Goal: Task Accomplishment & Management: Complete application form

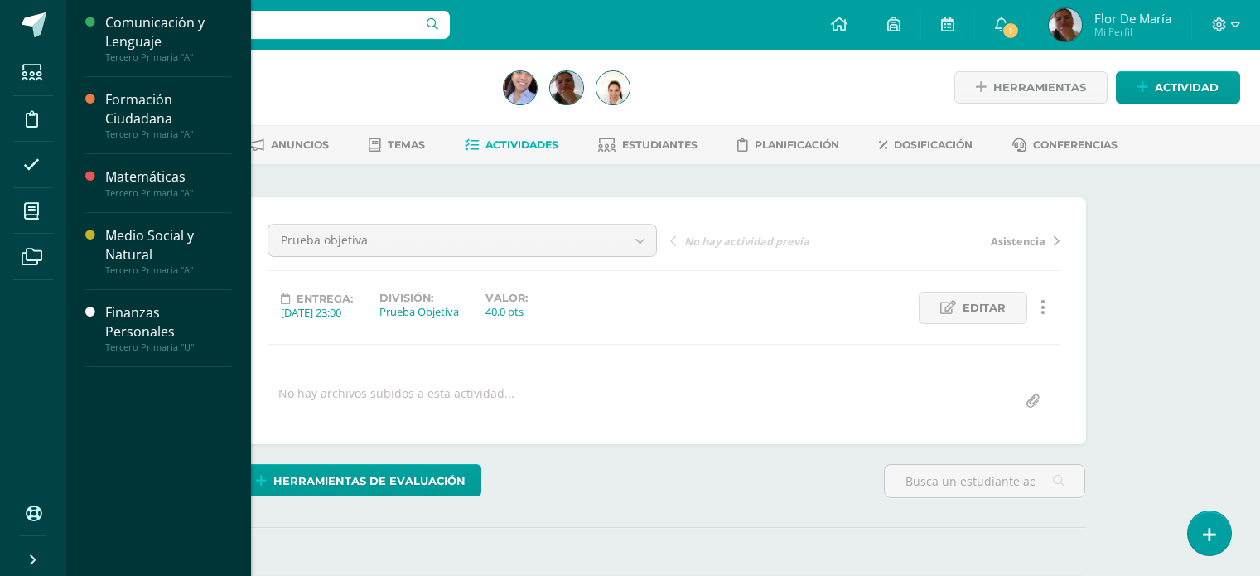
click at [22, 213] on span at bounding box center [31, 210] width 37 height 37
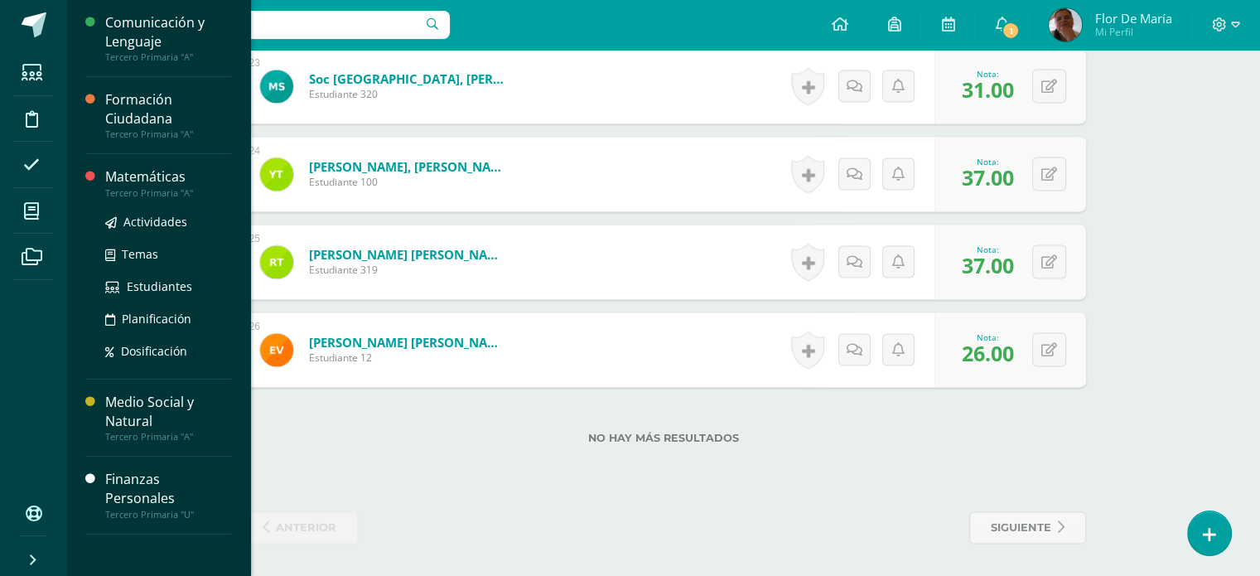
click at [116, 174] on div "Matemáticas" at bounding box center [168, 176] width 126 height 19
click at [147, 180] on div "Matemáticas" at bounding box center [168, 176] width 126 height 19
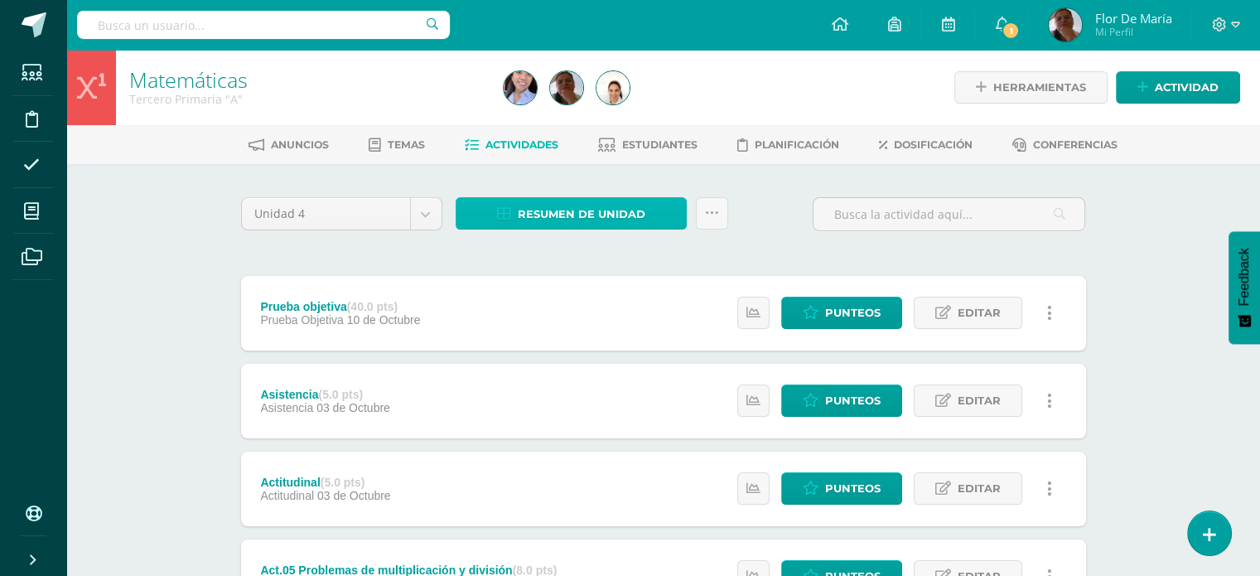
click at [571, 206] on span "Resumen de unidad" at bounding box center [582, 214] width 128 height 31
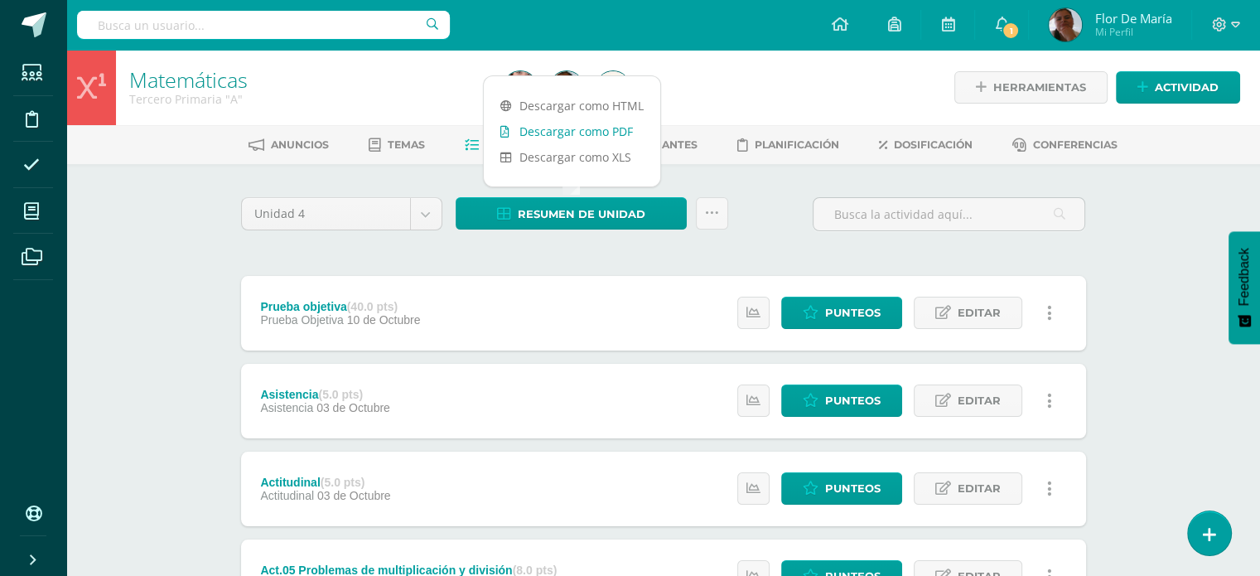
click at [568, 138] on link "Descargar como PDF" at bounding box center [572, 131] width 176 height 26
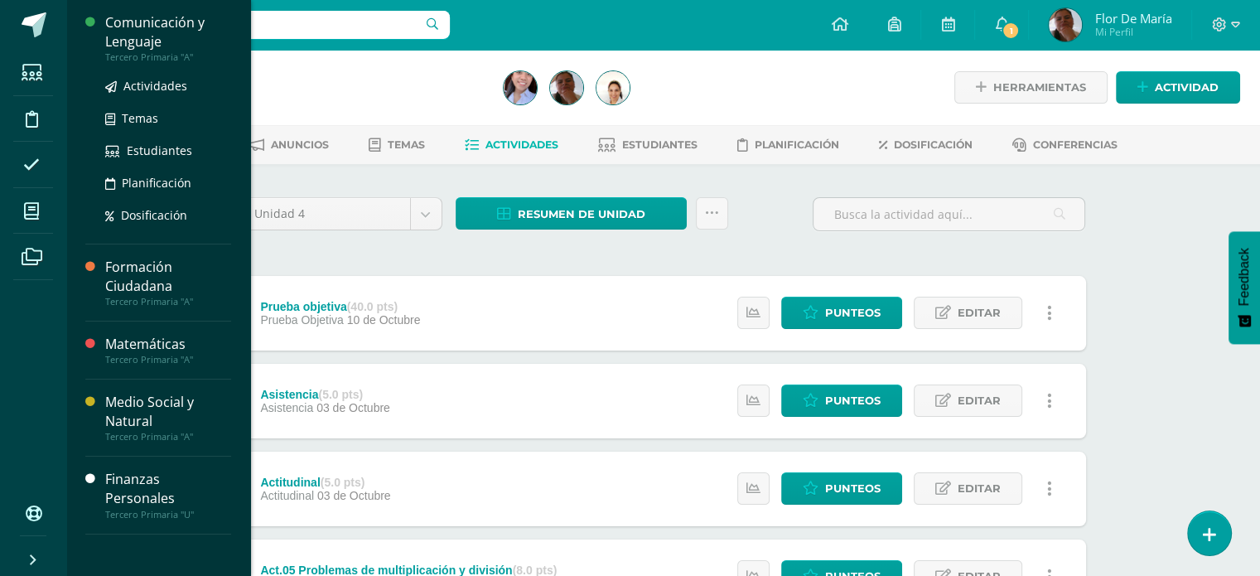
click at [172, 43] on div "Comunicación y Lenguaje" at bounding box center [168, 32] width 126 height 38
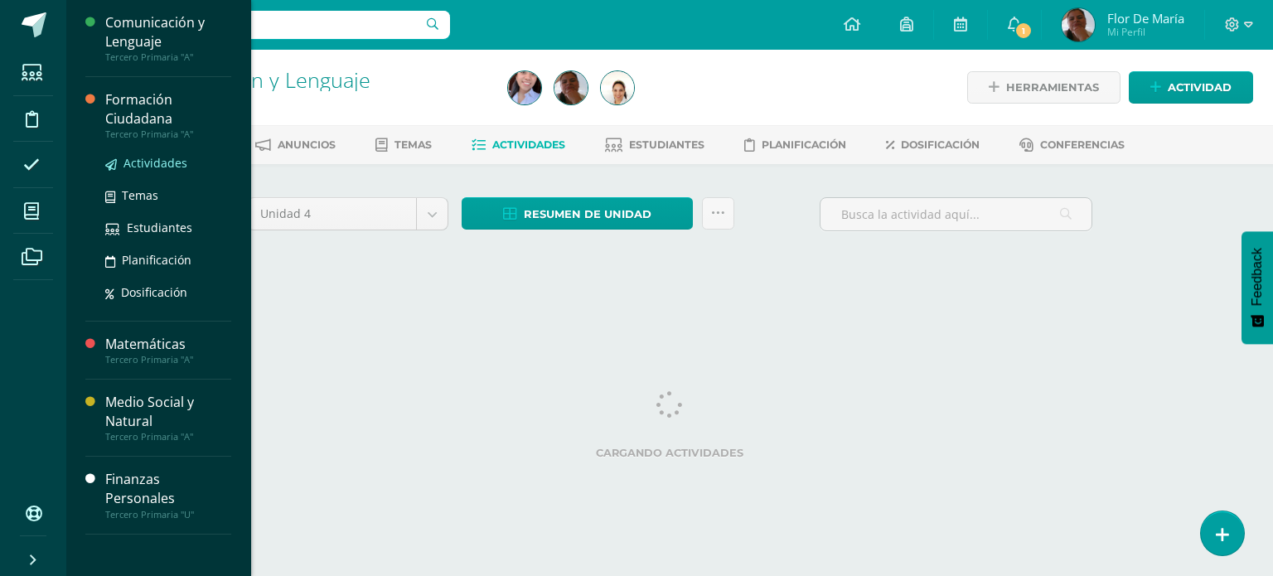
click at [149, 162] on span "Actividades" at bounding box center [155, 163] width 64 height 16
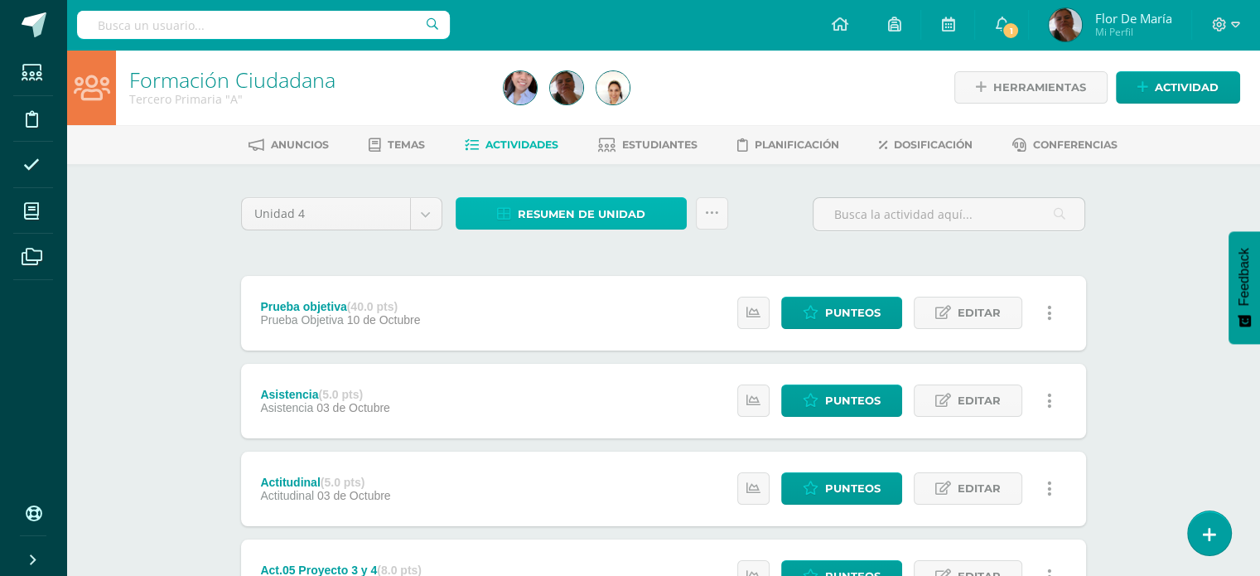
click at [603, 218] on span "Resumen de unidad" at bounding box center [582, 214] width 128 height 31
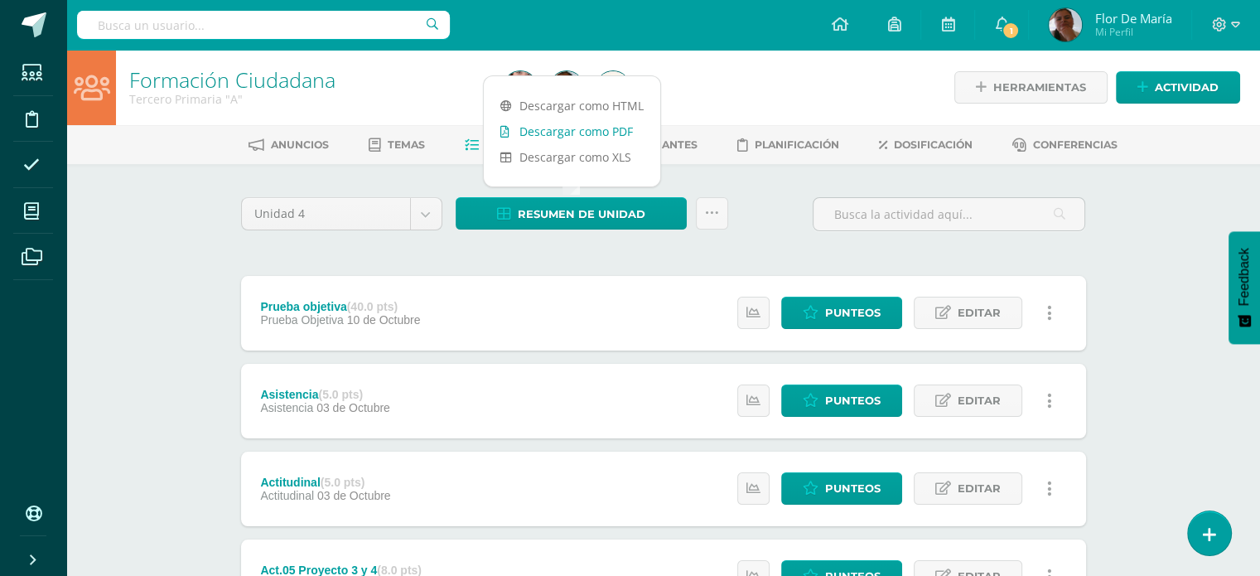
click at [570, 133] on link "Descargar como PDF" at bounding box center [572, 131] width 176 height 26
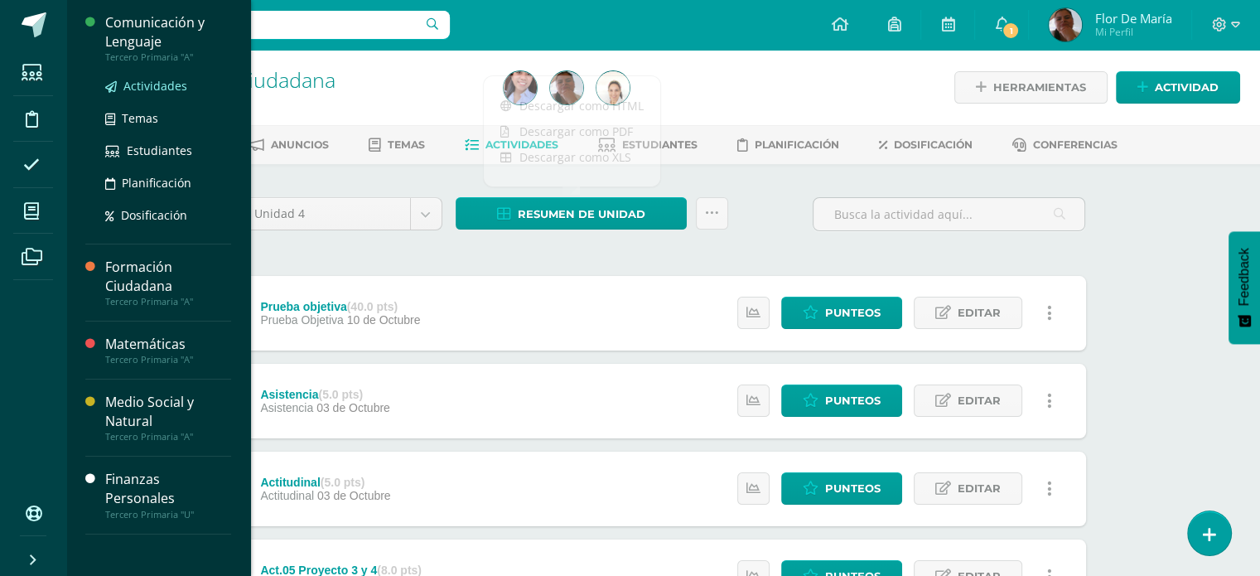
click at [163, 82] on span "Actividades" at bounding box center [155, 86] width 64 height 16
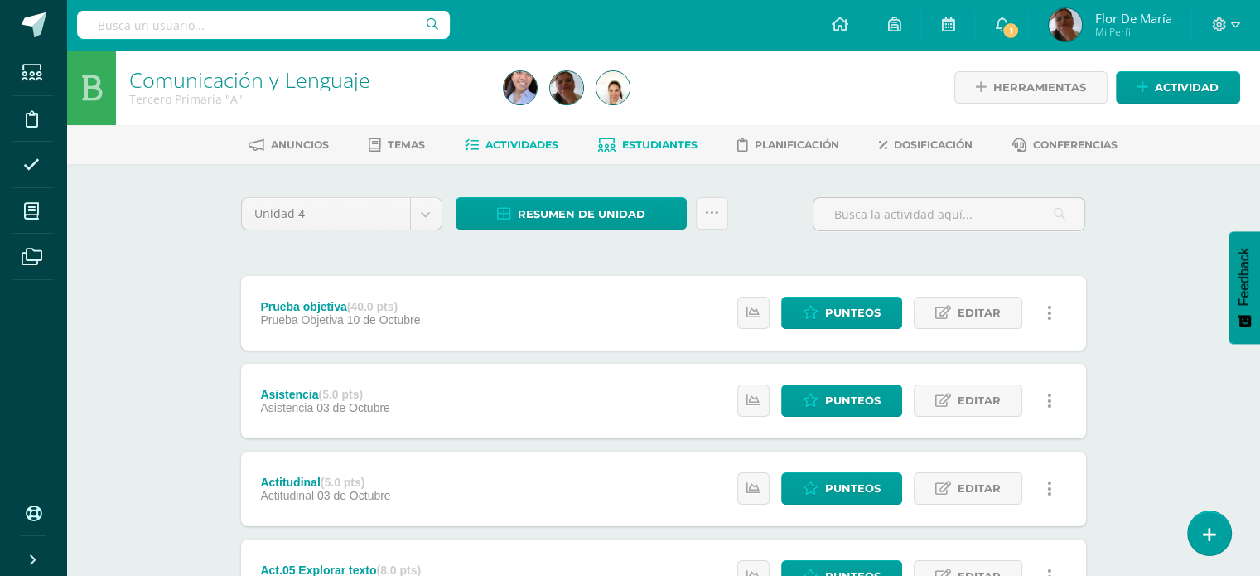
click at [652, 138] on span "Estudiantes" at bounding box center [659, 144] width 75 height 12
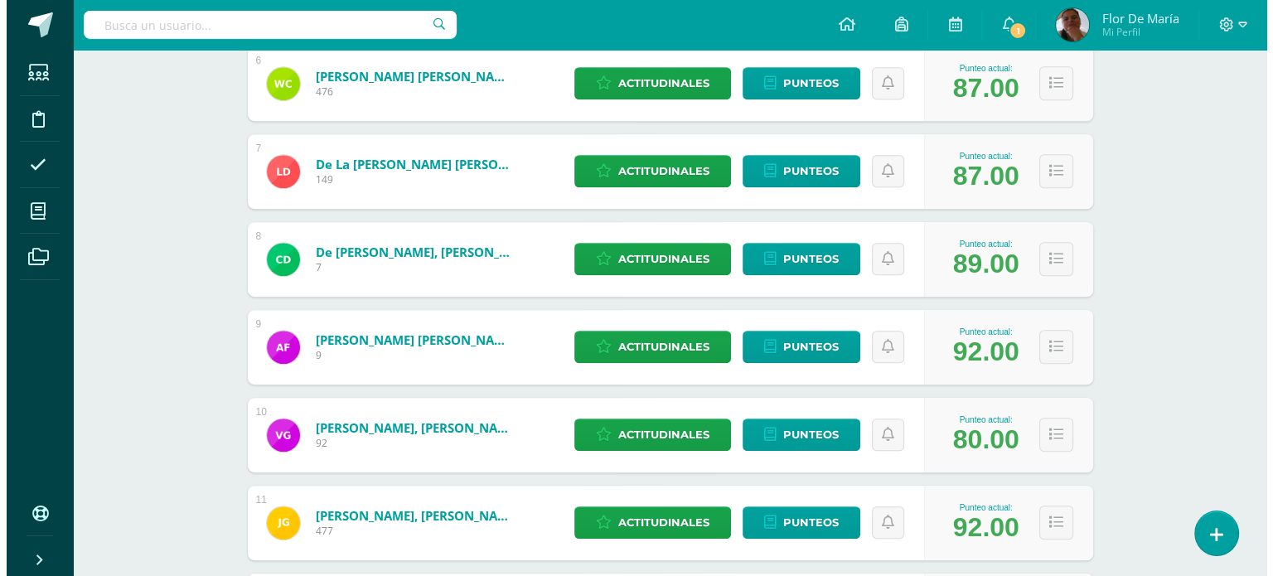
scroll to position [1257, 0]
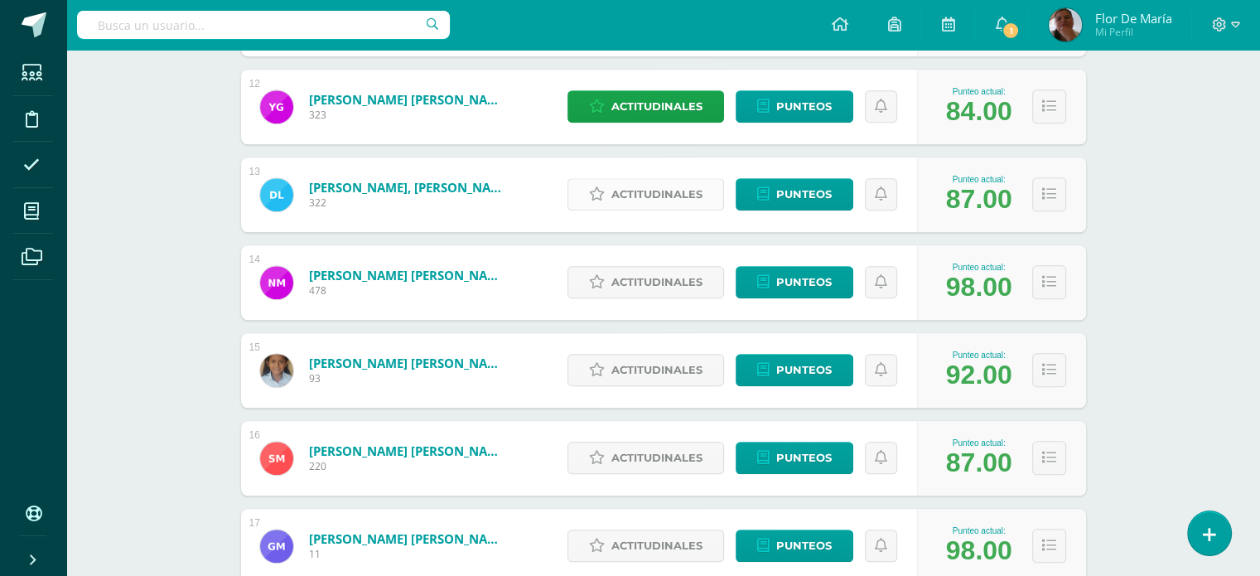
click at [679, 191] on span "Actitudinales" at bounding box center [656, 194] width 91 height 31
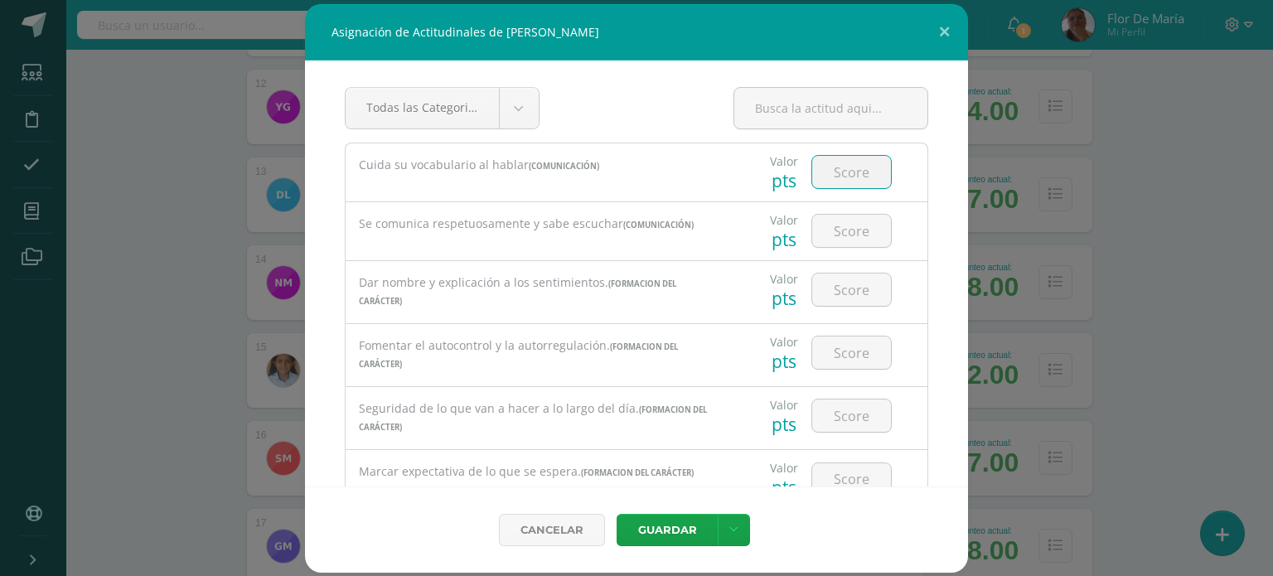
click at [823, 162] on input "number" at bounding box center [851, 172] width 79 height 32
type input "90"
click at [849, 225] on input "number" at bounding box center [851, 231] width 79 height 32
type input "85"
click at [854, 278] on input "number" at bounding box center [851, 289] width 79 height 32
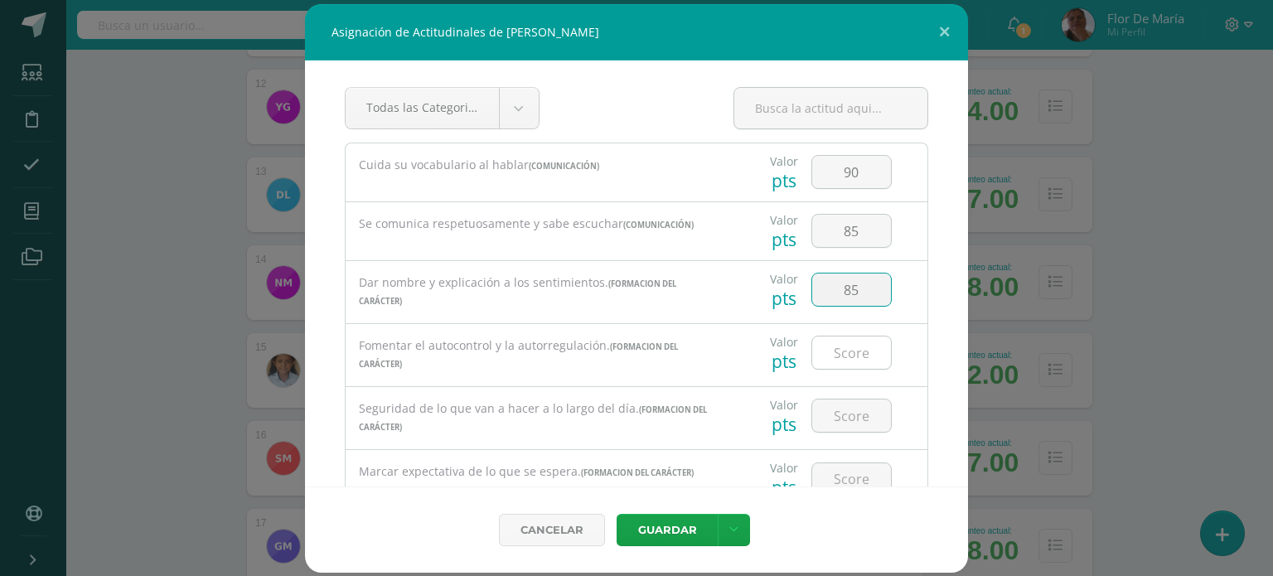
type input "85"
click at [849, 348] on input "number" at bounding box center [851, 352] width 79 height 32
type input "85"
click at [847, 413] on input "number" at bounding box center [851, 415] width 79 height 32
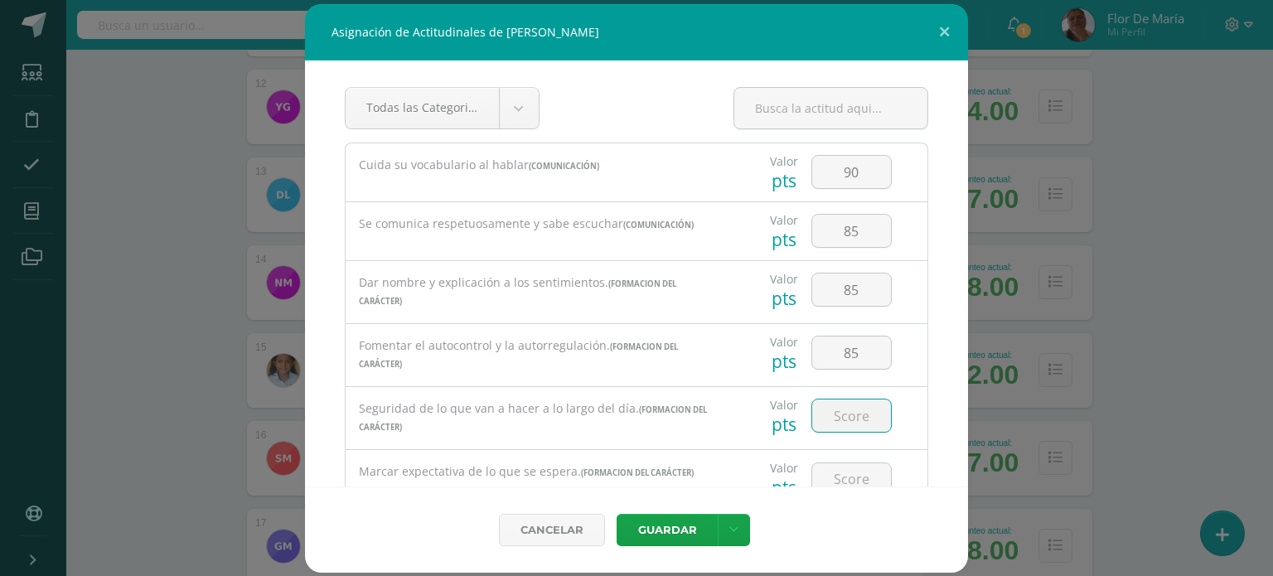
click at [847, 413] on input "number" at bounding box center [851, 415] width 79 height 32
type input "80"
click at [842, 481] on input "number" at bounding box center [851, 479] width 79 height 32
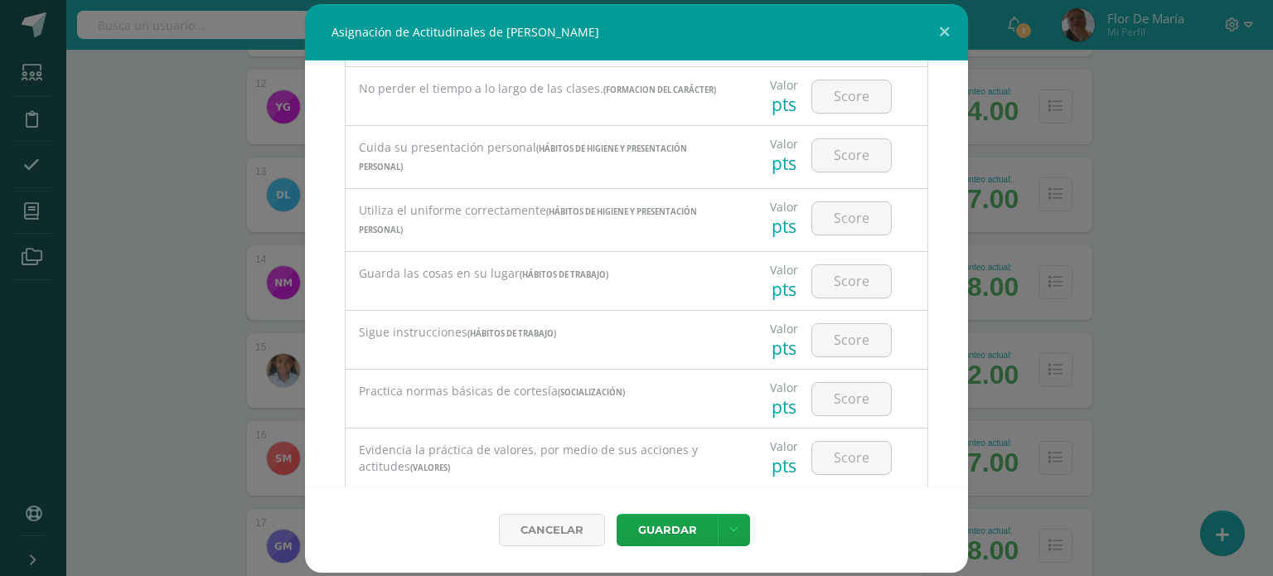
scroll to position [431, 0]
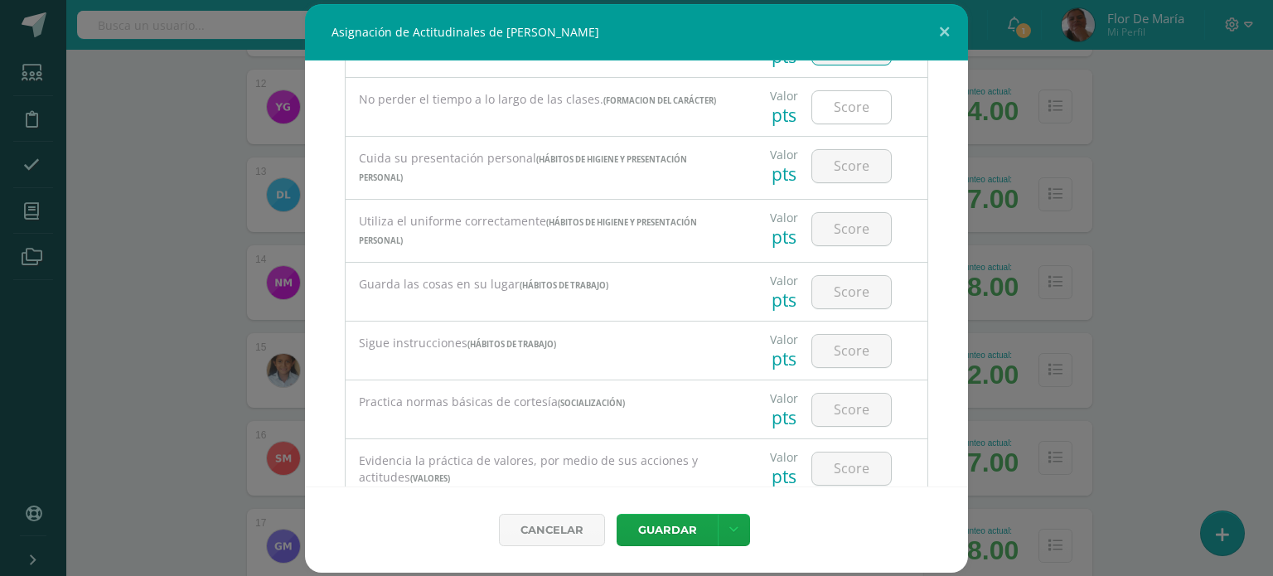
type input "80"
click at [852, 102] on input "number" at bounding box center [851, 107] width 79 height 32
type input "80"
click at [858, 158] on input "number" at bounding box center [851, 166] width 79 height 32
click at [857, 161] on input "number" at bounding box center [851, 166] width 79 height 32
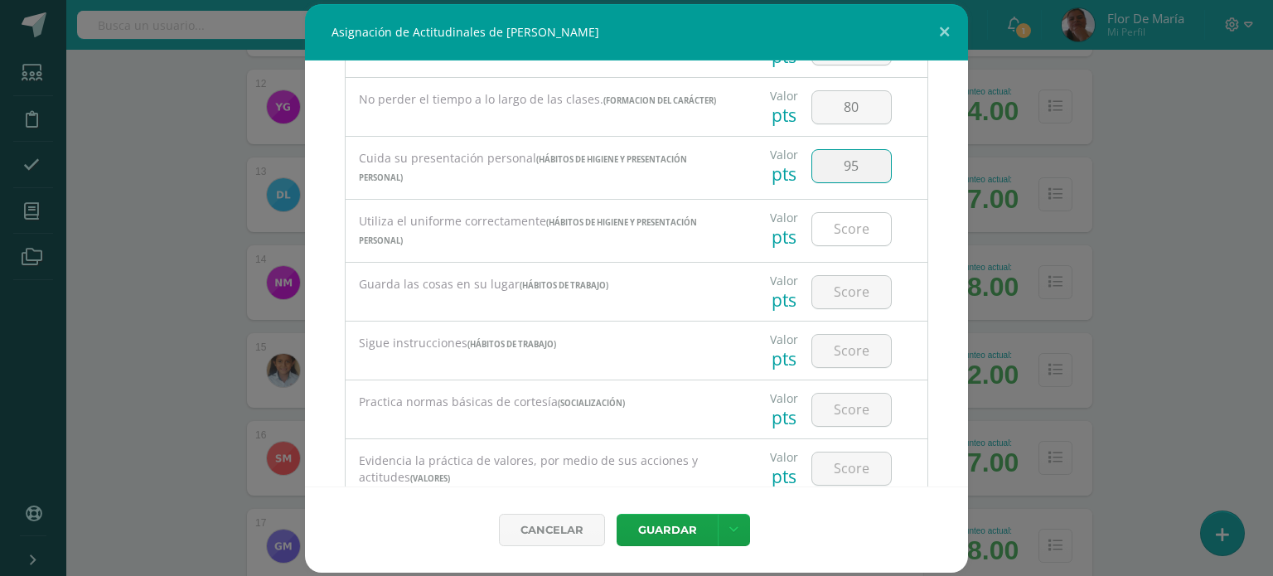
type input "95"
click at [855, 228] on input "number" at bounding box center [851, 229] width 79 height 32
type input "95"
click at [847, 304] on input "number" at bounding box center [851, 292] width 79 height 32
type input "90"
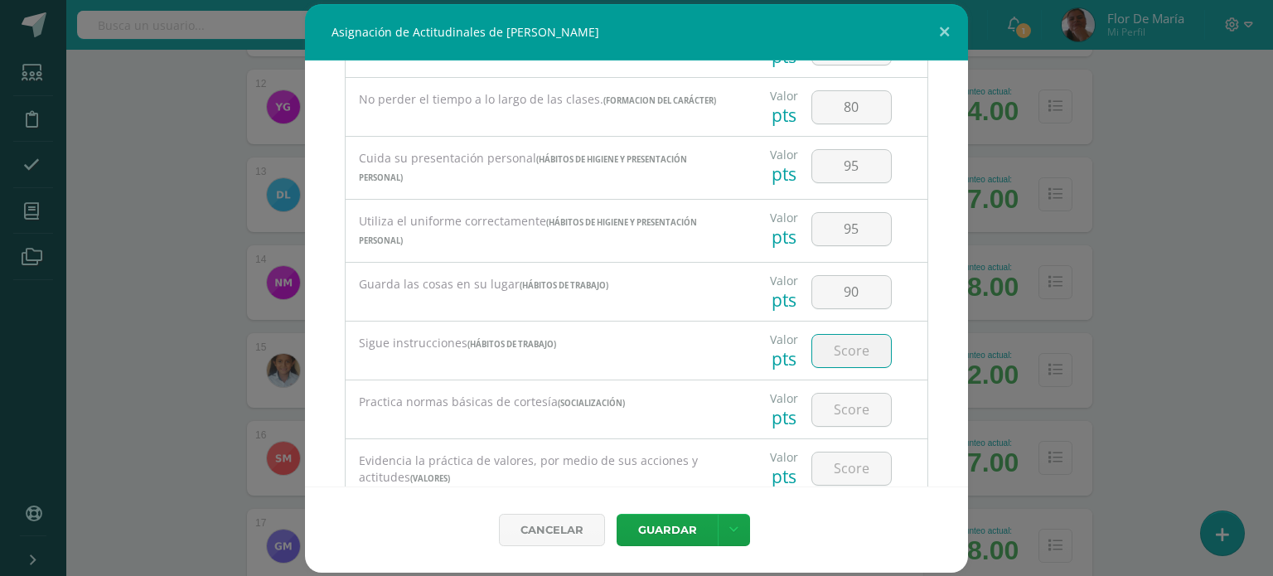
click at [849, 357] on input "number" at bounding box center [851, 351] width 79 height 32
type input "85"
click at [843, 408] on input "number" at bounding box center [851, 410] width 79 height 32
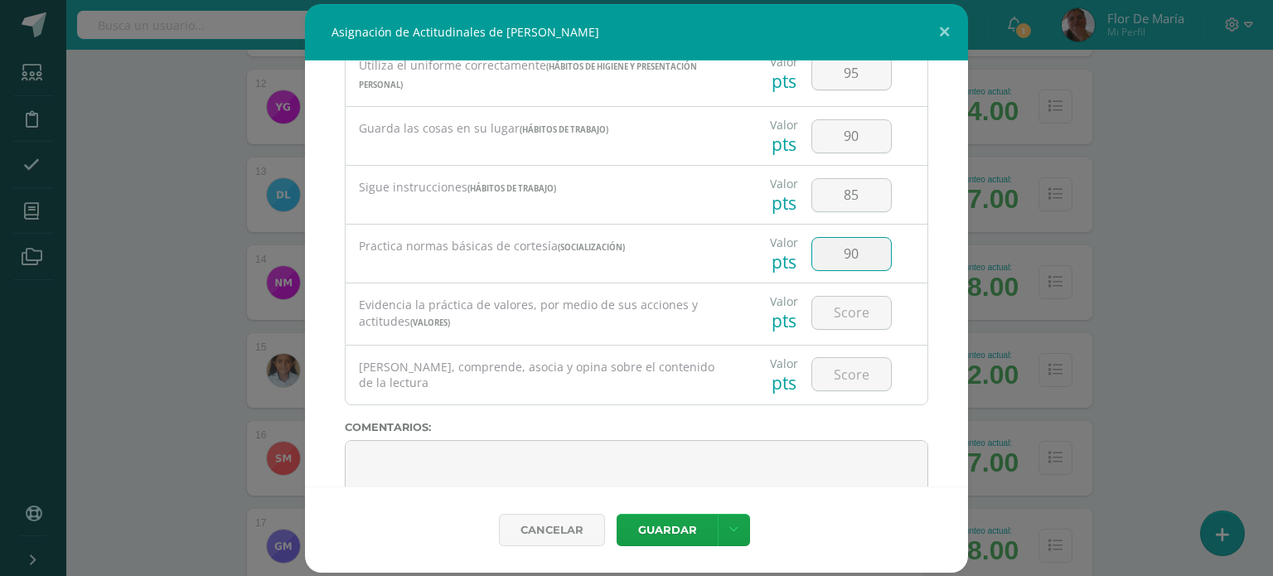
scroll to position [650, 0]
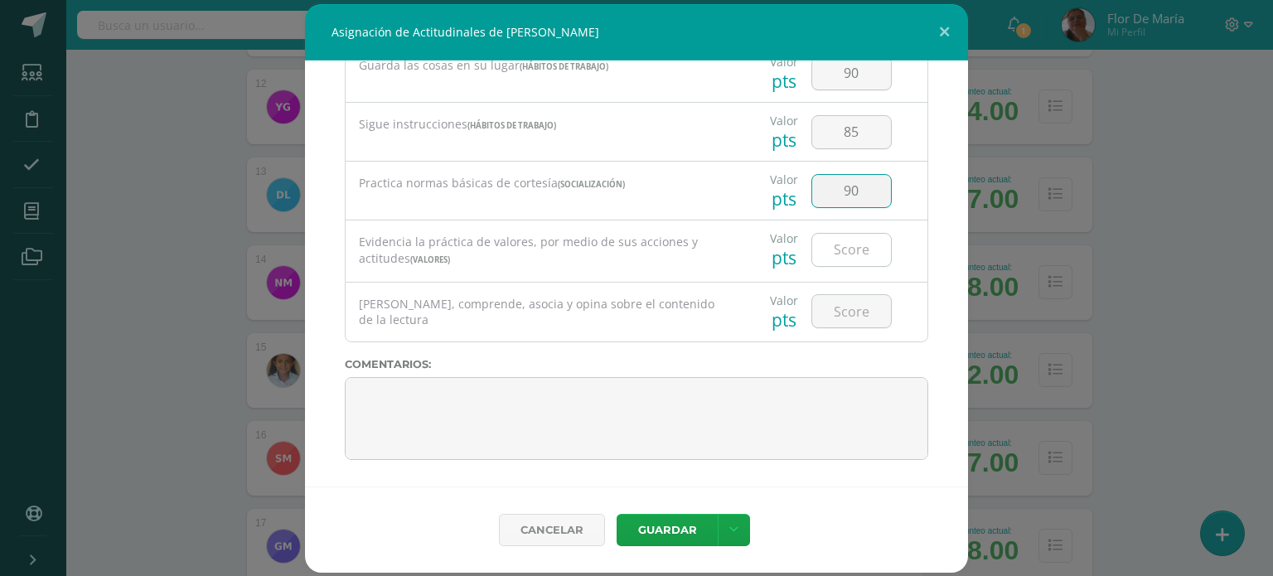
type input "90"
click at [847, 251] on input "number" at bounding box center [851, 250] width 79 height 32
click at [842, 249] on input "number" at bounding box center [851, 250] width 79 height 32
type input "85"
click at [850, 310] on input "number" at bounding box center [851, 311] width 79 height 32
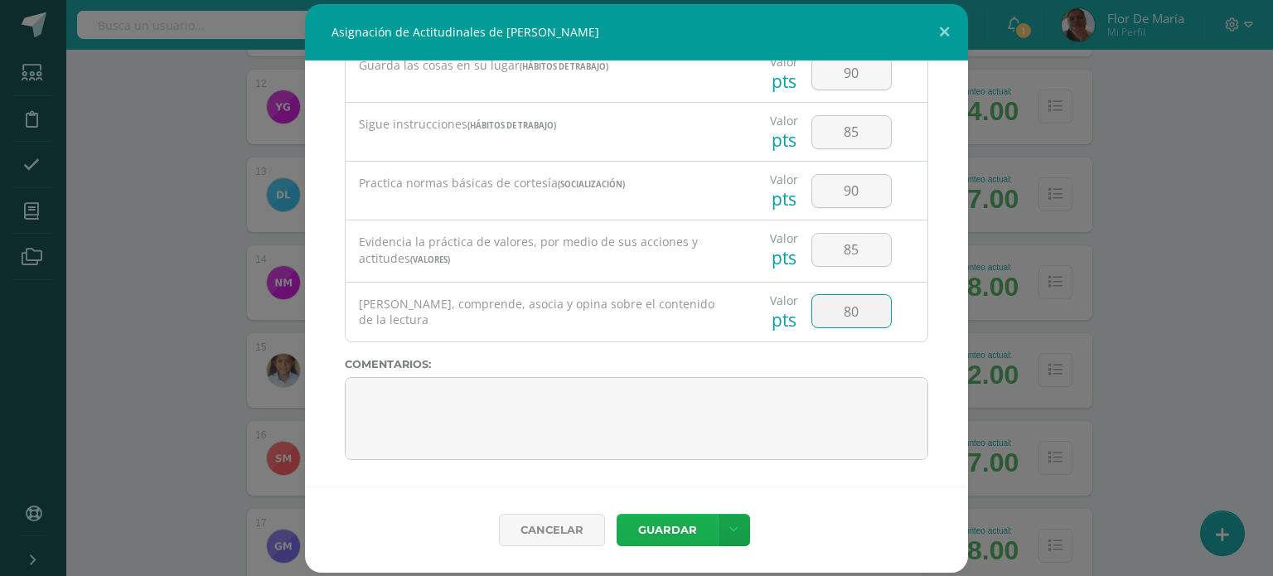
type input "80"
click at [669, 529] on button "Guardar" at bounding box center [666, 530] width 101 height 32
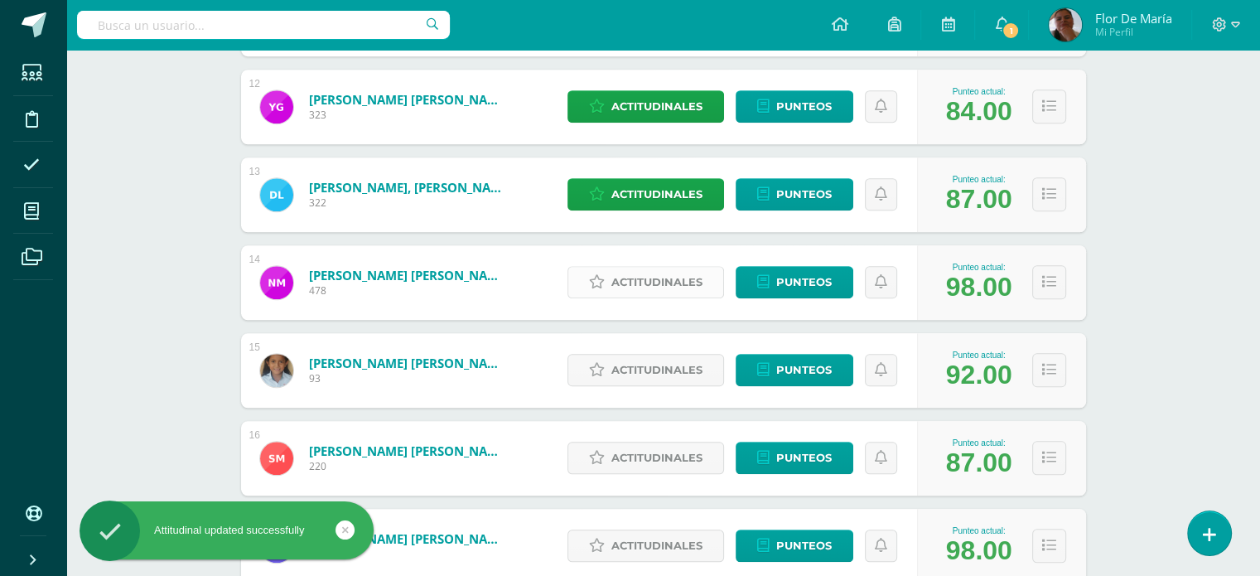
click at [651, 278] on span "Actitudinales" at bounding box center [656, 282] width 91 height 31
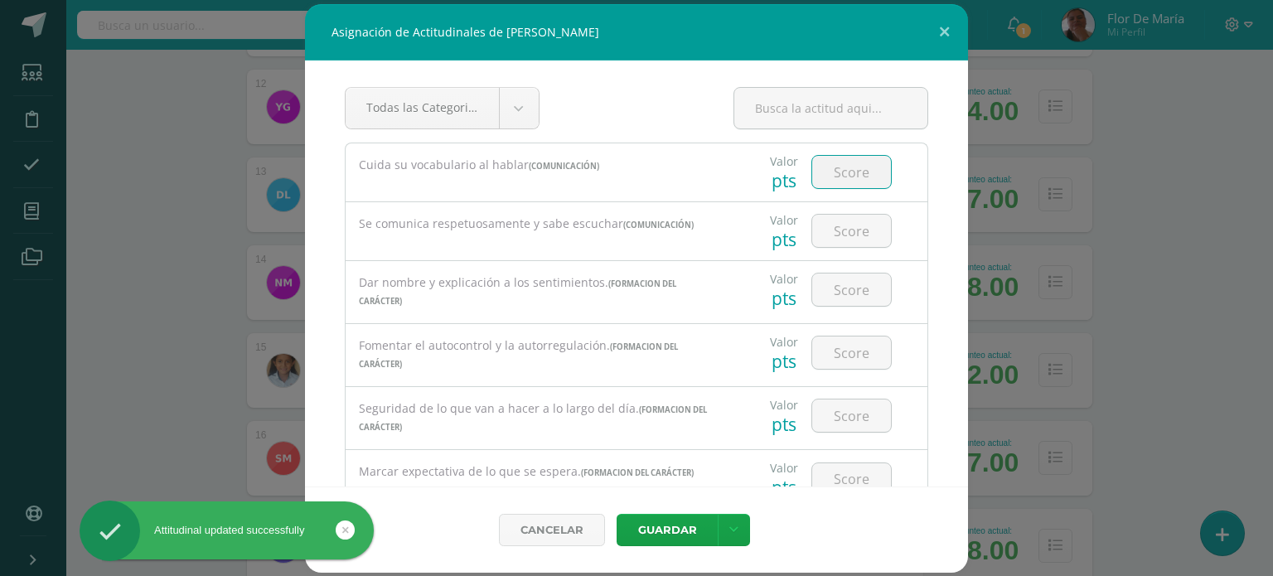
click at [849, 171] on input "number" at bounding box center [851, 172] width 79 height 32
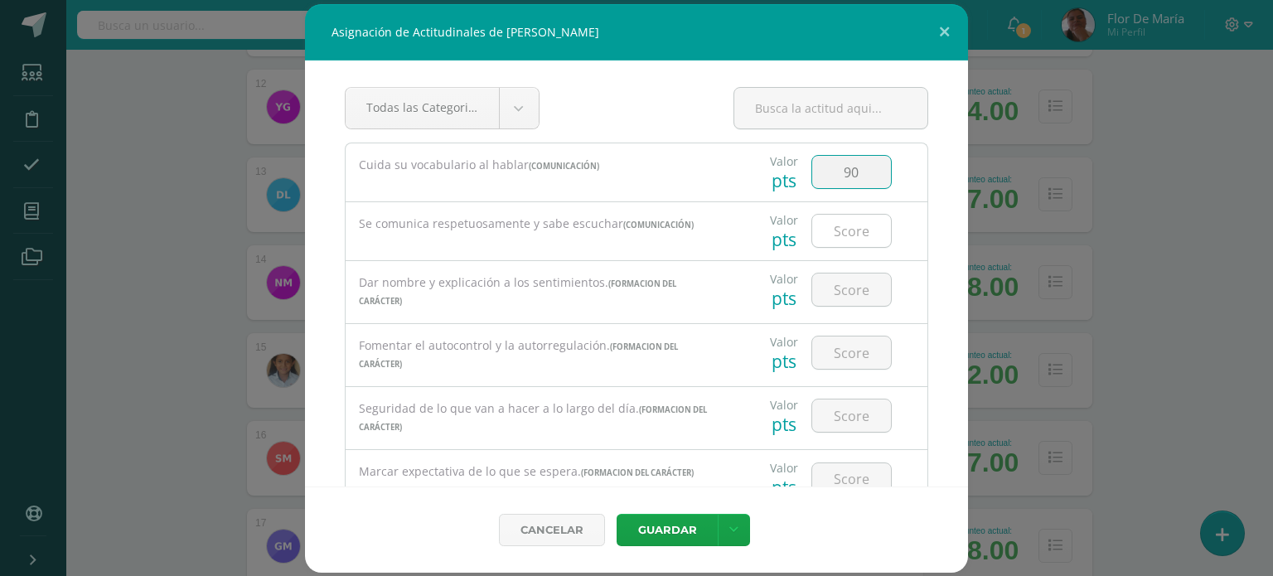
type input "90"
click at [854, 223] on input "number" at bounding box center [851, 231] width 79 height 32
type input "90"
click at [846, 287] on input "number" at bounding box center [851, 289] width 79 height 32
type input "8"
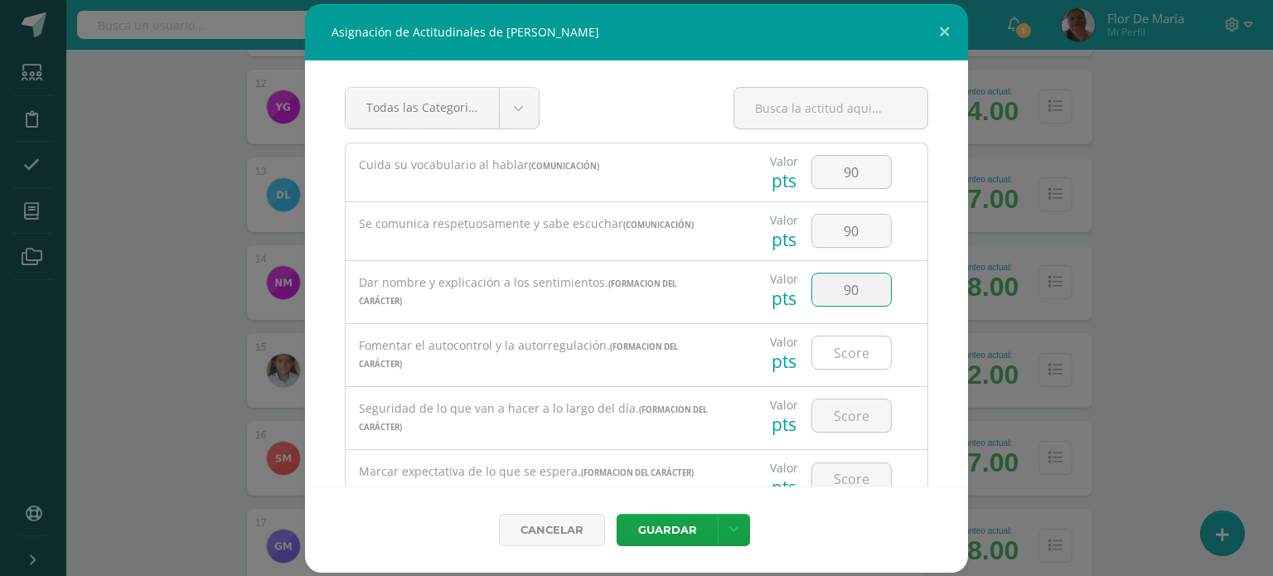
type input "90"
click at [847, 350] on input "number" at bounding box center [851, 352] width 79 height 32
type input "90"
click at [847, 420] on input "number" at bounding box center [851, 415] width 79 height 32
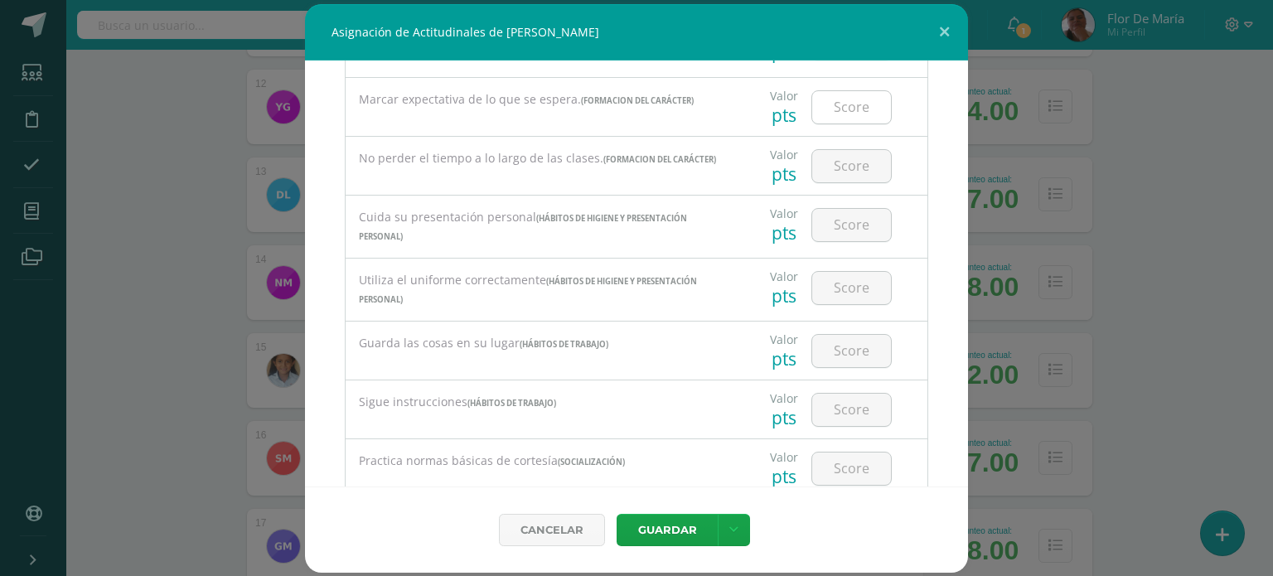
type input "90"
click at [863, 114] on input "number" at bounding box center [851, 107] width 79 height 32
type input "90"
click at [843, 181] on input "number" at bounding box center [851, 166] width 79 height 32
type input "90"
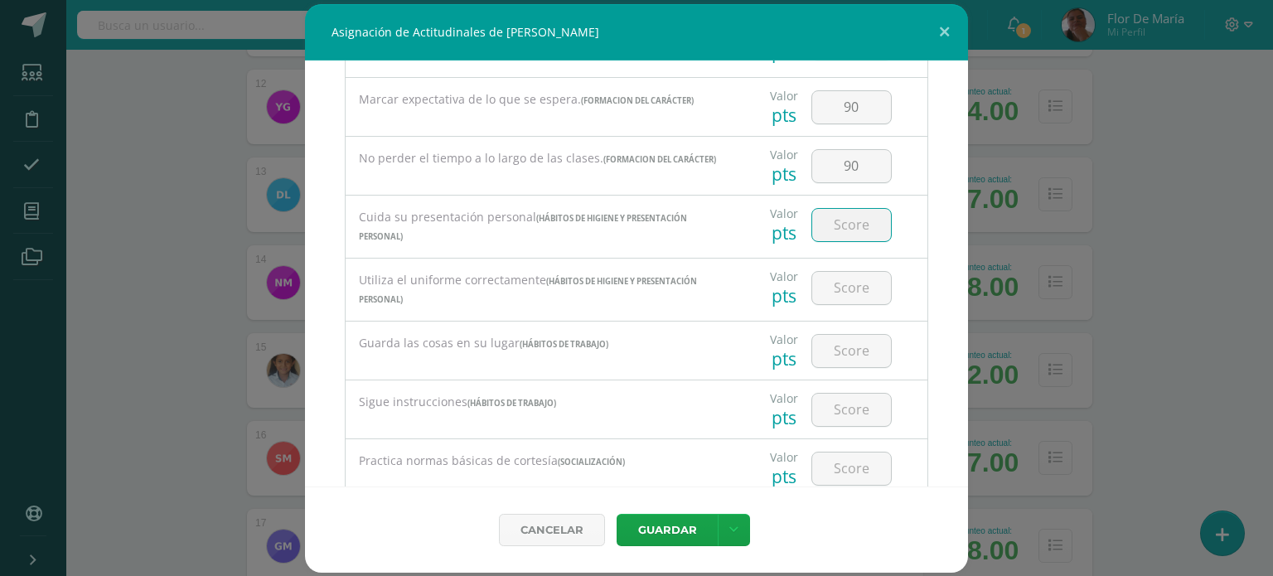
click at [849, 221] on input "number" at bounding box center [851, 225] width 79 height 32
type input "90"
click at [846, 281] on input "number" at bounding box center [851, 288] width 79 height 32
type input "90"
click at [849, 357] on input "number" at bounding box center [851, 351] width 79 height 32
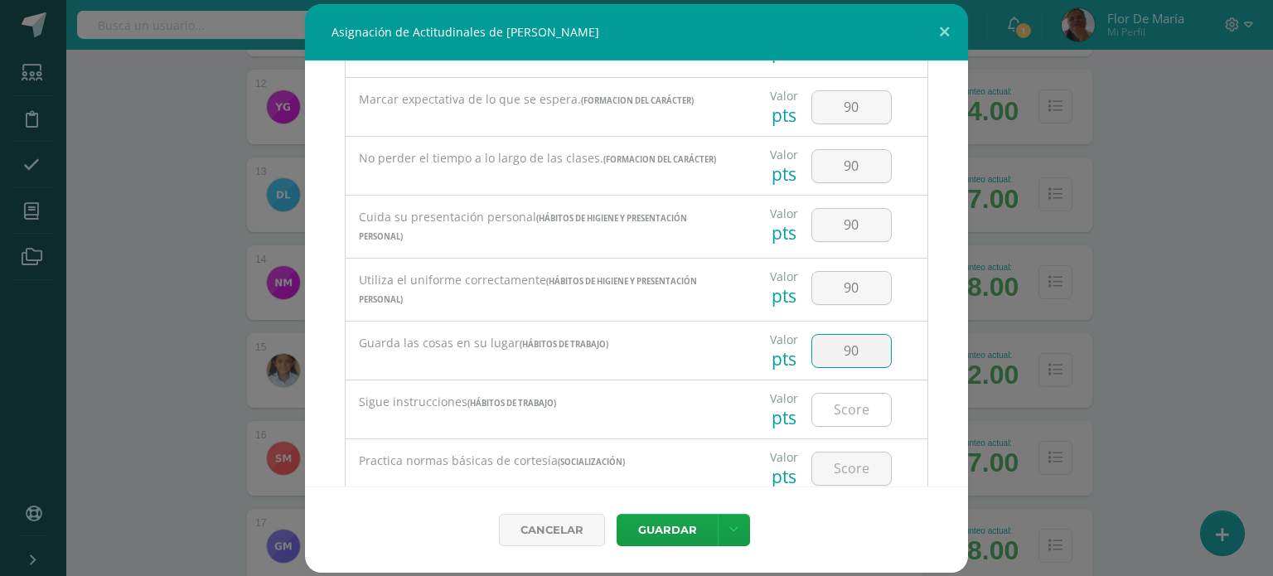
type input "90"
click at [847, 412] on input "number" at bounding box center [851, 410] width 79 height 32
type input "95"
click at [845, 468] on input "number" at bounding box center [851, 468] width 79 height 32
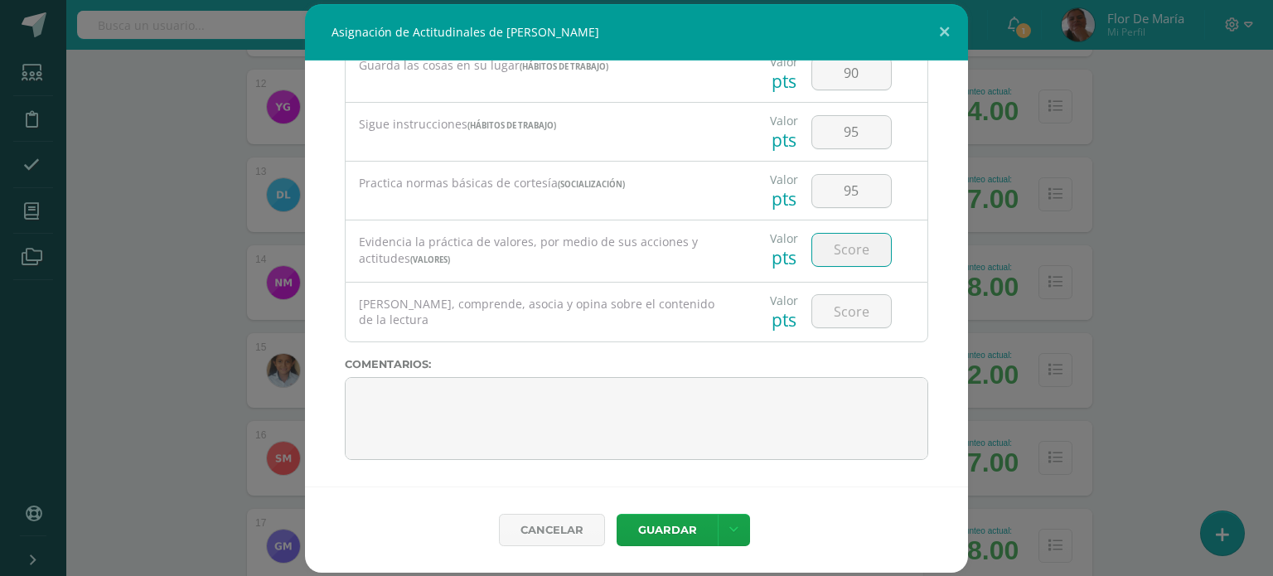
click at [843, 253] on input "number" at bounding box center [851, 250] width 79 height 32
click at [857, 198] on input "95" at bounding box center [851, 191] width 79 height 32
type input "90"
click at [858, 252] on input "number" at bounding box center [851, 250] width 79 height 32
type input "90"
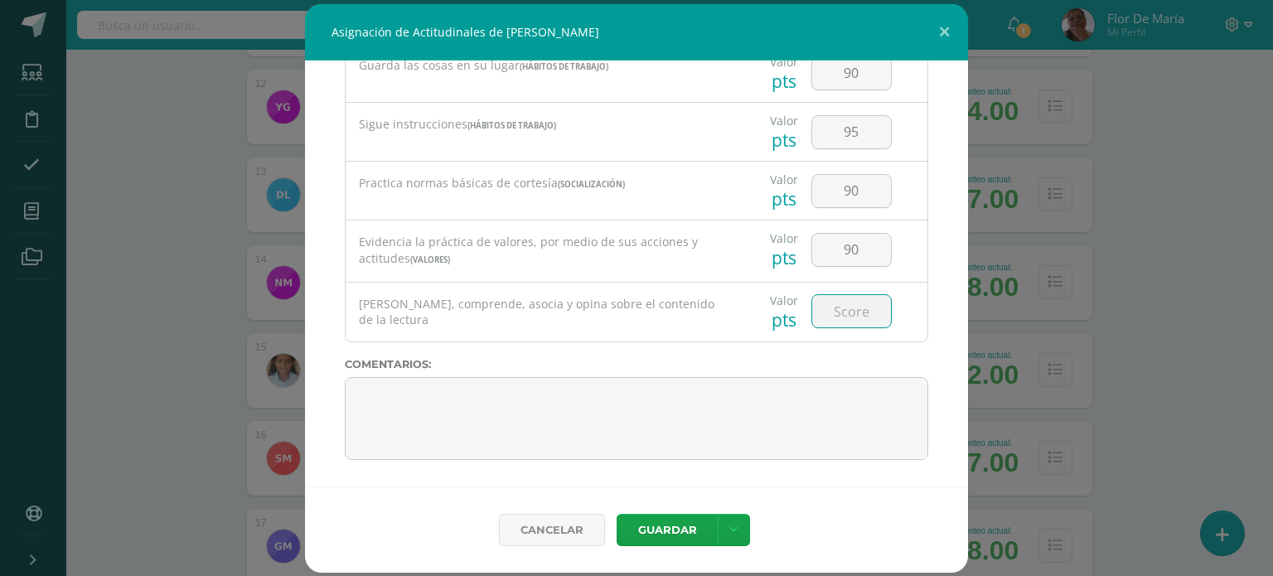
click at [848, 322] on input "number" at bounding box center [851, 311] width 79 height 32
type input "95"
click at [684, 517] on button "Guardar" at bounding box center [666, 530] width 101 height 32
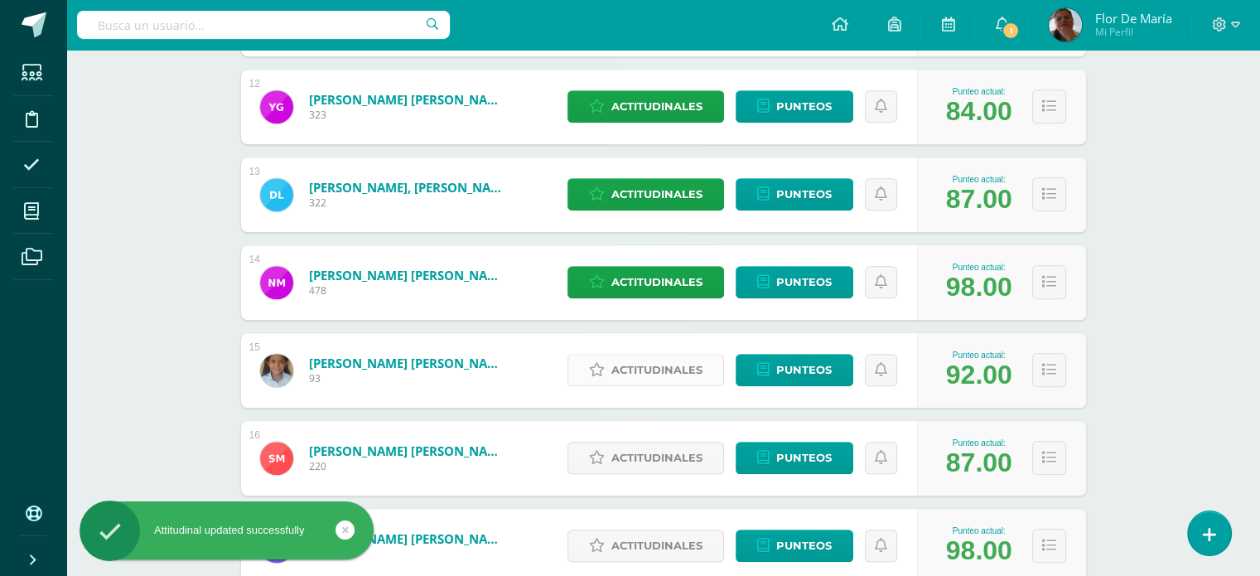
click at [656, 365] on span "Actitudinales" at bounding box center [656, 370] width 91 height 31
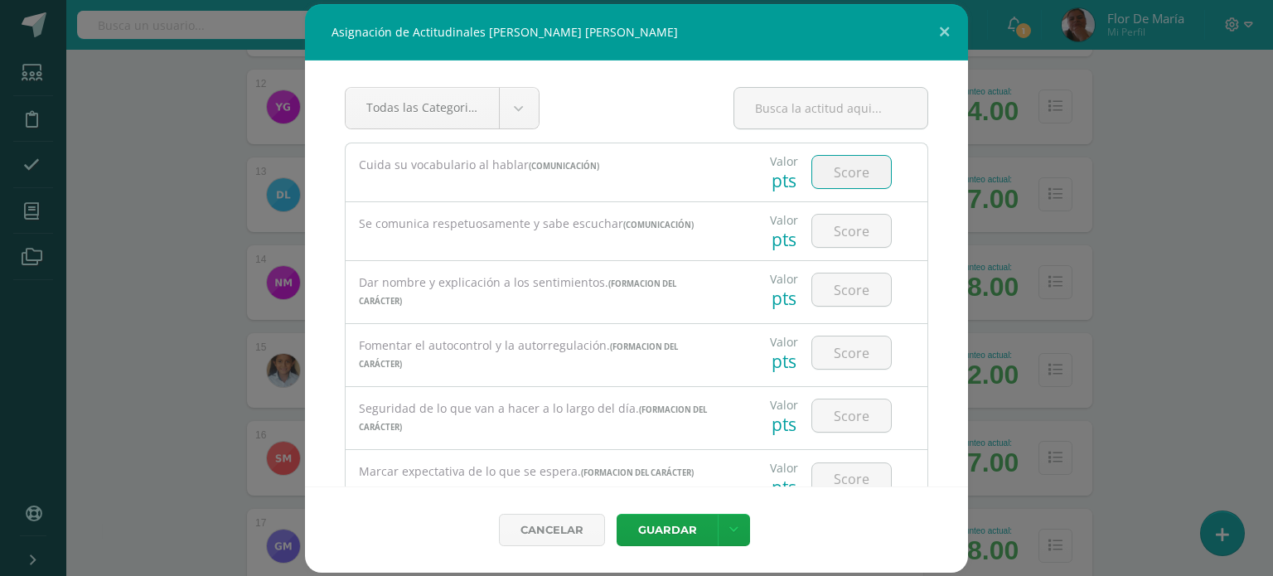
click at [842, 175] on input "number" at bounding box center [851, 172] width 79 height 32
type input "100"
click at [840, 238] on input "number" at bounding box center [851, 231] width 79 height 32
type input "100"
click at [843, 291] on input "number" at bounding box center [851, 289] width 79 height 32
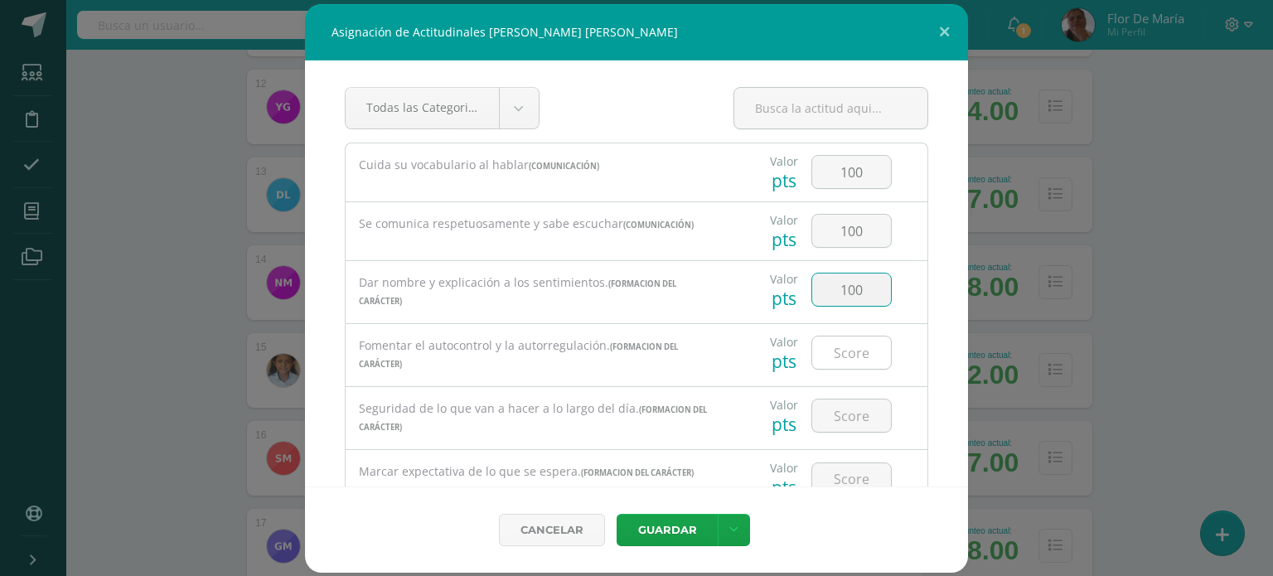
type input "100"
click at [832, 343] on input "number" at bounding box center [851, 352] width 79 height 32
type input "100"
click at [833, 406] on input "number" at bounding box center [851, 415] width 79 height 32
type input "100"
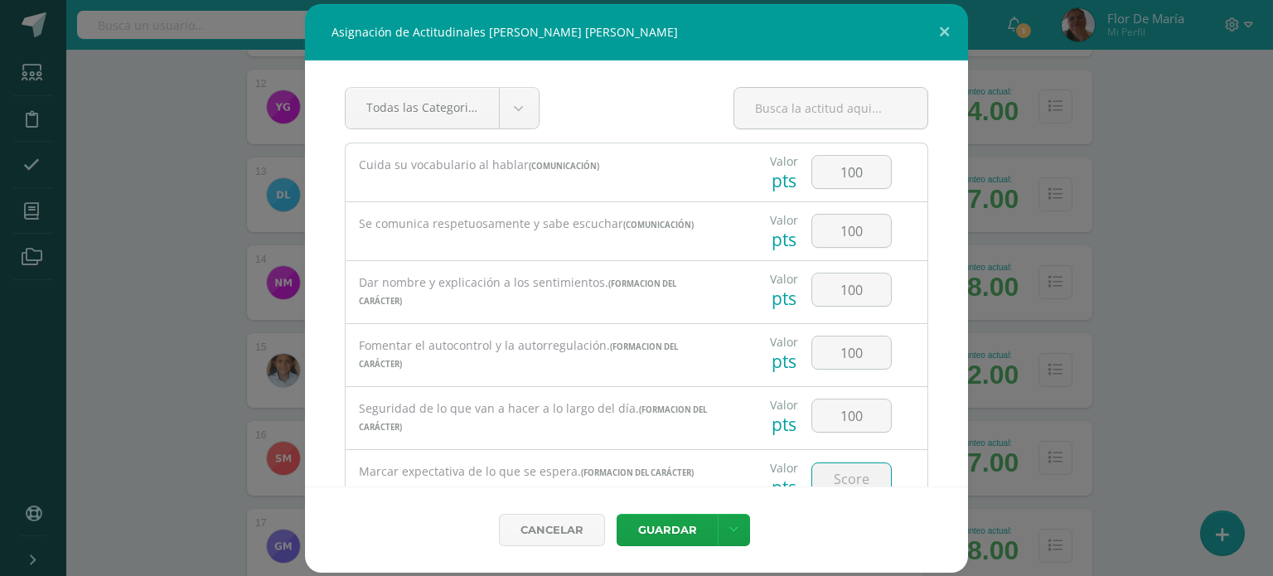
click at [826, 471] on input "number" at bounding box center [851, 479] width 79 height 32
type input "100"
click at [974, 248] on div "Asignación de Actitudinales [PERSON_NAME] [PERSON_NAME] Todas las Categorias To…" at bounding box center [636, 288] width 1259 height 568
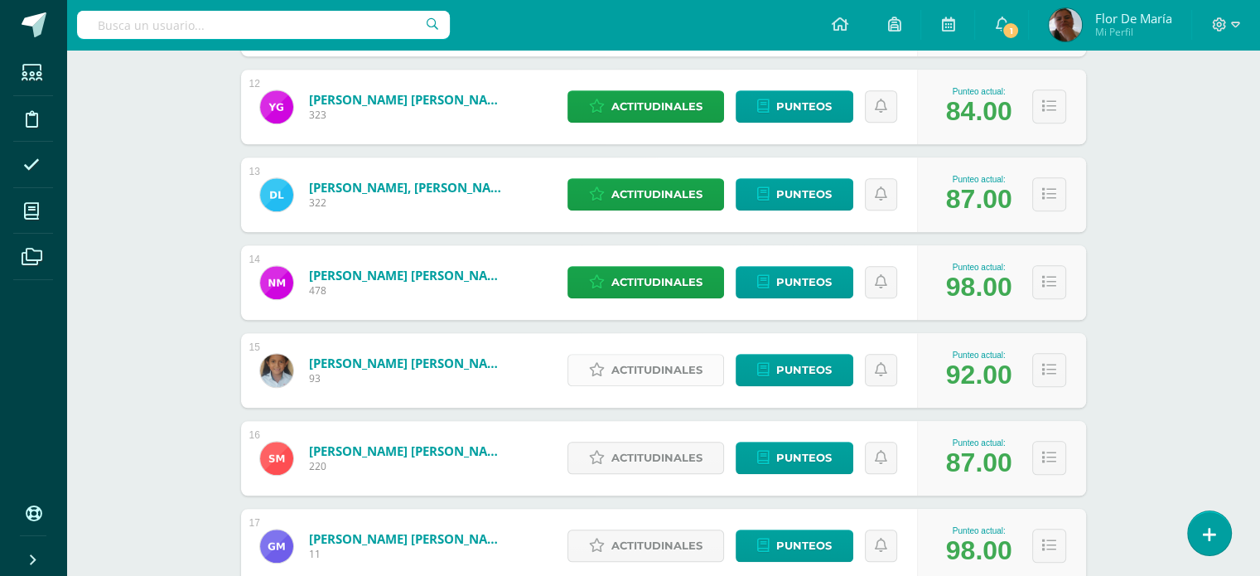
click at [669, 365] on span "Actitudinales" at bounding box center [656, 370] width 91 height 31
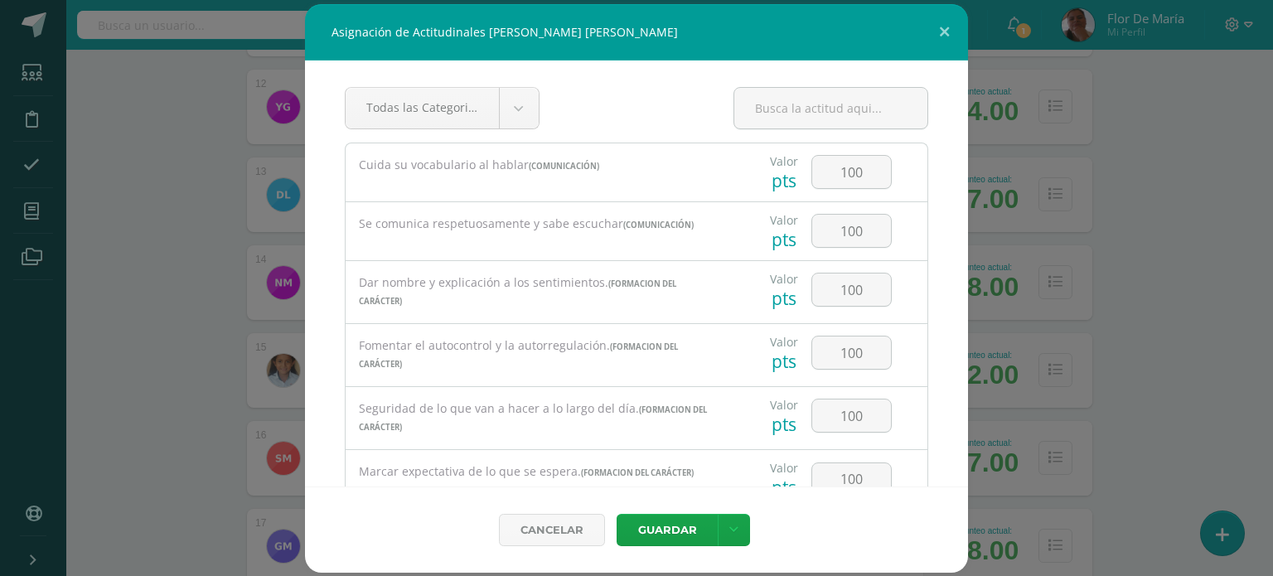
click at [968, 264] on div "Asignación de Actitudinales [PERSON_NAME] [PERSON_NAME] Todas las Categorias To…" at bounding box center [636, 288] width 1259 height 568
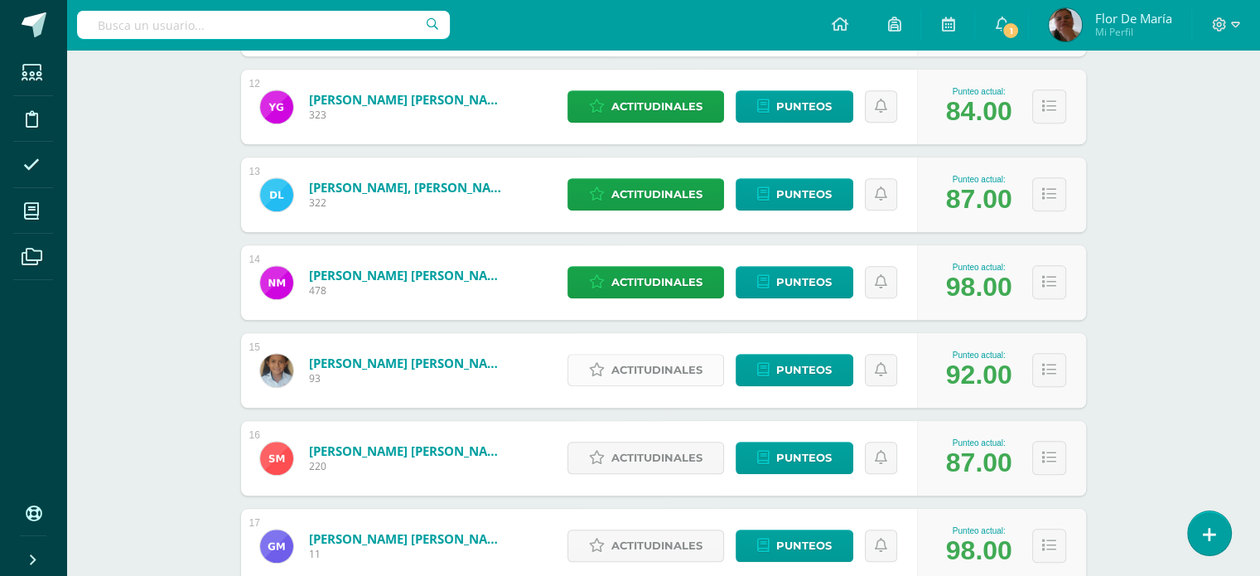
click at [653, 380] on span "Actitudinales" at bounding box center [656, 370] width 91 height 31
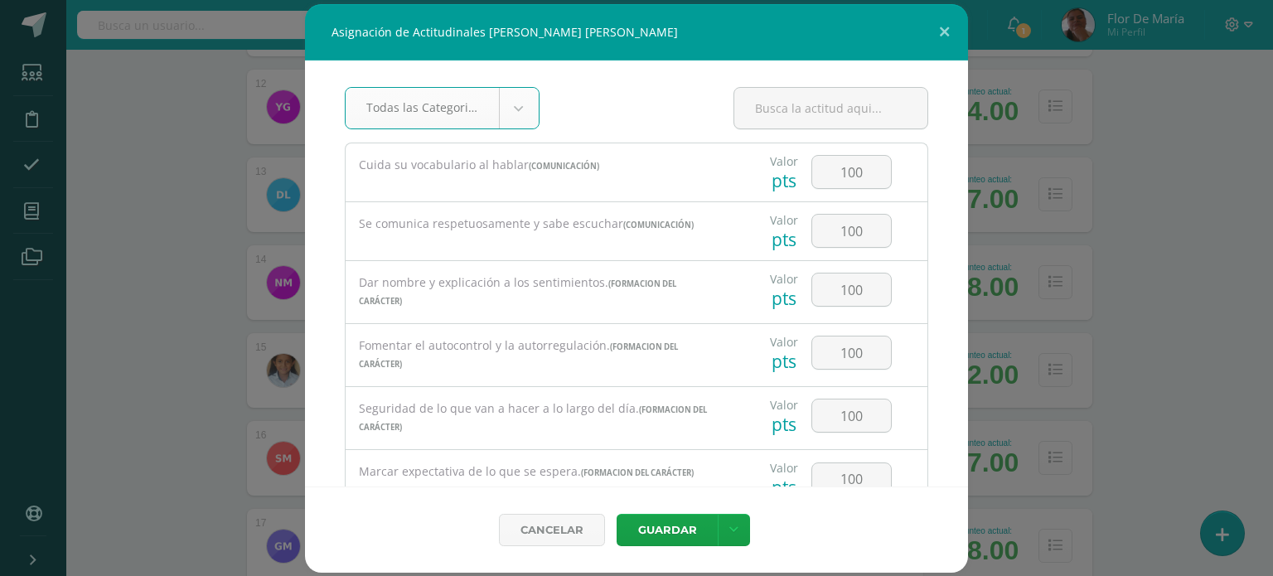
scroll to position [372, 0]
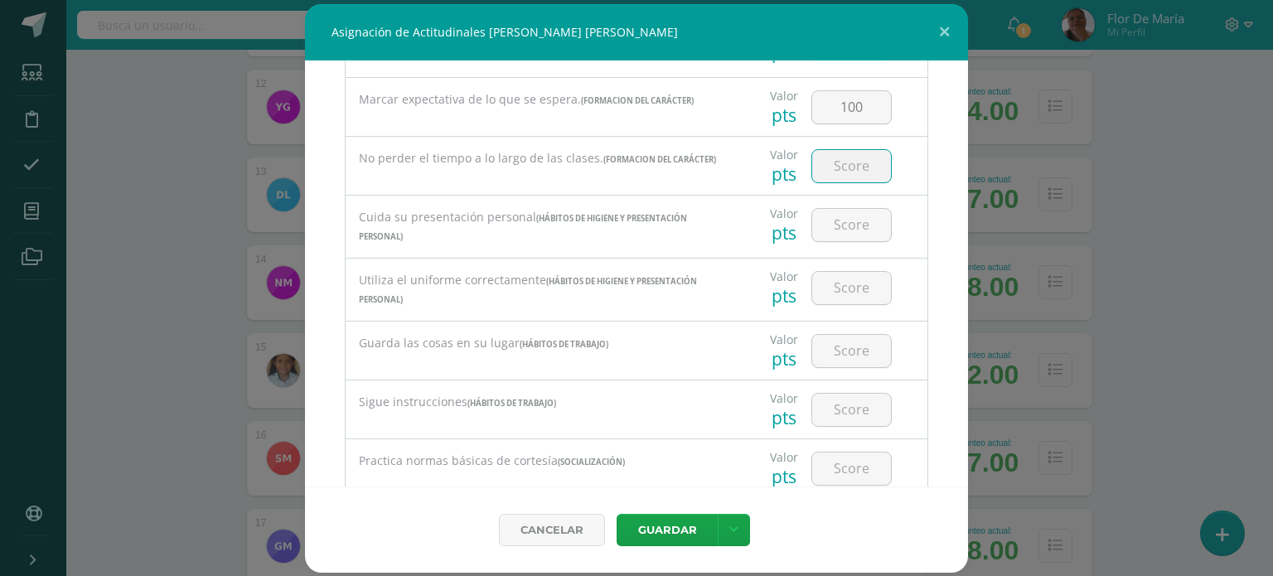
click at [848, 175] on input "number" at bounding box center [851, 166] width 79 height 32
type input "100"
click at [849, 218] on input "number" at bounding box center [851, 225] width 79 height 32
type input "100"
click at [838, 289] on input "number" at bounding box center [851, 288] width 79 height 32
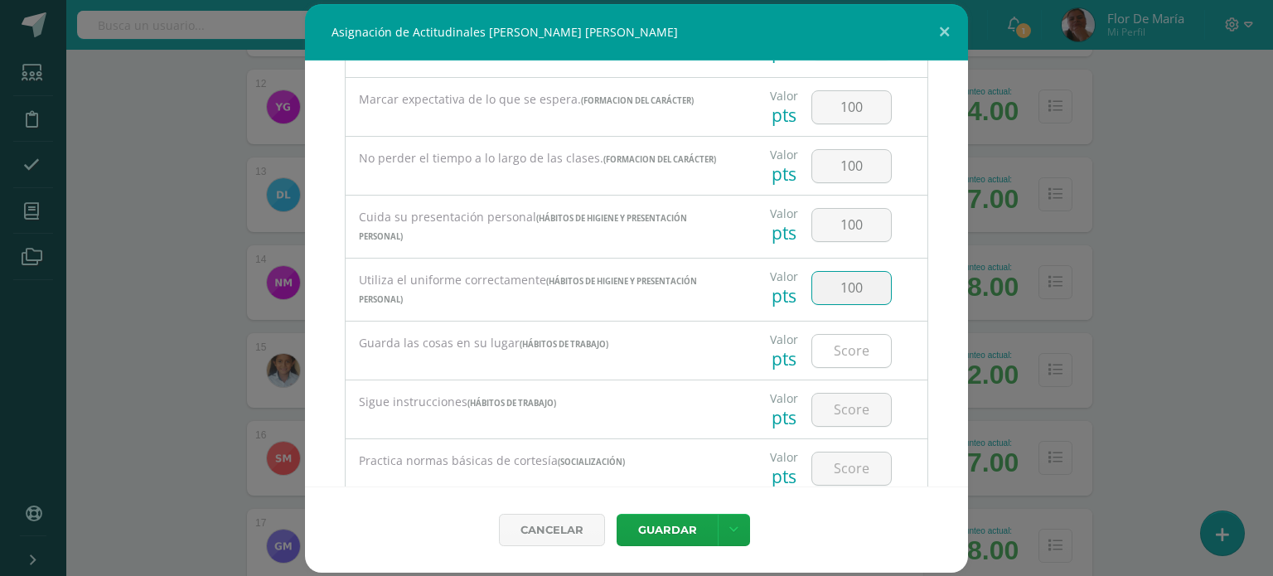
type input "100"
click at [845, 340] on input "number" at bounding box center [851, 351] width 79 height 32
type input "100"
click at [846, 399] on input "number" at bounding box center [851, 410] width 79 height 32
type input "100"
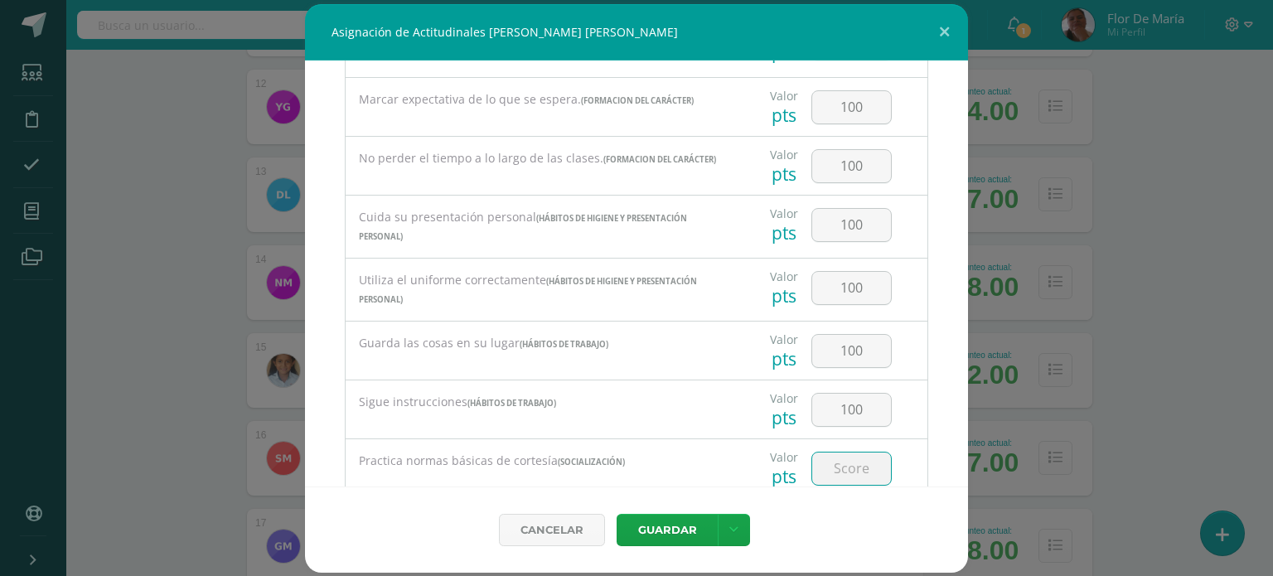
click at [833, 470] on input "number" at bounding box center [851, 468] width 79 height 32
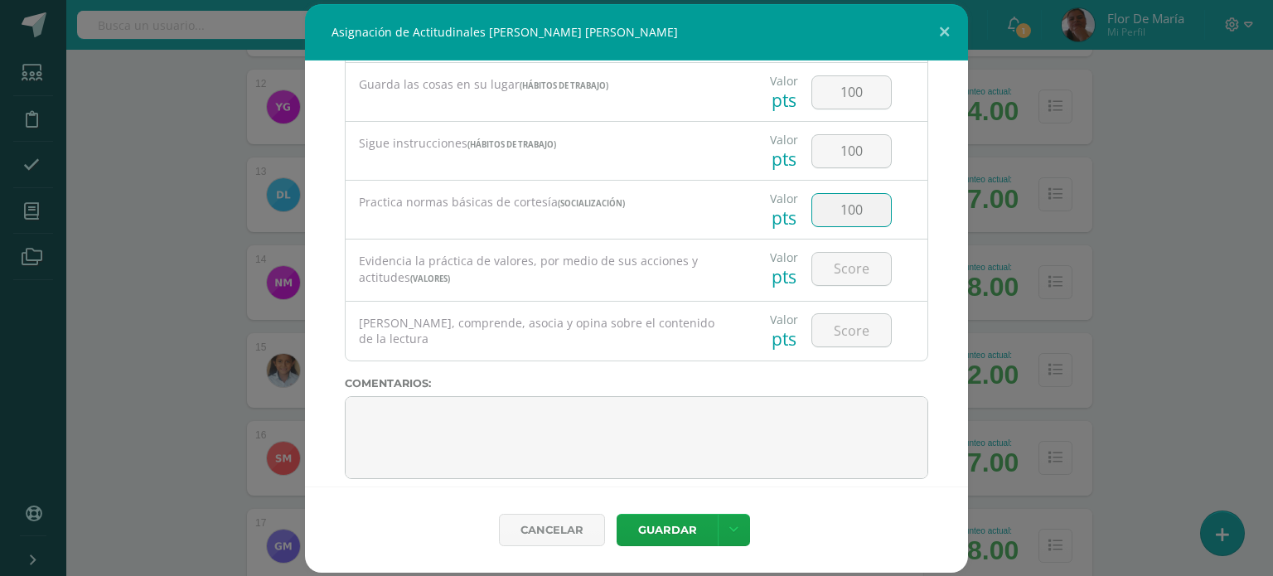
scroll to position [650, 0]
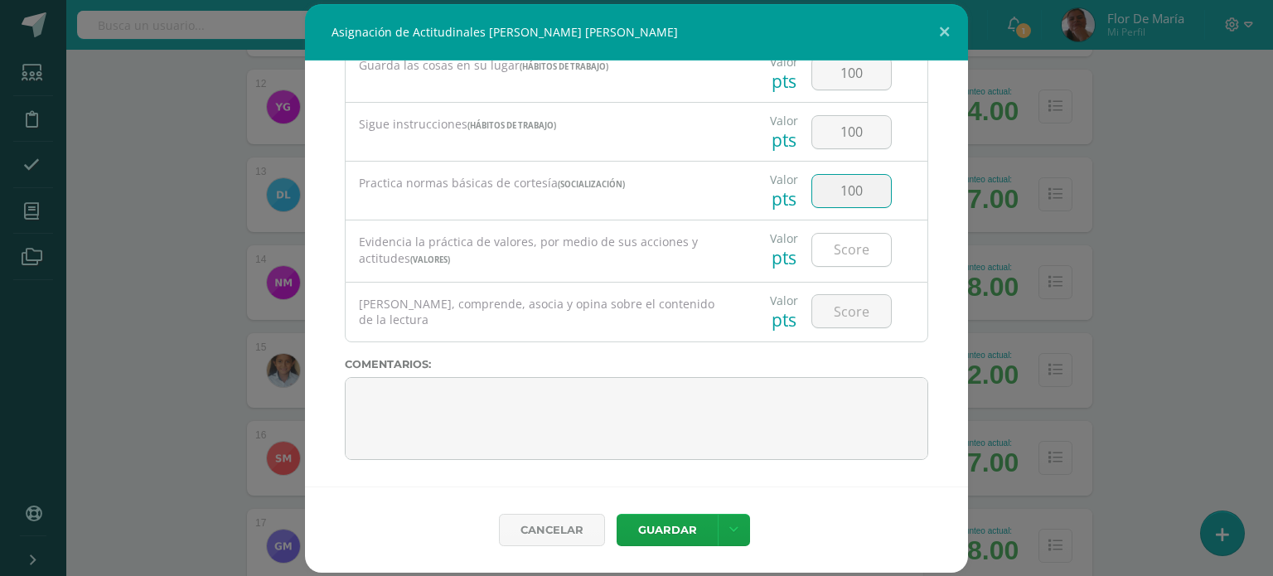
type input "100"
click at [843, 241] on input "number" at bounding box center [851, 250] width 79 height 32
type input "100"
click at [834, 321] on input "number" at bounding box center [851, 311] width 79 height 32
type input "100"
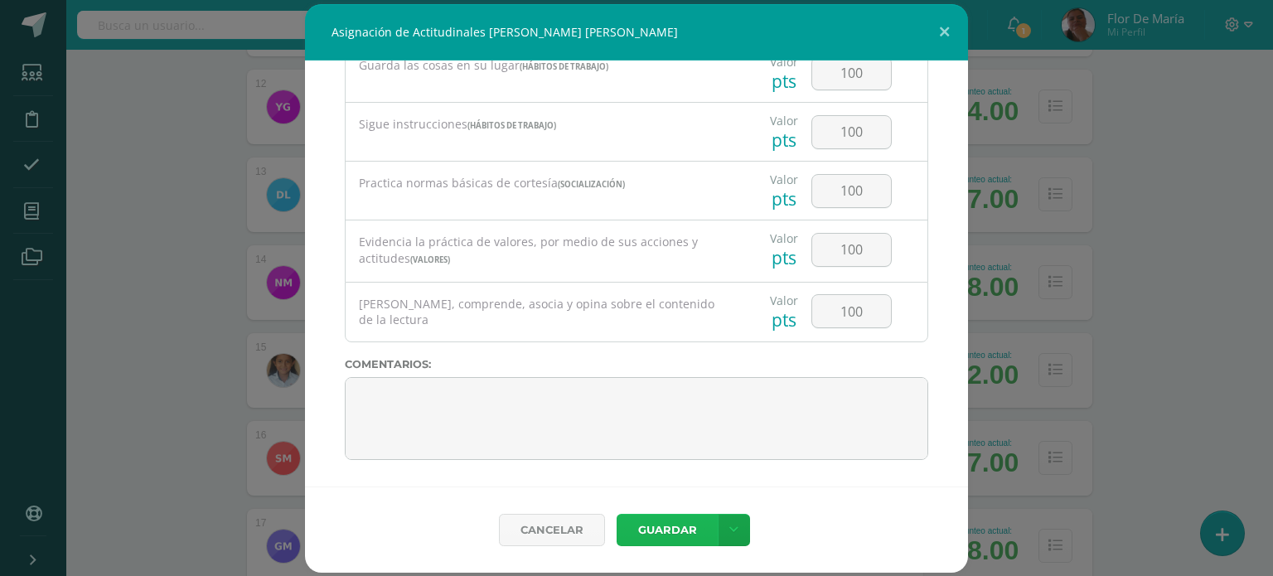
click at [699, 530] on button "Guardar" at bounding box center [666, 530] width 101 height 32
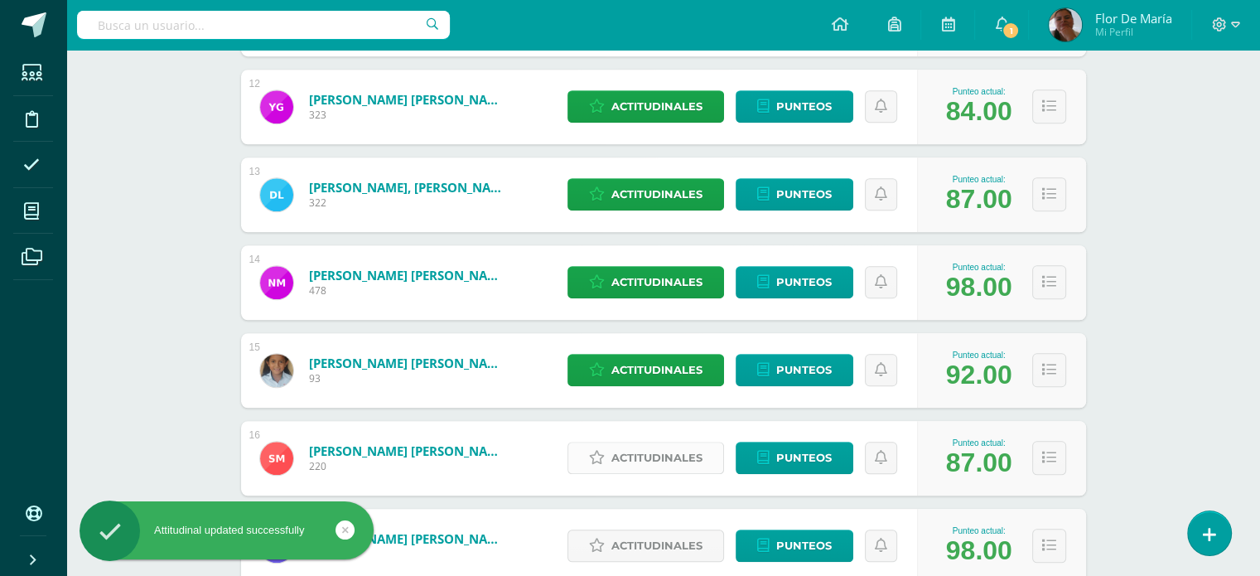
click at [653, 463] on span "Actitudinales" at bounding box center [656, 457] width 91 height 31
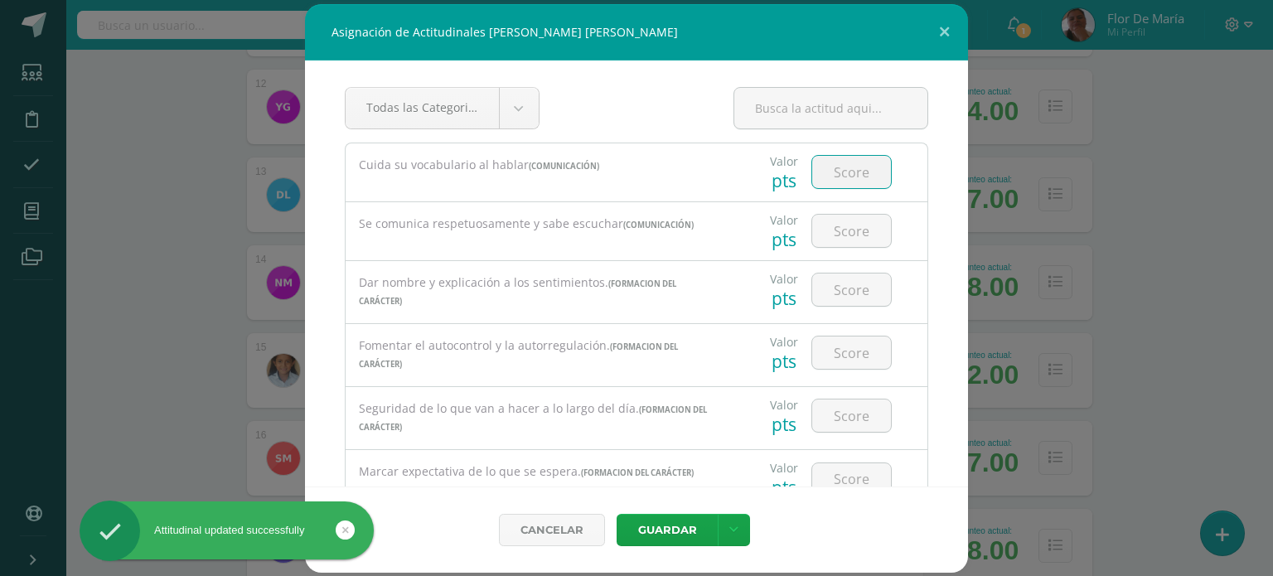
click at [848, 177] on input "number" at bounding box center [851, 172] width 79 height 32
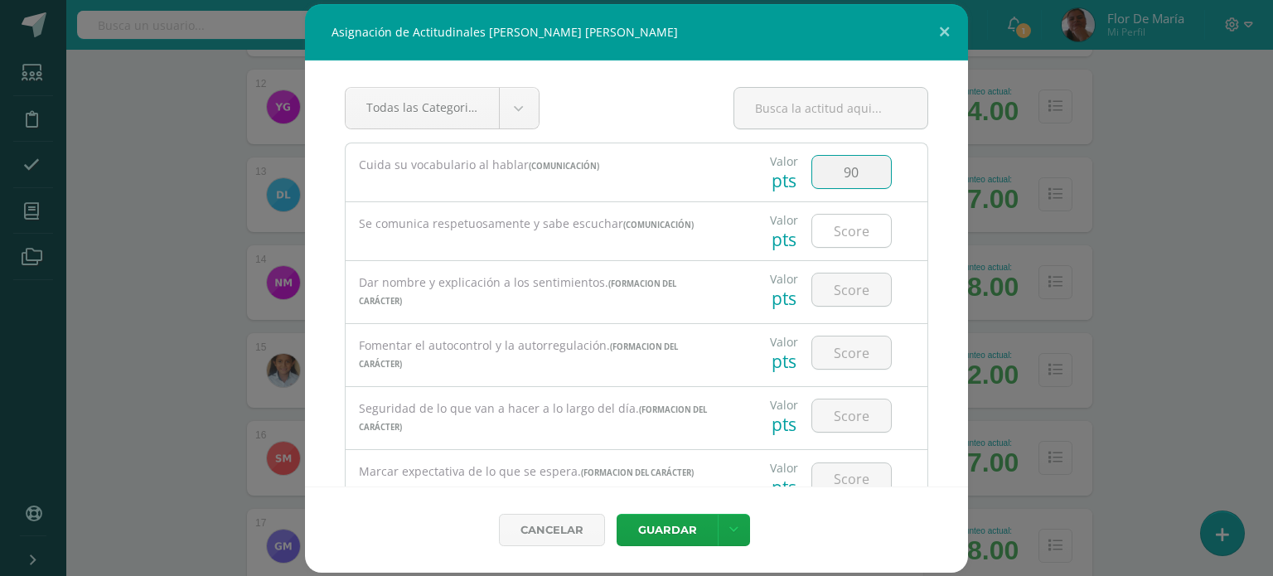
type input "90"
click at [858, 229] on input "number" at bounding box center [851, 231] width 79 height 32
type input "90"
click at [862, 280] on input "number" at bounding box center [851, 289] width 79 height 32
type input "90"
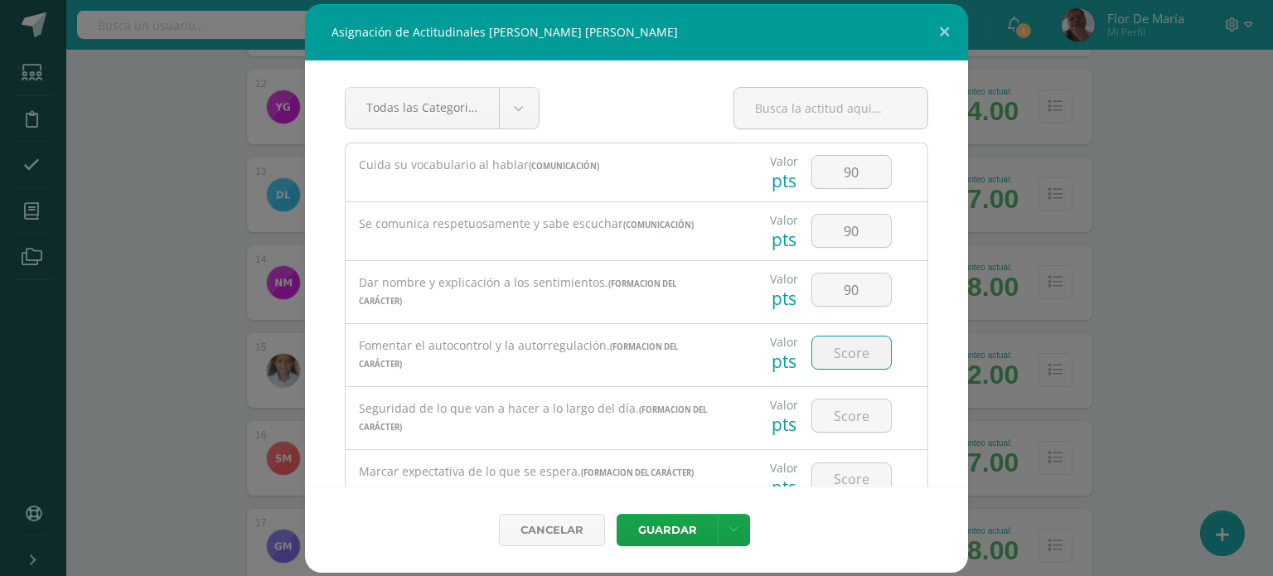
click at [850, 355] on input "number" at bounding box center [851, 352] width 79 height 32
type input "90"
click at [848, 412] on input "number" at bounding box center [851, 415] width 79 height 32
type input "85"
click at [838, 466] on input "number" at bounding box center [851, 479] width 79 height 32
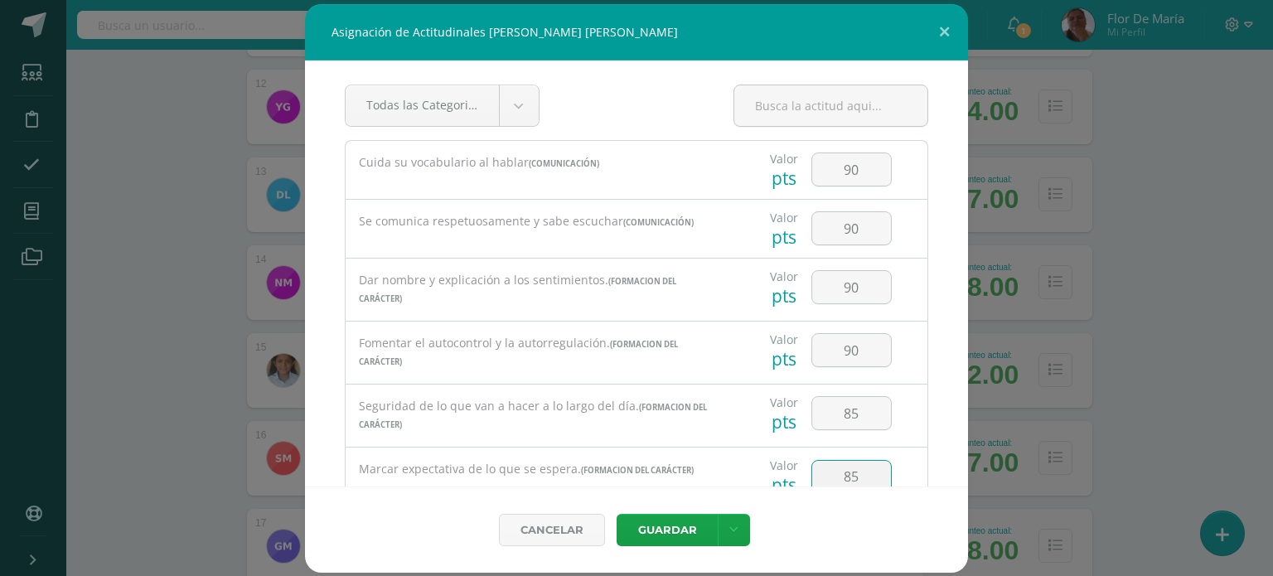
scroll to position [374, 0]
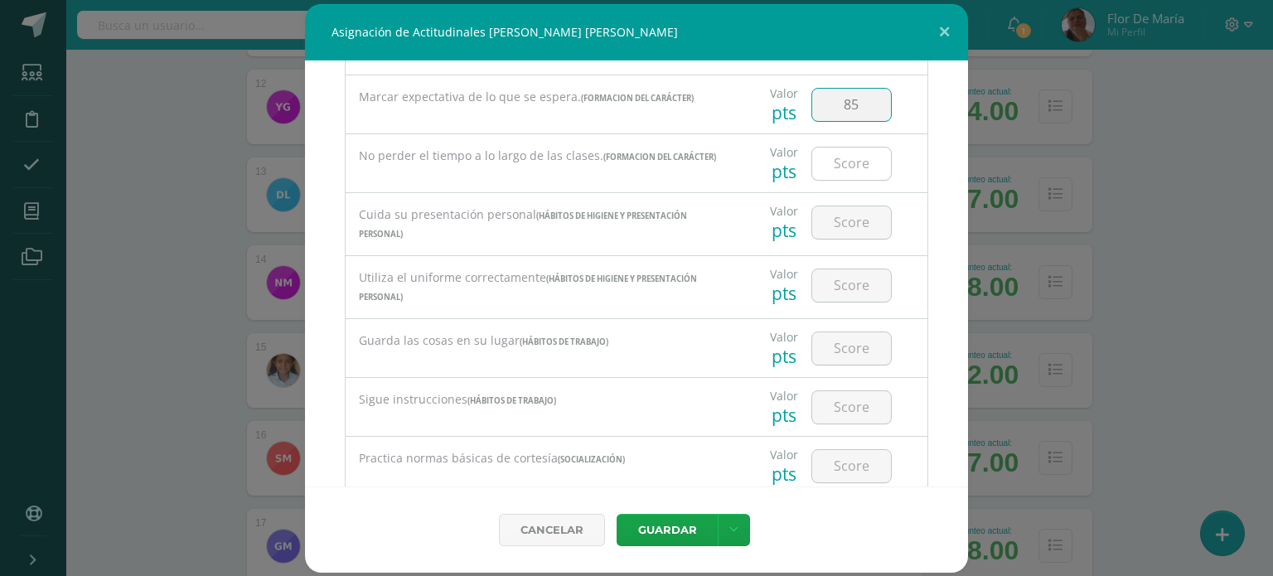
type input "85"
click at [851, 178] on input "number" at bounding box center [851, 163] width 79 height 32
click at [848, 174] on input "number" at bounding box center [851, 163] width 79 height 32
type input "85"
click at [848, 222] on input "number" at bounding box center [851, 222] width 79 height 32
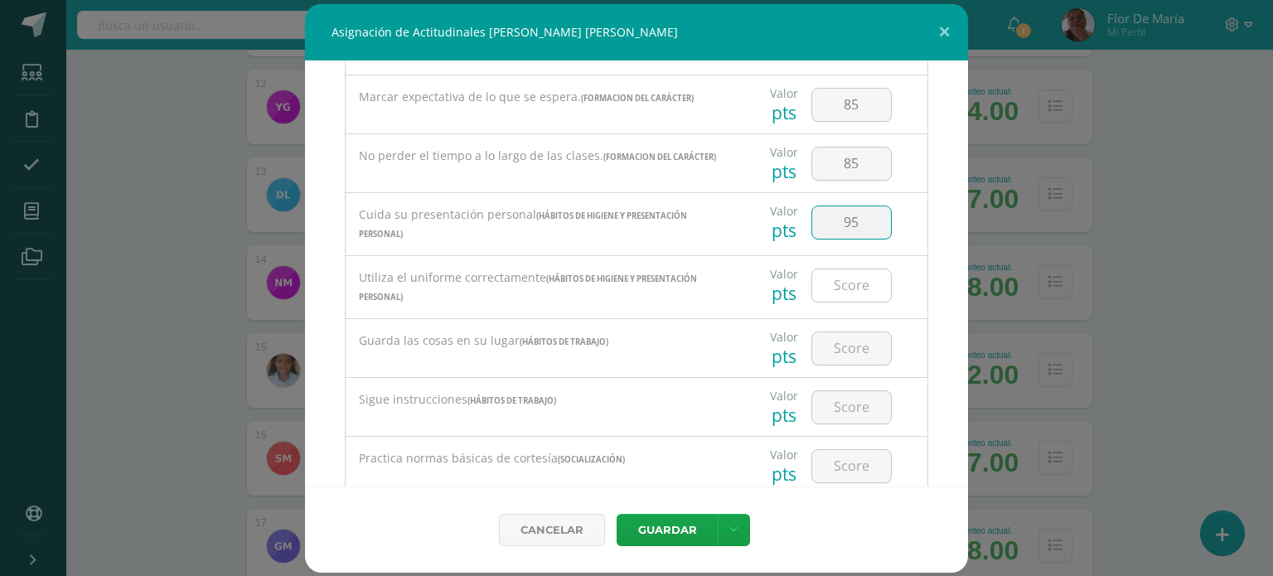
type input "95"
click at [838, 294] on input "number" at bounding box center [851, 285] width 79 height 32
type input "95"
click at [850, 342] on input "number" at bounding box center [851, 348] width 79 height 32
type input "90"
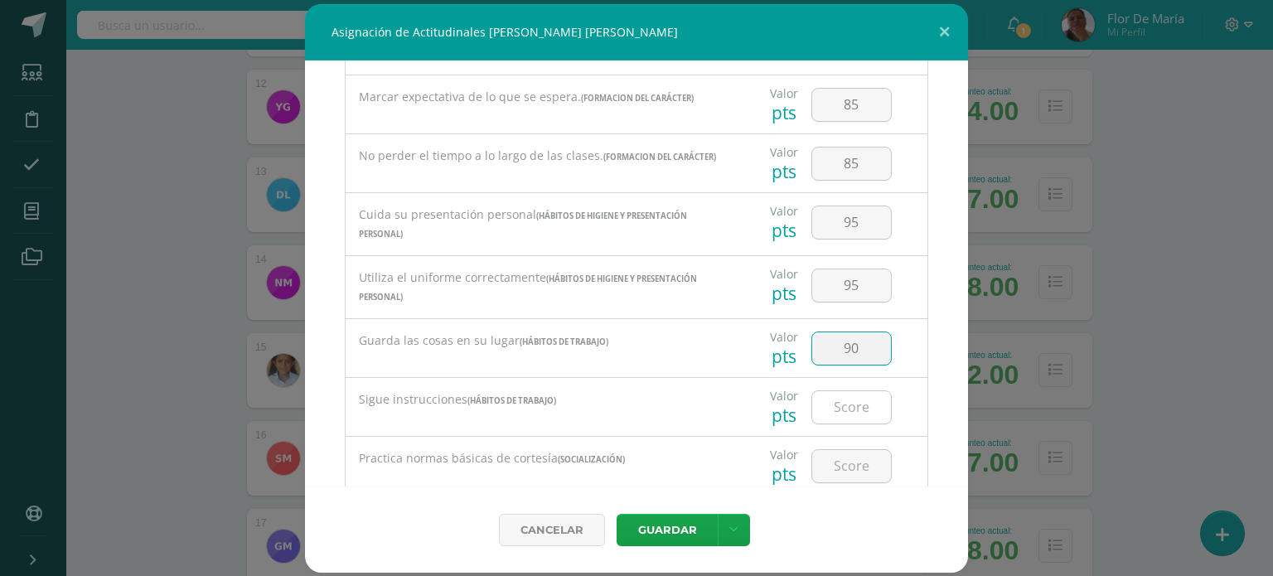
click at [849, 394] on input "number" at bounding box center [851, 407] width 79 height 32
type input "90"
click at [857, 466] on input "number" at bounding box center [851, 466] width 79 height 32
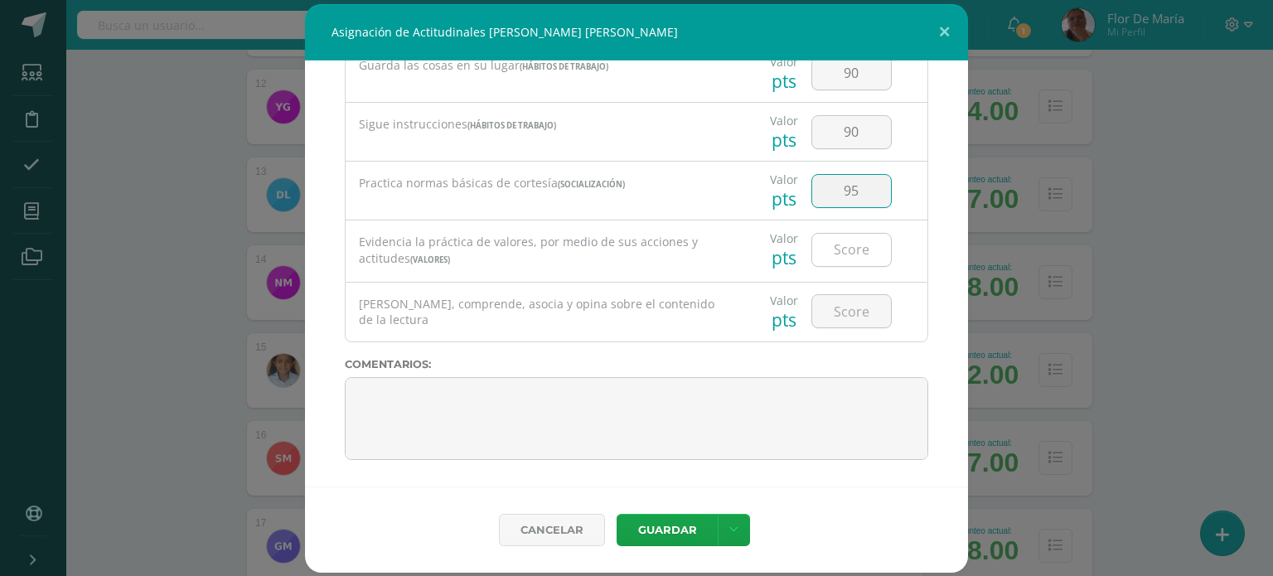
type input "95"
click at [845, 257] on input "number" at bounding box center [851, 250] width 79 height 32
type input "90"
click at [832, 324] on input "number" at bounding box center [851, 311] width 79 height 32
type input "85"
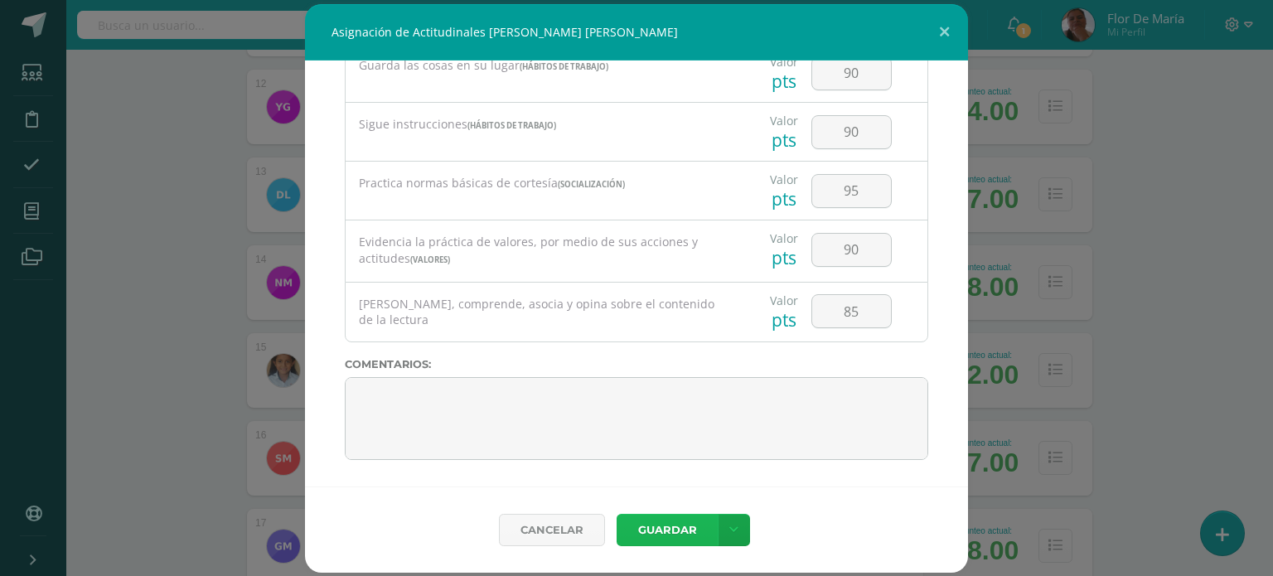
click at [691, 526] on button "Guardar" at bounding box center [666, 530] width 101 height 32
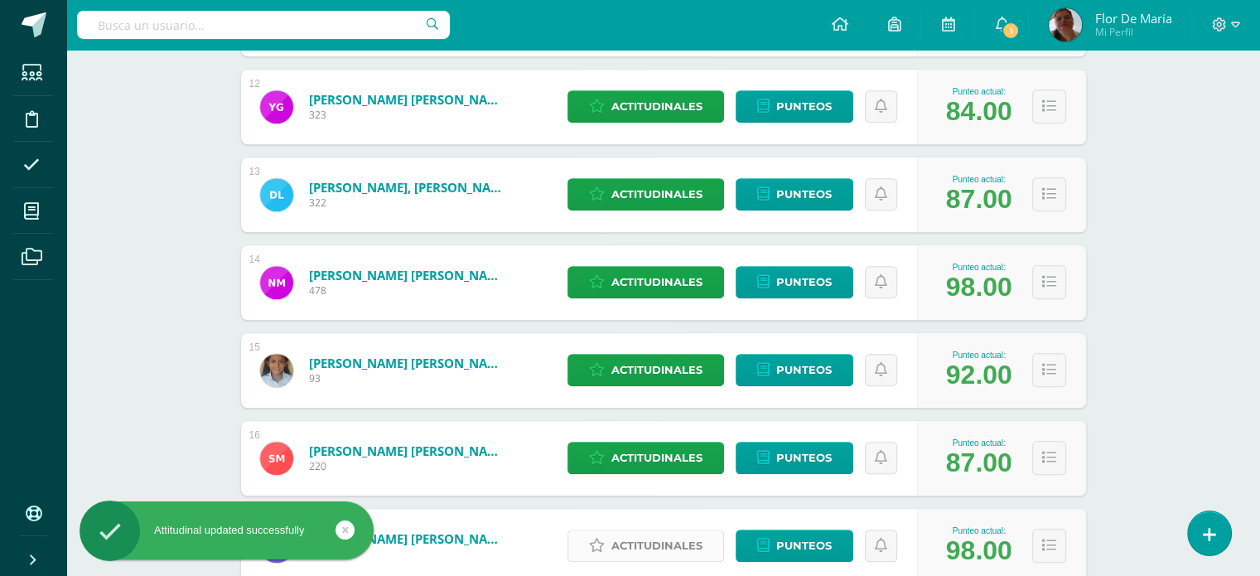
click at [663, 545] on span "Actitudinales" at bounding box center [656, 545] width 91 height 31
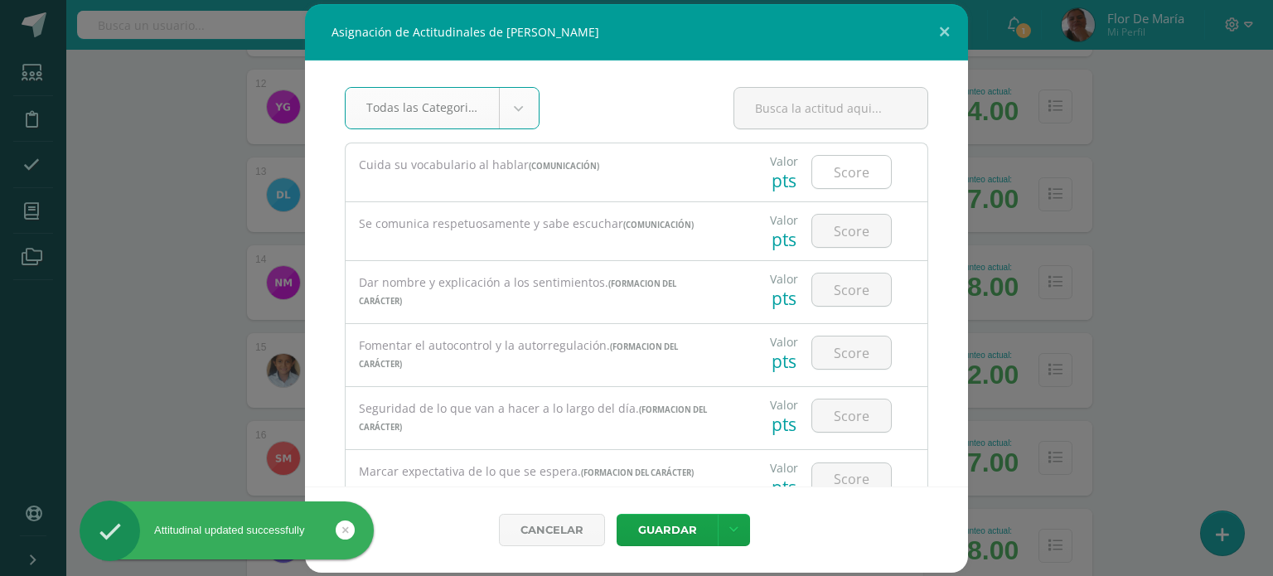
click at [833, 174] on input "number" at bounding box center [851, 172] width 79 height 32
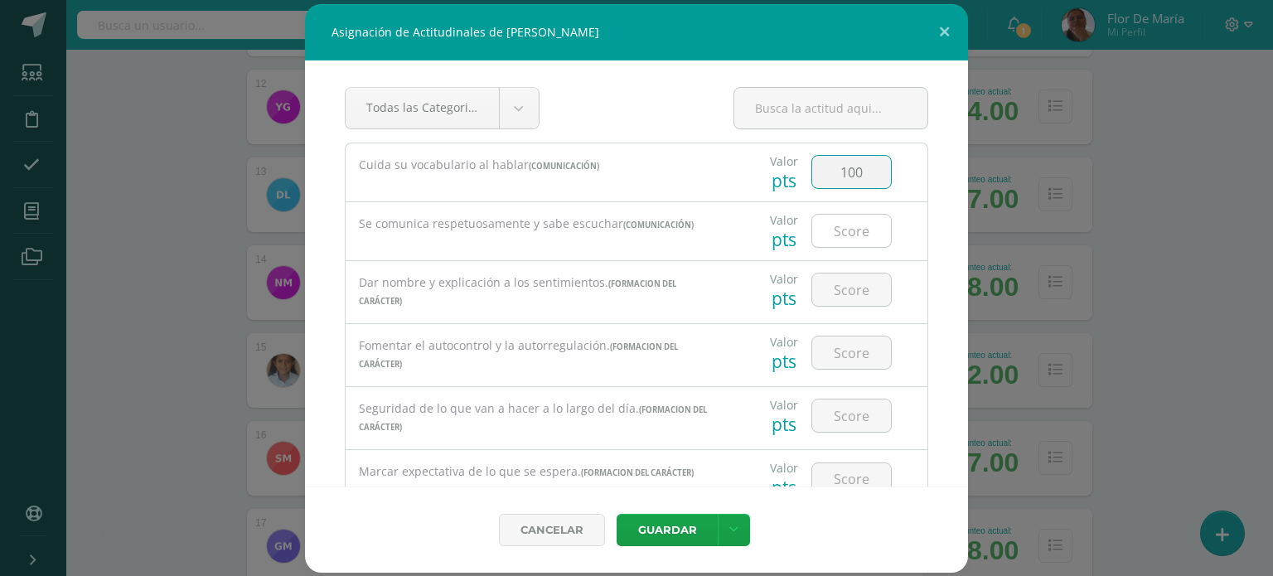
type input "100"
click at [837, 224] on input "number" at bounding box center [851, 231] width 79 height 32
type input "100"
click at [843, 281] on input "number" at bounding box center [851, 289] width 79 height 32
type input "100"
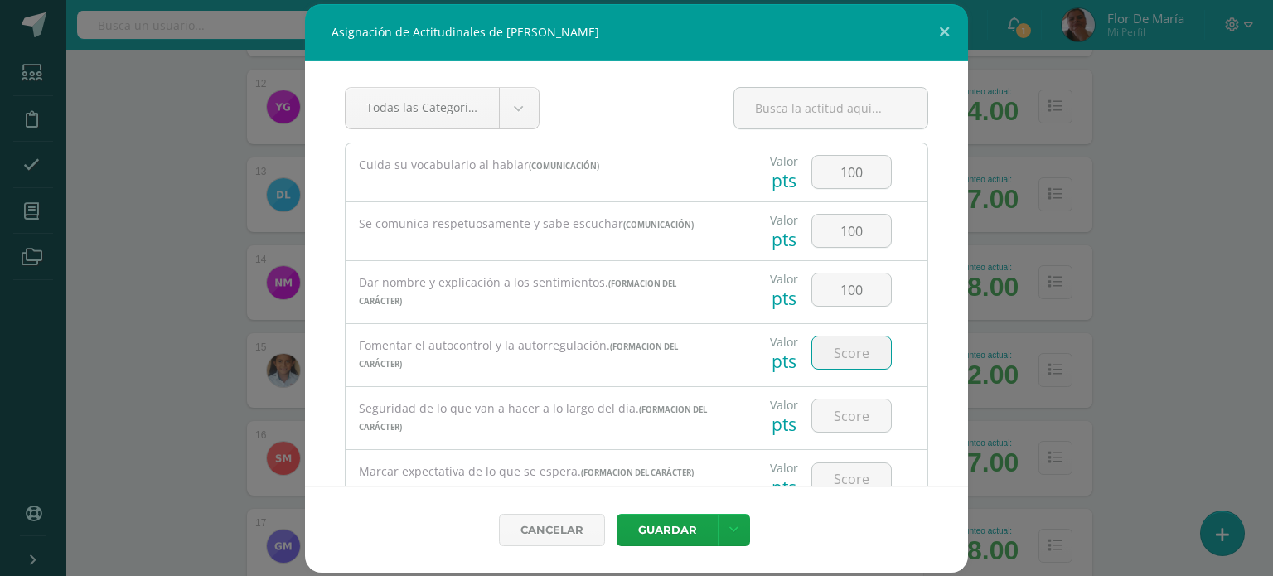
click at [845, 344] on input "number" at bounding box center [851, 352] width 79 height 32
type input "100"
click at [839, 413] on input "number" at bounding box center [851, 415] width 79 height 32
type input "95"
click at [850, 471] on input "number" at bounding box center [851, 479] width 79 height 32
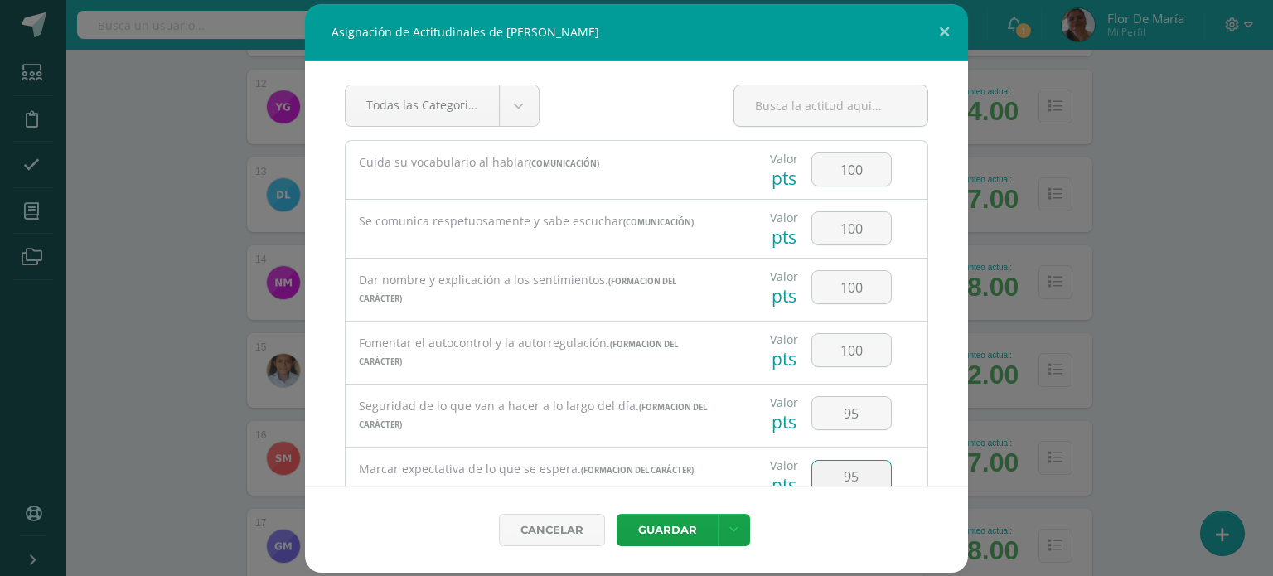
scroll to position [374, 0]
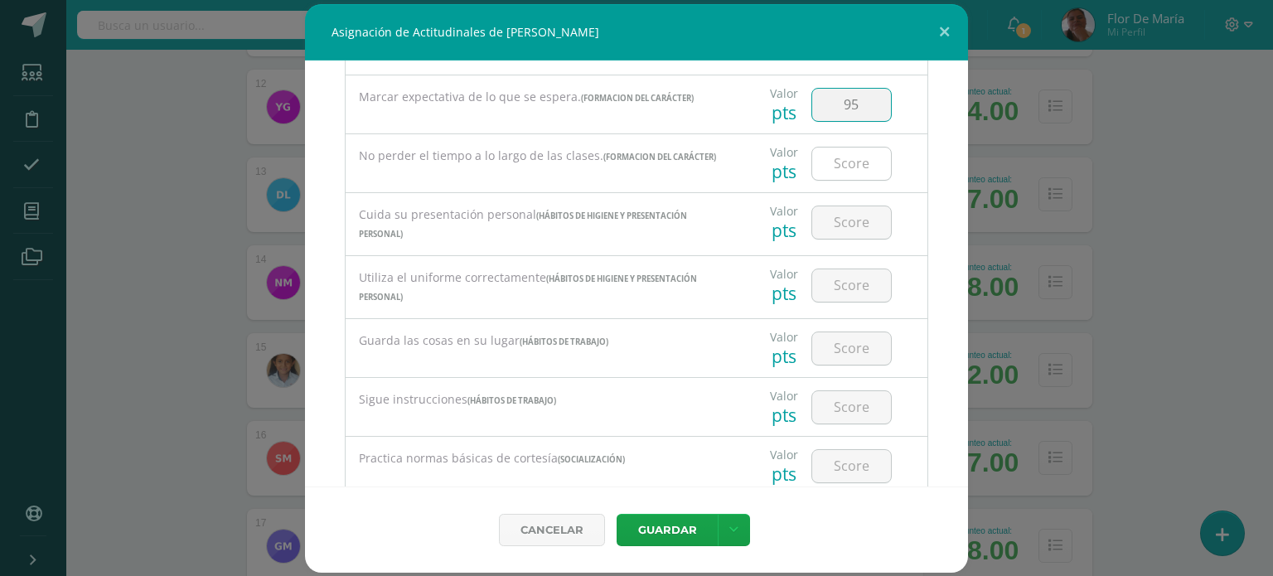
type input "95"
click at [864, 169] on input "number" at bounding box center [851, 163] width 79 height 32
type input "95"
click at [854, 220] on input "number" at bounding box center [851, 222] width 79 height 32
type input "100"
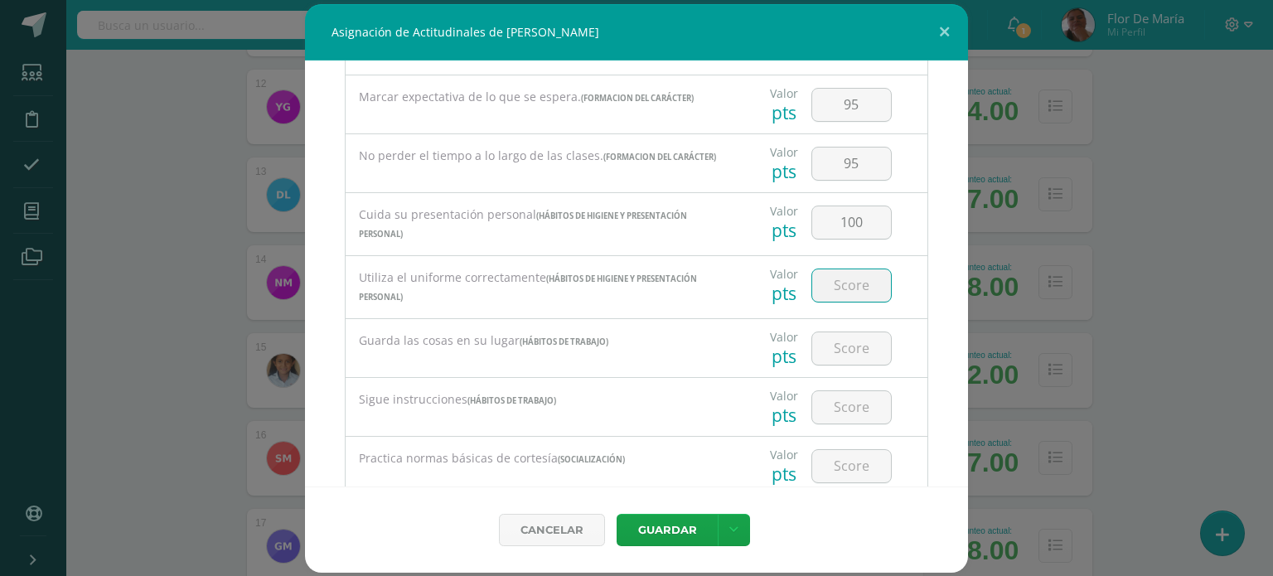
click at [848, 289] on input "number" at bounding box center [851, 285] width 79 height 32
type input "100"
click at [850, 343] on input "number" at bounding box center [851, 348] width 79 height 32
type input "95"
click at [848, 412] on input "number" at bounding box center [851, 407] width 79 height 32
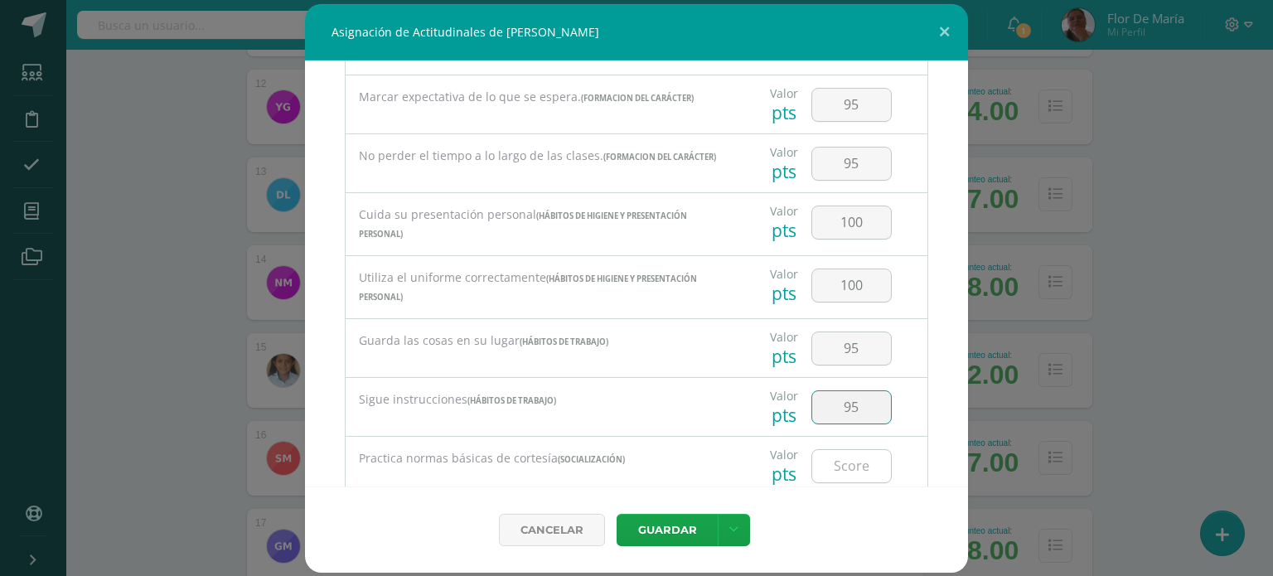
type input "95"
click at [852, 470] on input "number" at bounding box center [851, 466] width 79 height 32
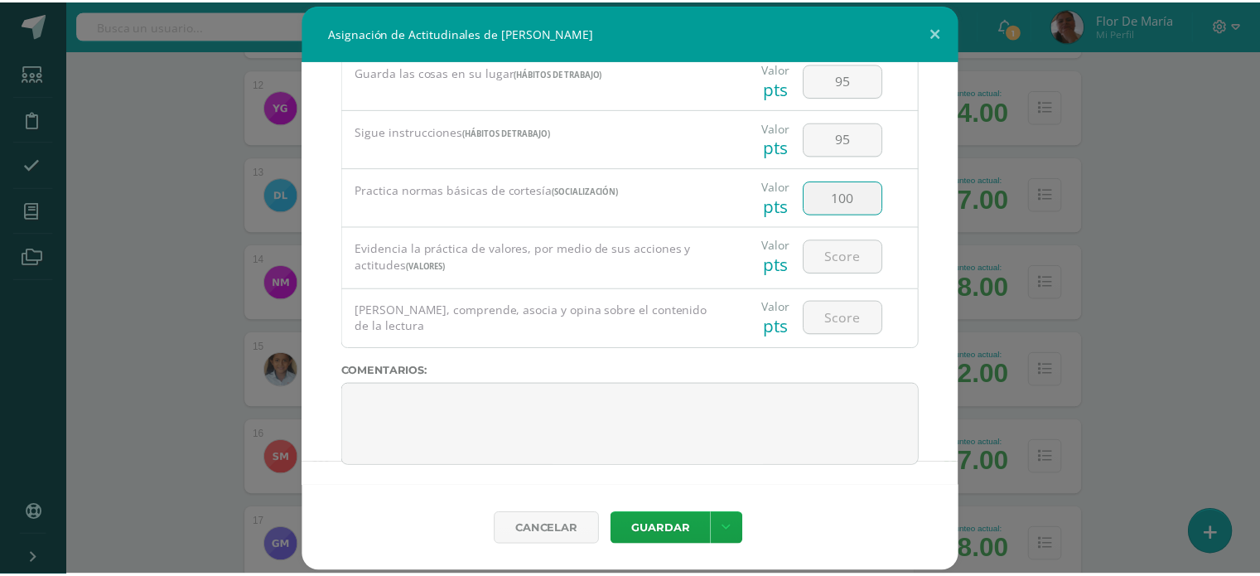
scroll to position [650, 0]
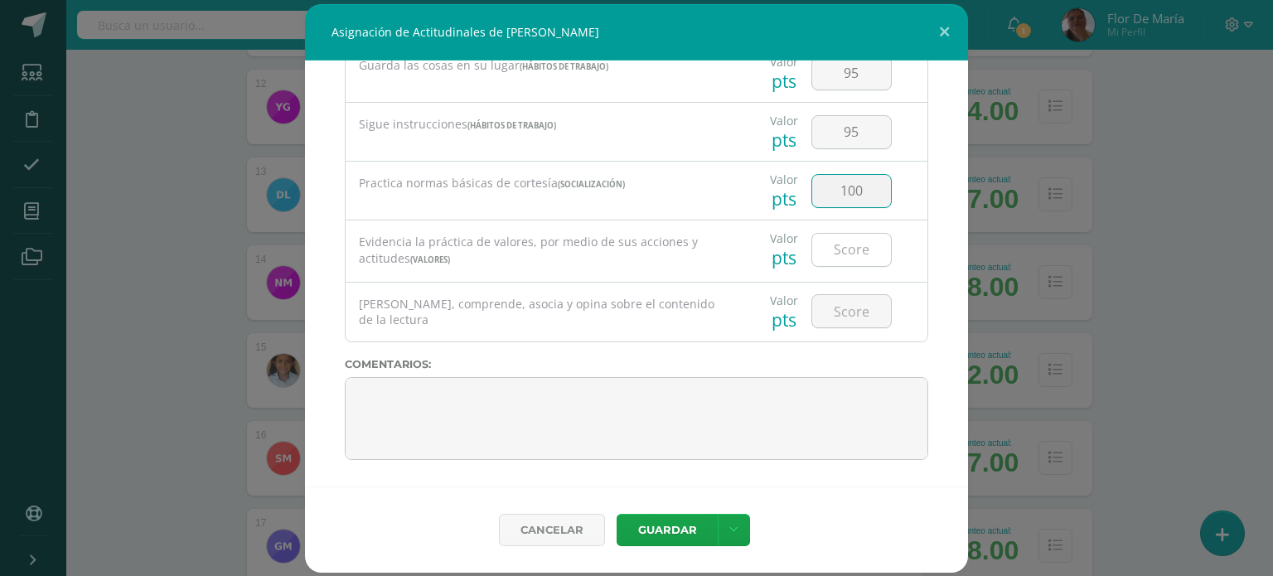
type input "100"
click at [857, 260] on input "number" at bounding box center [851, 250] width 79 height 32
type input "100"
click at [841, 308] on input "number" at bounding box center [851, 311] width 79 height 32
type input "90"
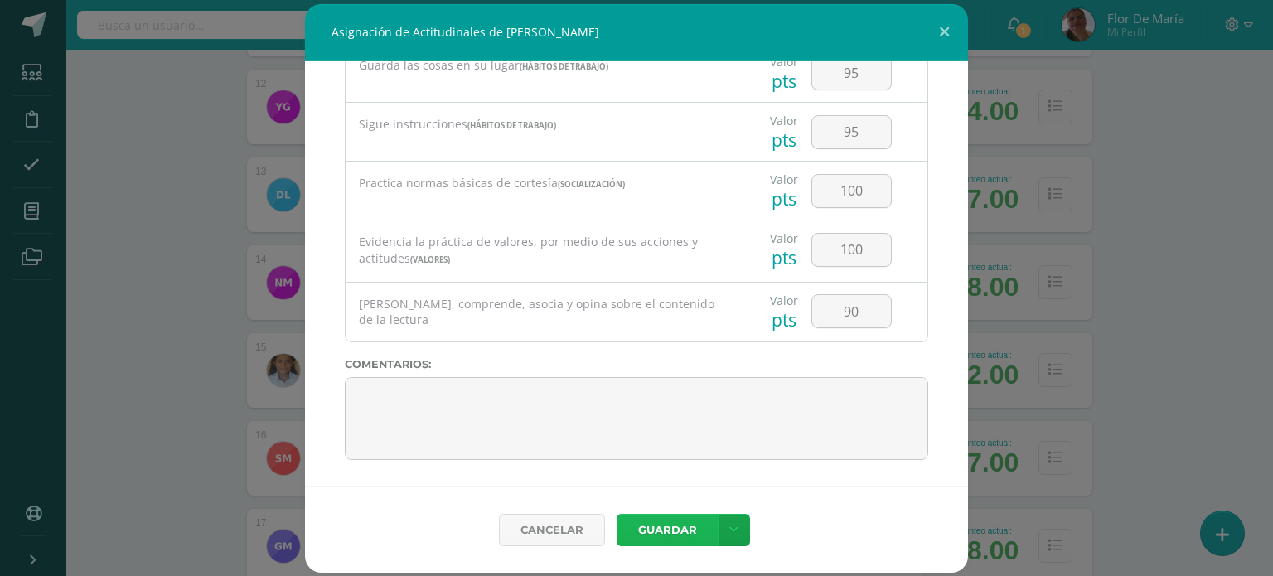
click at [680, 535] on button "Guardar" at bounding box center [666, 530] width 101 height 32
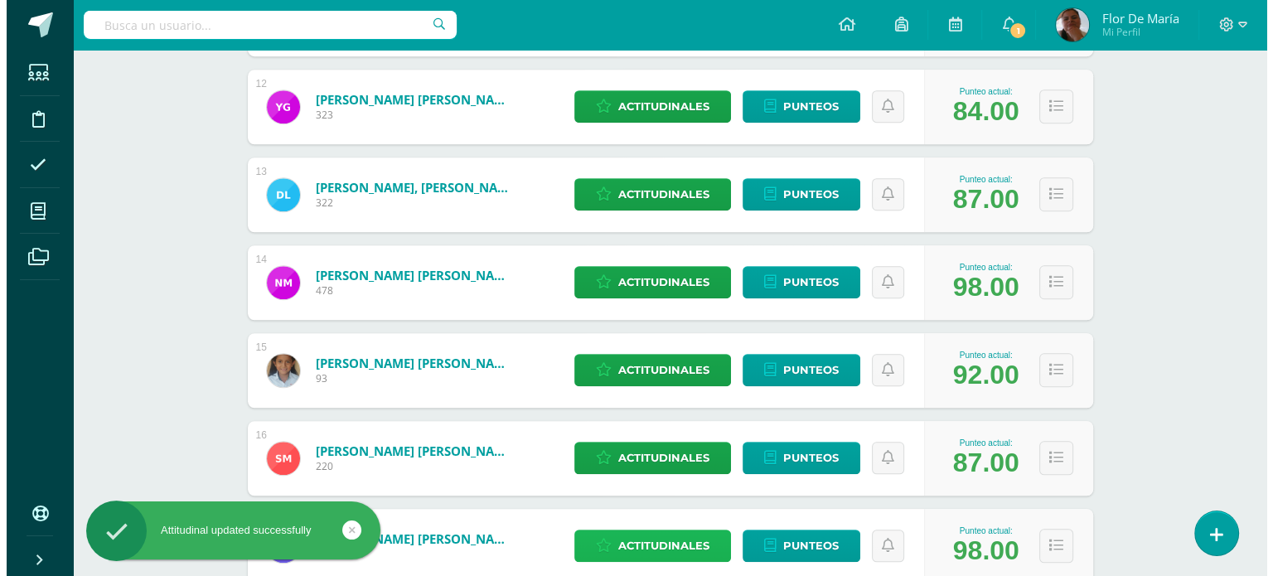
scroll to position [1761, 0]
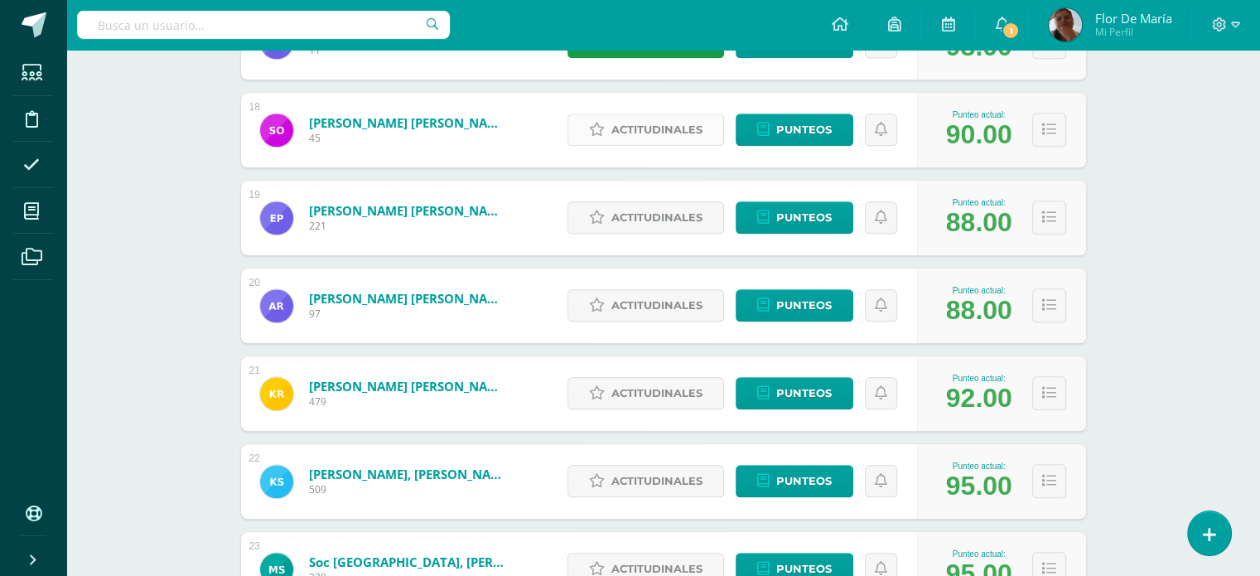
click at [683, 126] on span "Actitudinales" at bounding box center [656, 129] width 91 height 31
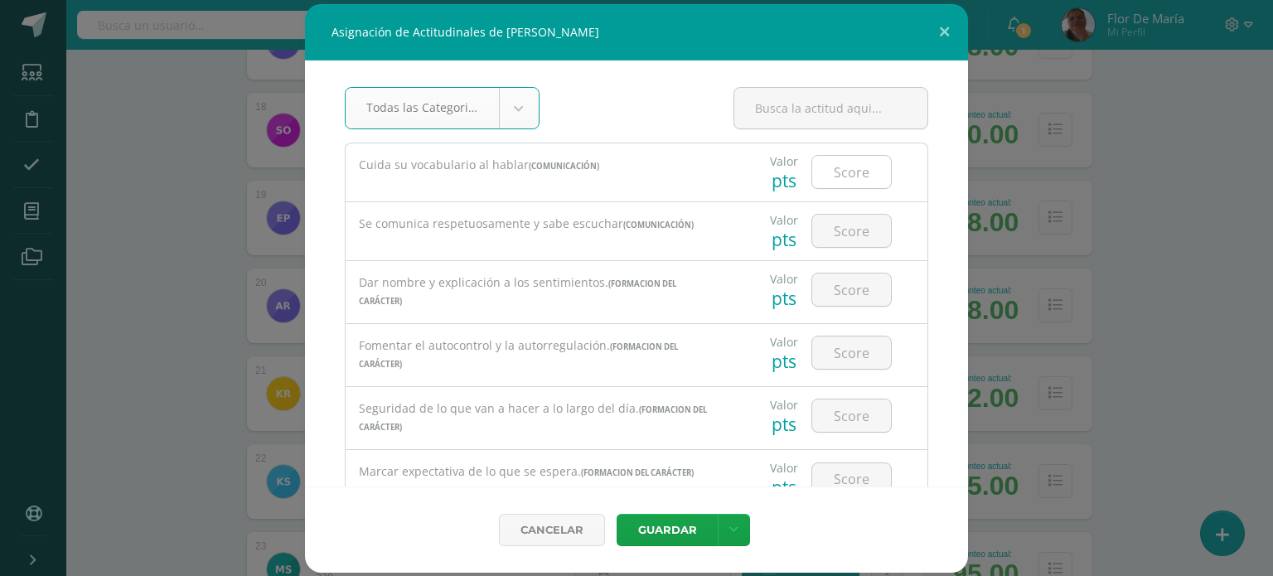
click at [828, 176] on input "number" at bounding box center [851, 172] width 79 height 32
click at [839, 179] on input "number" at bounding box center [851, 172] width 79 height 32
type input "95"
click at [847, 228] on input "number" at bounding box center [851, 231] width 79 height 32
type input "95"
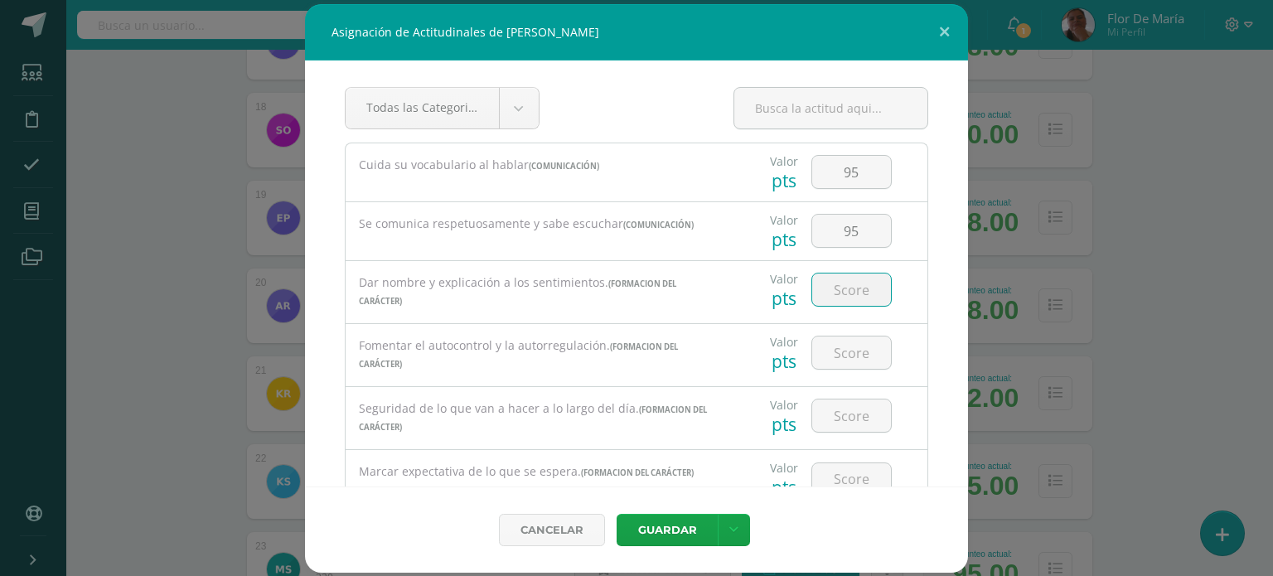
click at [860, 285] on input "number" at bounding box center [851, 289] width 79 height 32
type input "90"
click at [858, 350] on input "number" at bounding box center [851, 352] width 79 height 32
type input "90"
click at [861, 416] on input "number" at bounding box center [851, 415] width 79 height 32
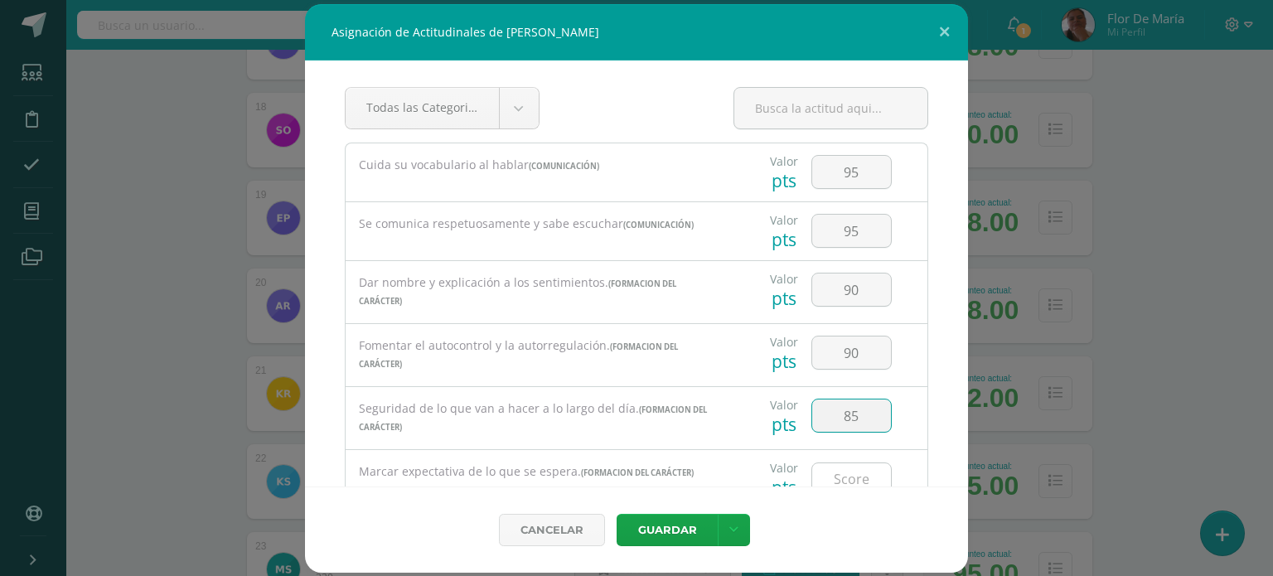
type input "85"
click at [856, 476] on input "number" at bounding box center [851, 479] width 79 height 32
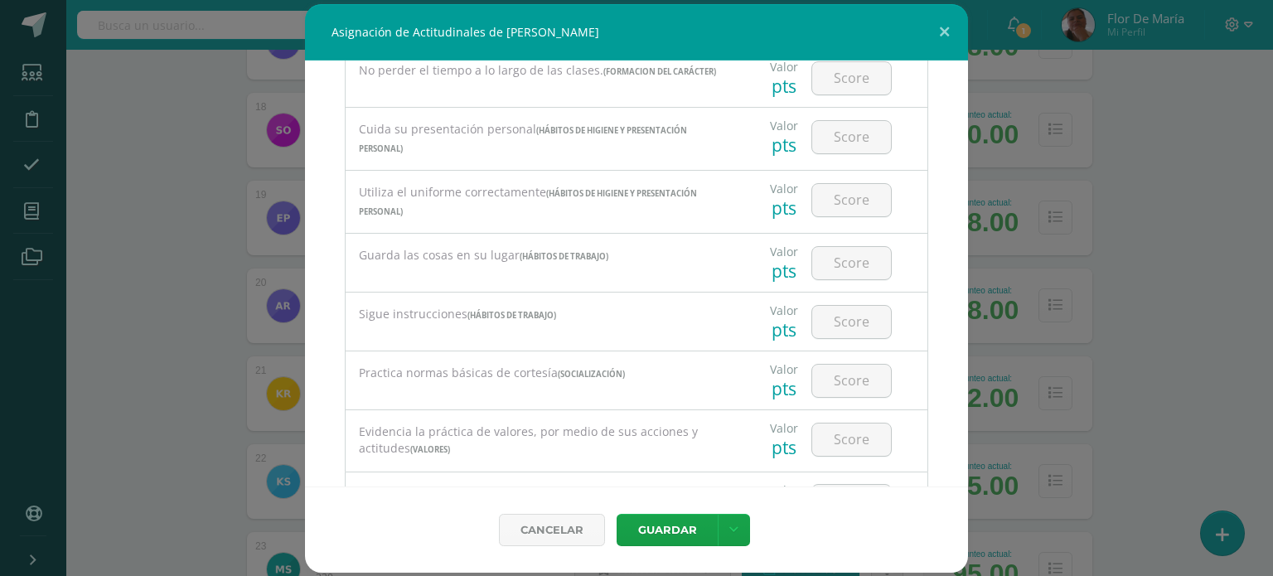
scroll to position [461, 0]
type input "95"
click at [839, 75] on input "number" at bounding box center [851, 76] width 79 height 32
type input "90"
click at [838, 138] on input "number" at bounding box center [851, 135] width 79 height 32
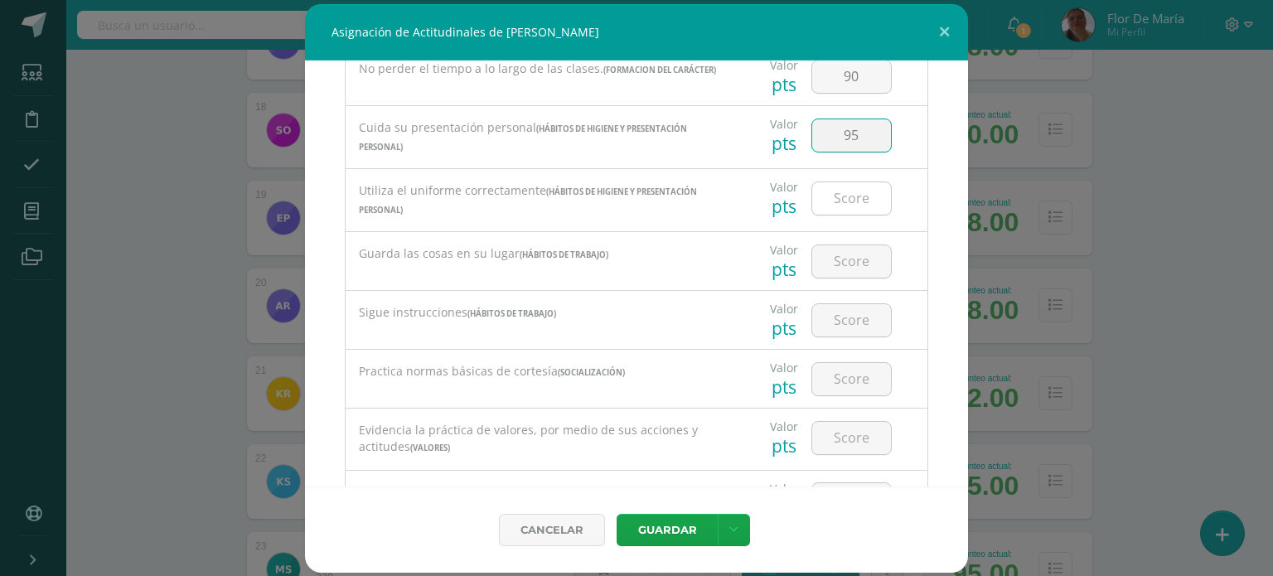
type input "95"
click at [863, 195] on input "number" at bounding box center [851, 198] width 79 height 32
type input "95"
click at [866, 249] on input "number" at bounding box center [851, 261] width 79 height 32
type input "90"
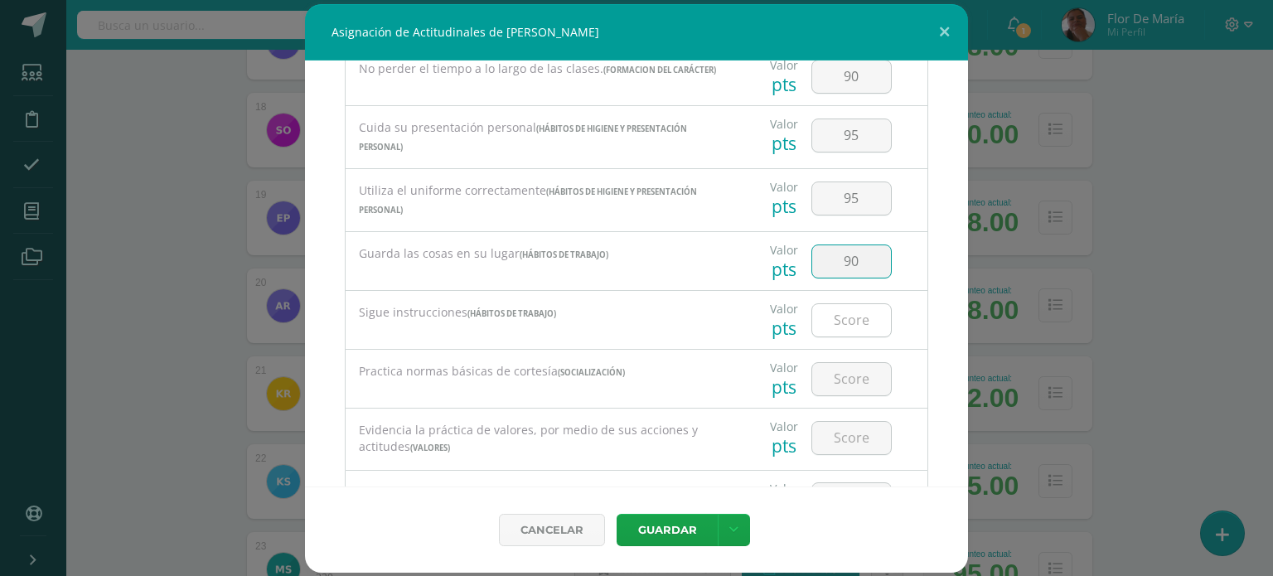
click at [862, 316] on input "number" at bounding box center [851, 320] width 79 height 32
type input "90"
click at [862, 368] on input "number" at bounding box center [851, 379] width 79 height 32
type input "90"
click at [852, 437] on input "number" at bounding box center [851, 438] width 79 height 32
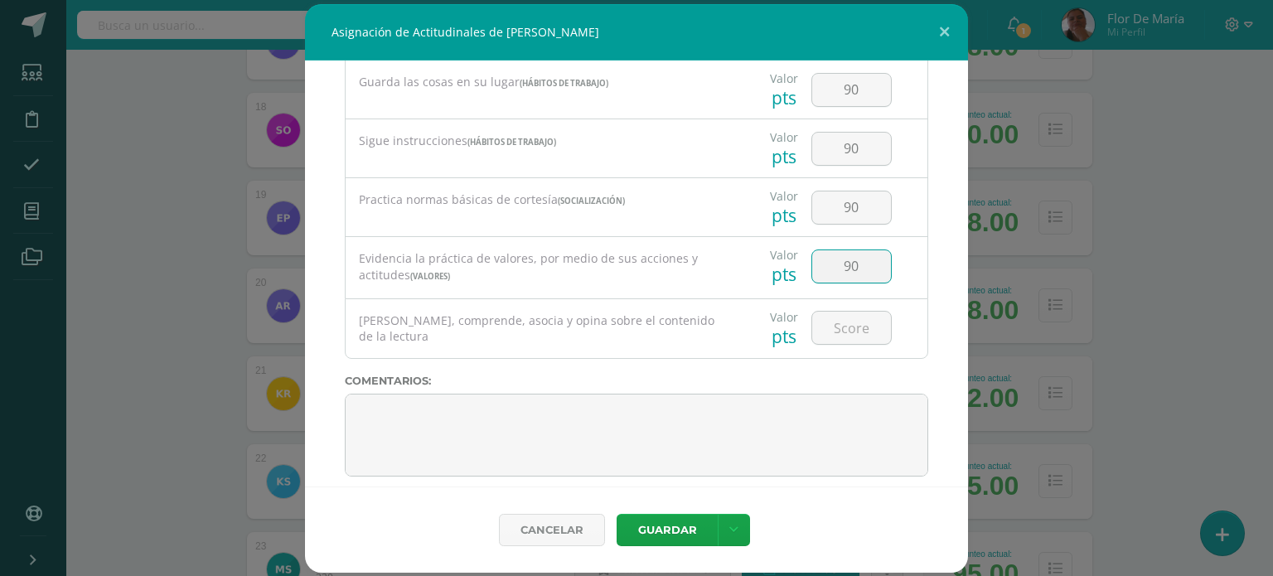
scroll to position [650, 0]
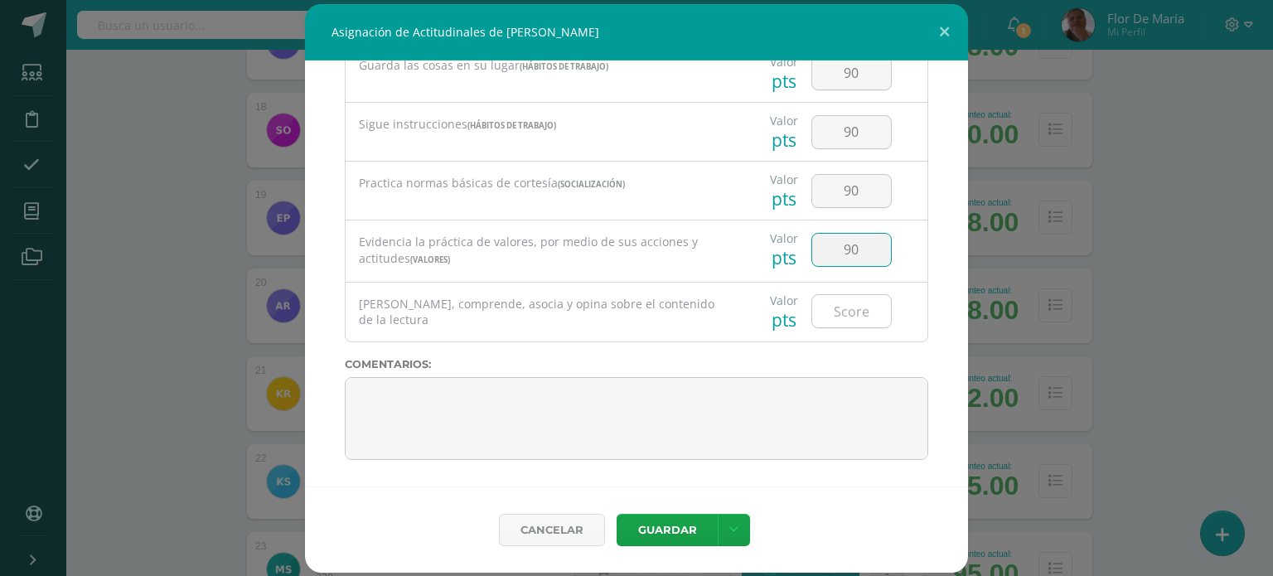
type input "90"
click at [837, 326] on input "number" at bounding box center [851, 311] width 79 height 32
type input "90"
click at [662, 529] on button "Guardar" at bounding box center [666, 530] width 101 height 32
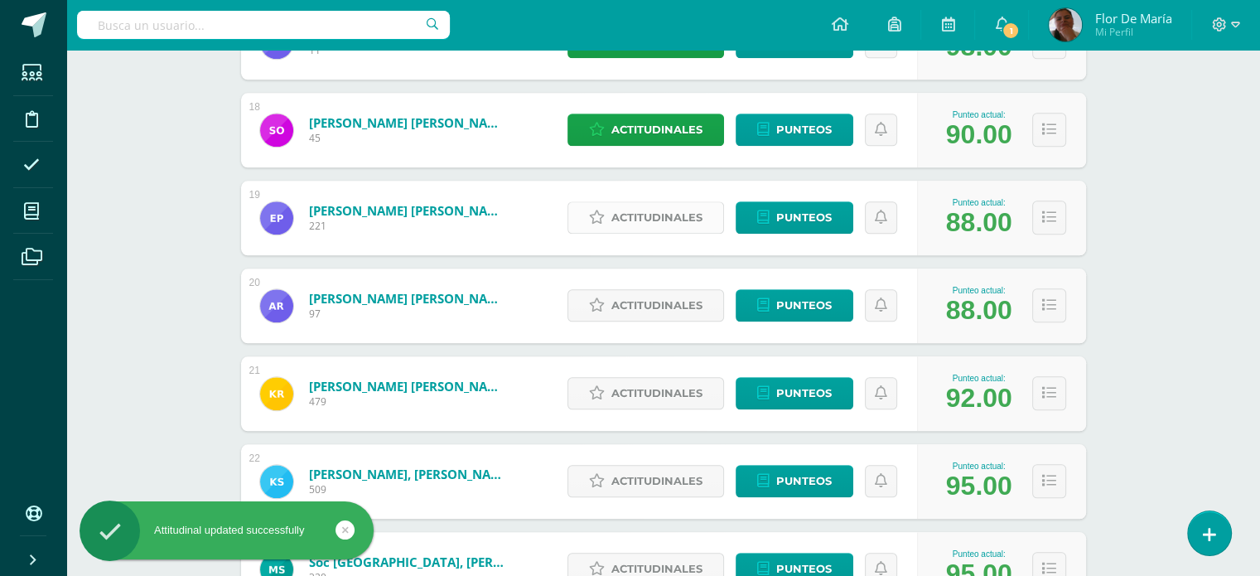
click at [650, 219] on span "Actitudinales" at bounding box center [656, 217] width 91 height 31
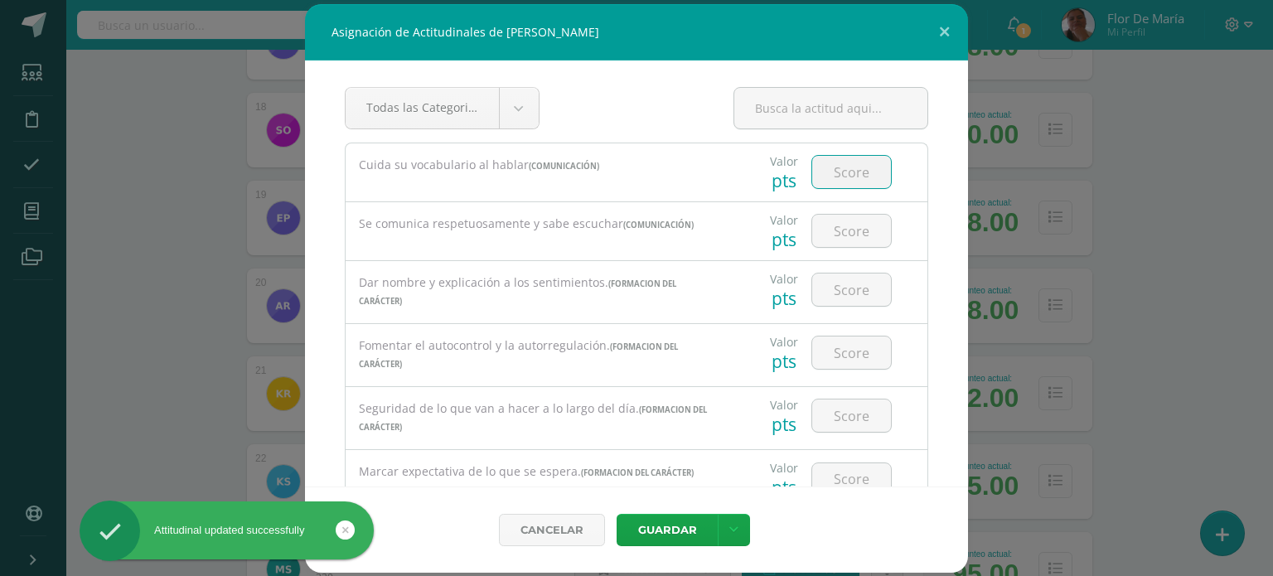
click at [838, 172] on input "number" at bounding box center [851, 172] width 79 height 32
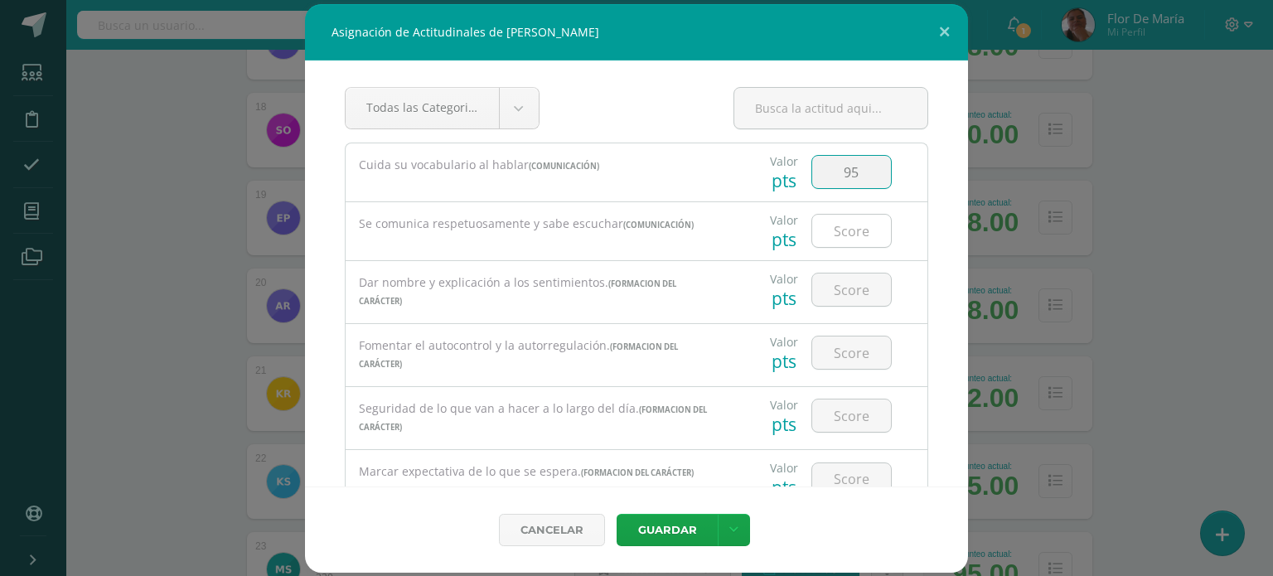
type input "95"
click at [848, 228] on input "number" at bounding box center [851, 231] width 79 height 32
type input "95"
click at [845, 297] on input "number" at bounding box center [851, 289] width 79 height 32
type input "95"
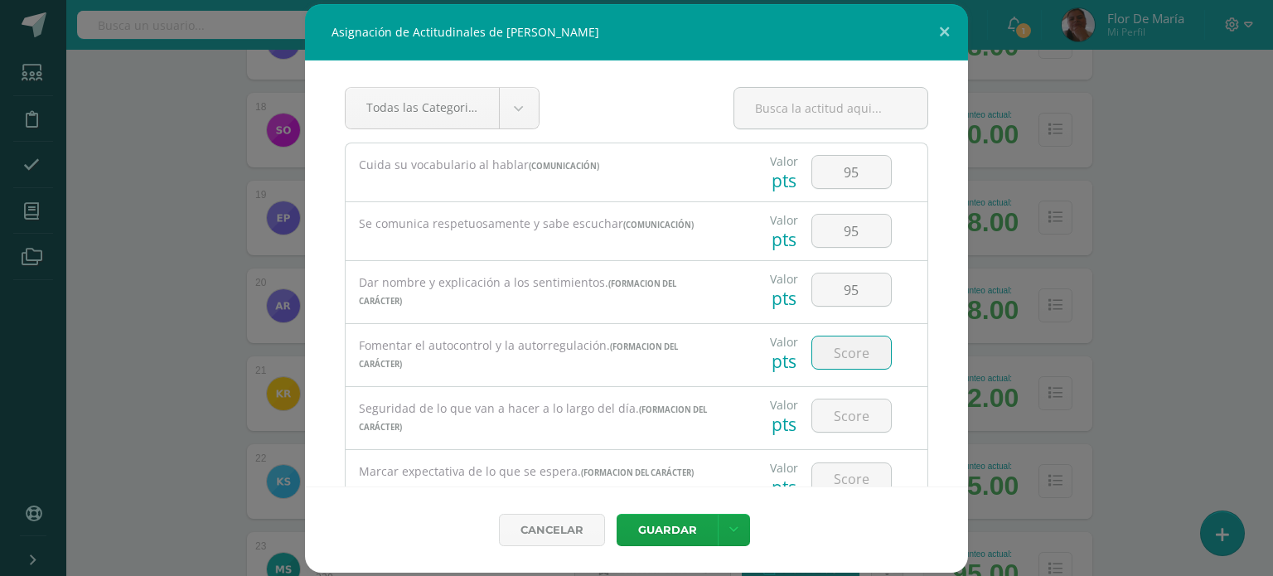
click at [842, 360] on input "number" at bounding box center [851, 352] width 79 height 32
type input "95"
click at [847, 419] on input "number" at bounding box center [851, 415] width 79 height 32
type input "95"
click at [848, 475] on input "number" at bounding box center [851, 479] width 79 height 32
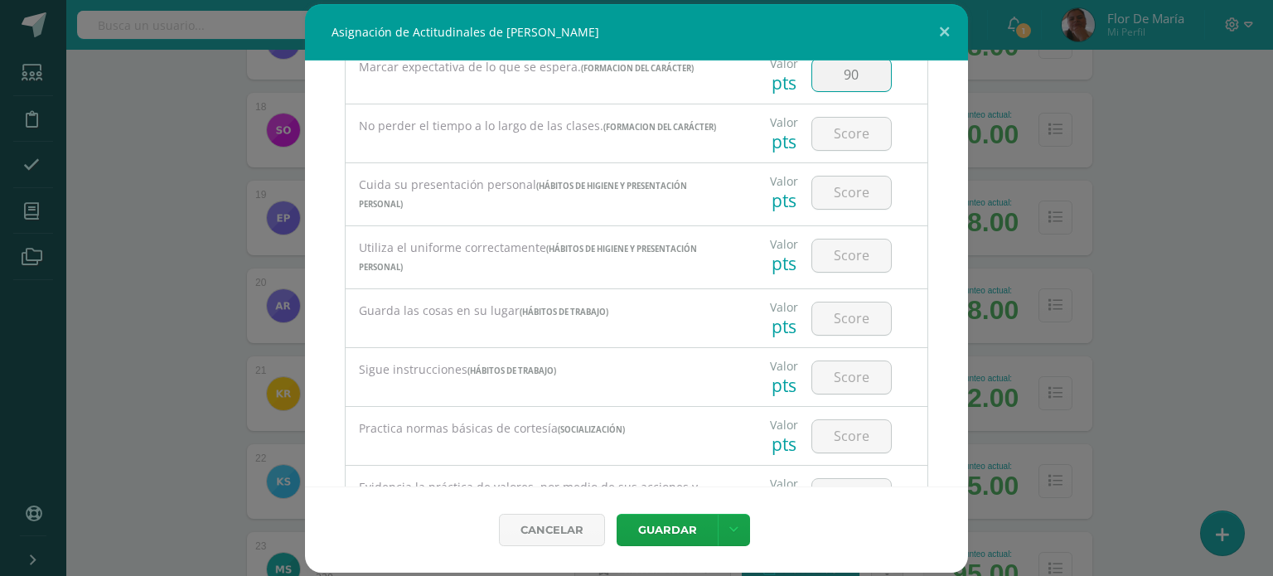
scroll to position [406, 0]
type input "90"
click at [838, 138] on input "number" at bounding box center [851, 132] width 79 height 32
type input "90"
click at [848, 198] on input "number" at bounding box center [851, 191] width 79 height 32
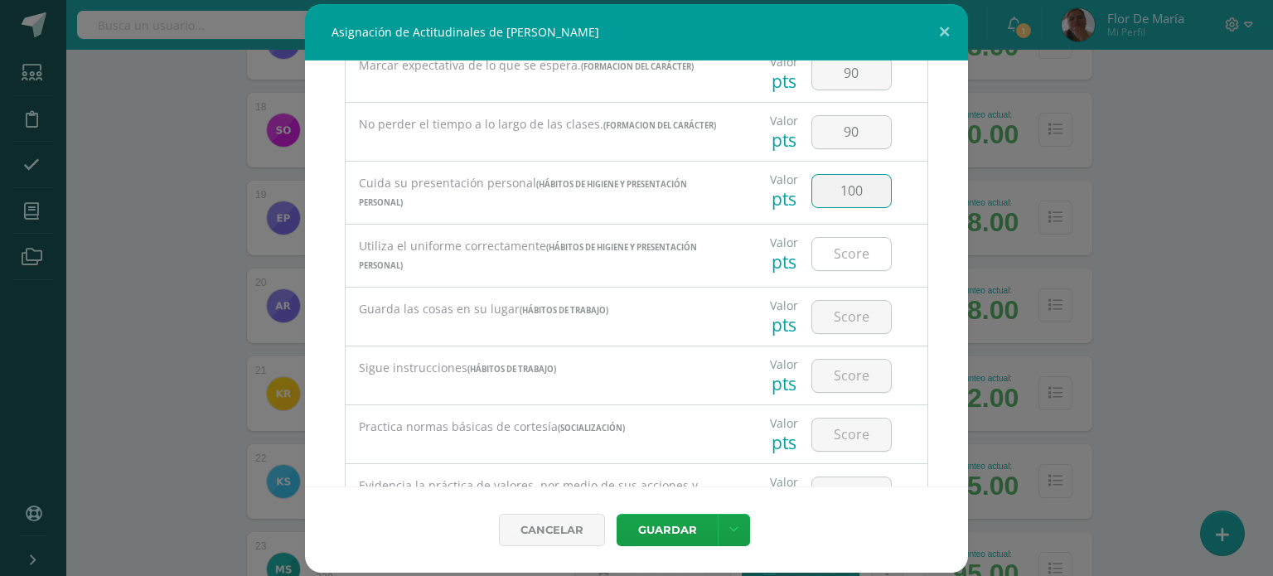
type input "100"
click at [843, 254] on input "number" at bounding box center [851, 254] width 79 height 32
type input "100"
click at [845, 320] on input "number" at bounding box center [851, 317] width 79 height 32
type input "95"
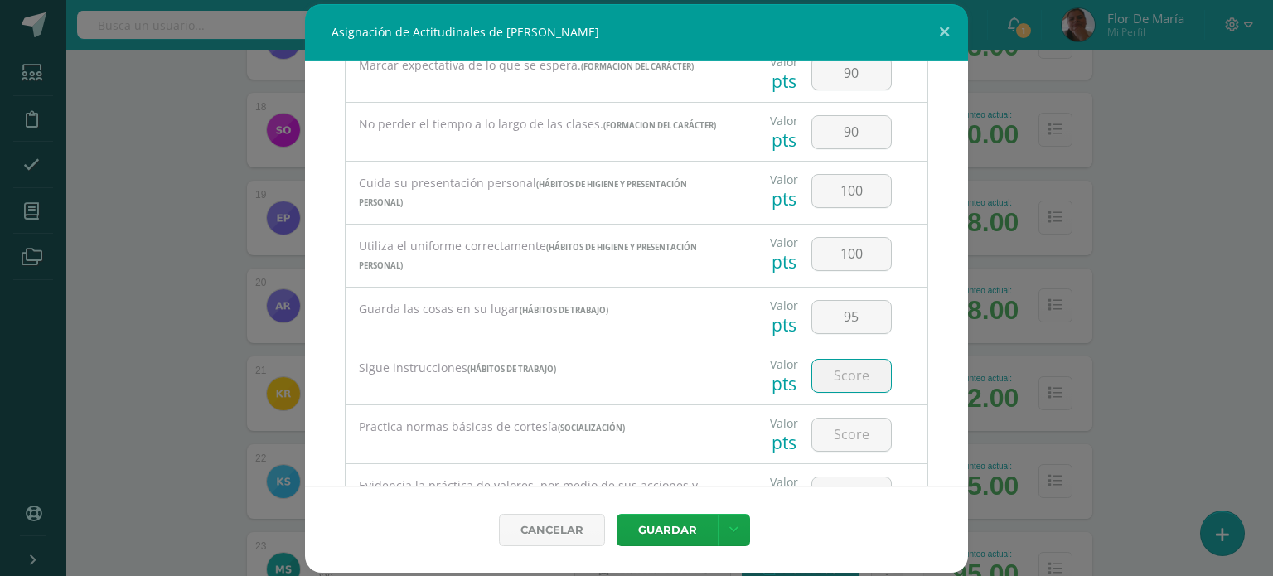
click at [842, 380] on input "number" at bounding box center [851, 376] width 79 height 32
type input "90"
click at [857, 444] on input "number" at bounding box center [851, 434] width 79 height 32
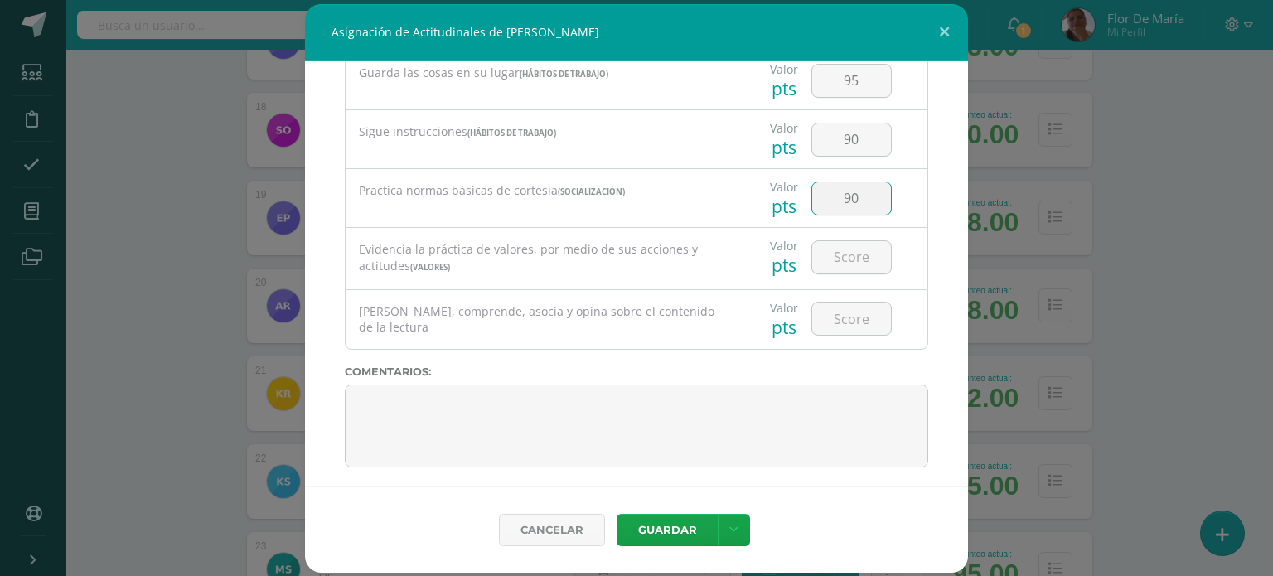
scroll to position [650, 0]
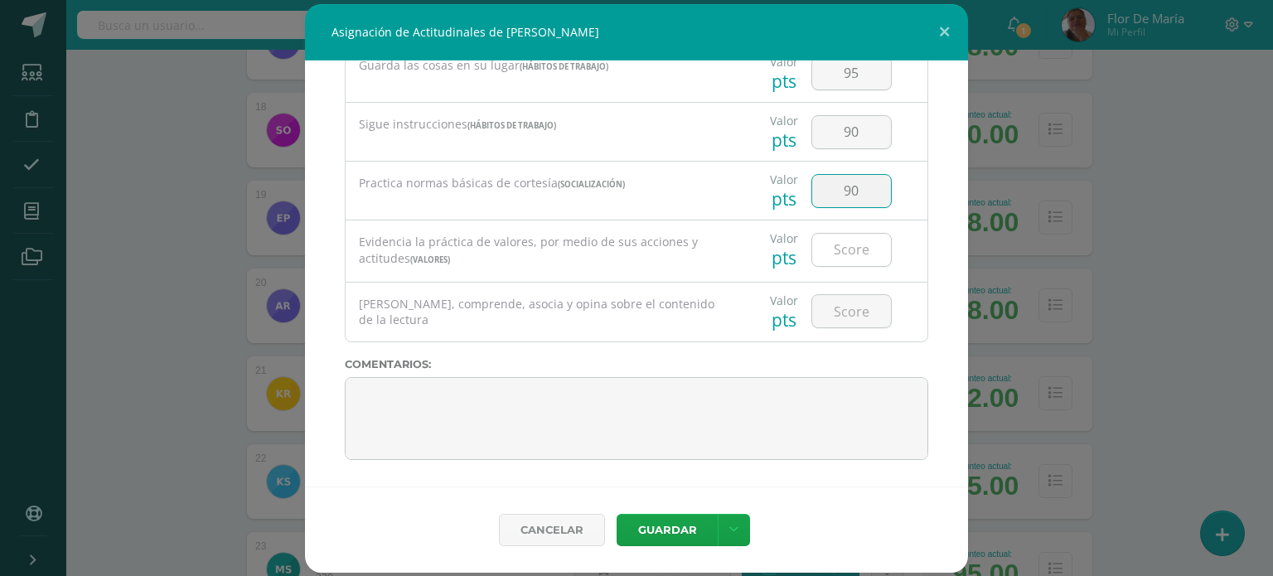
type input "90"
click at [848, 255] on input "number" at bounding box center [851, 250] width 79 height 32
type input "90"
click at [858, 304] on input "number" at bounding box center [851, 311] width 79 height 32
type input "8"
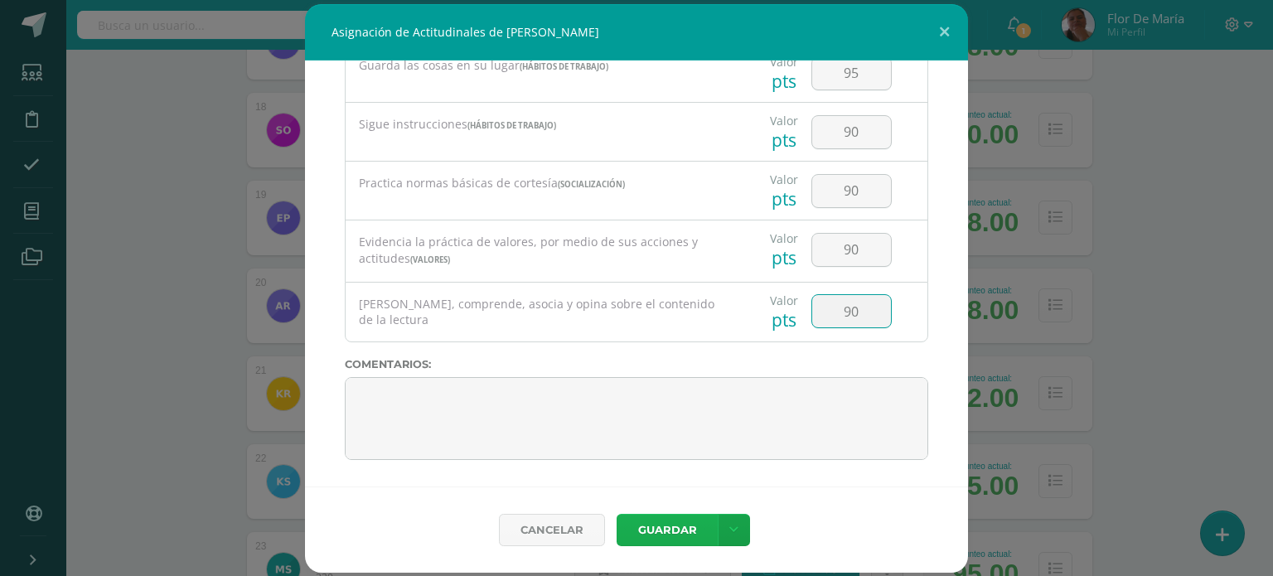
type input "90"
click at [670, 534] on button "Guardar" at bounding box center [666, 530] width 101 height 32
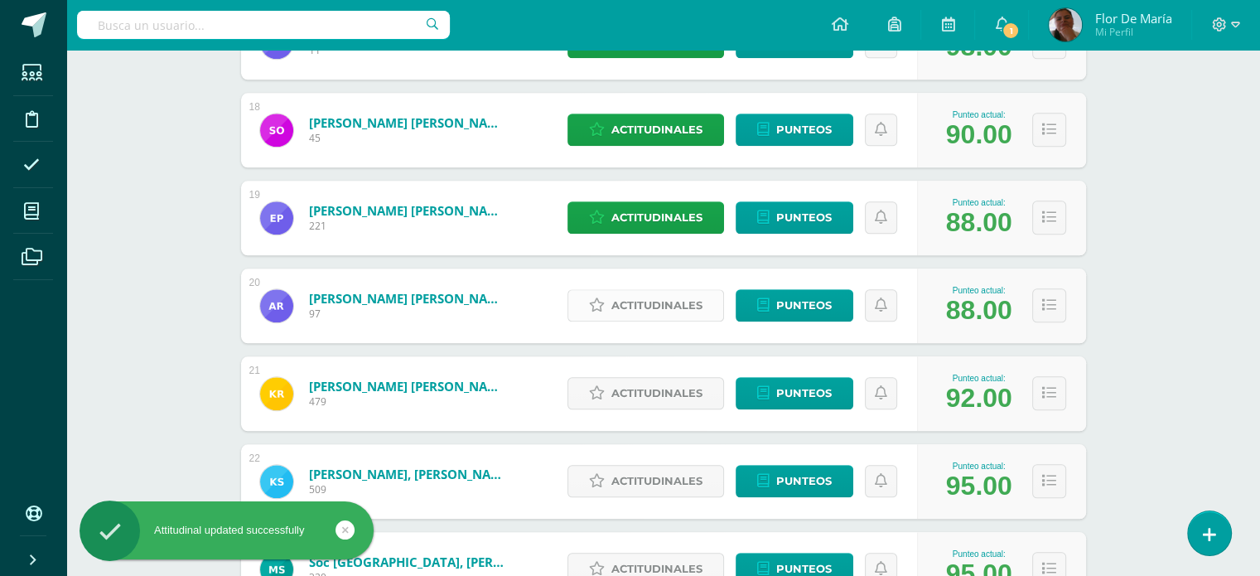
click at [671, 311] on span "Actitudinales" at bounding box center [656, 305] width 91 height 31
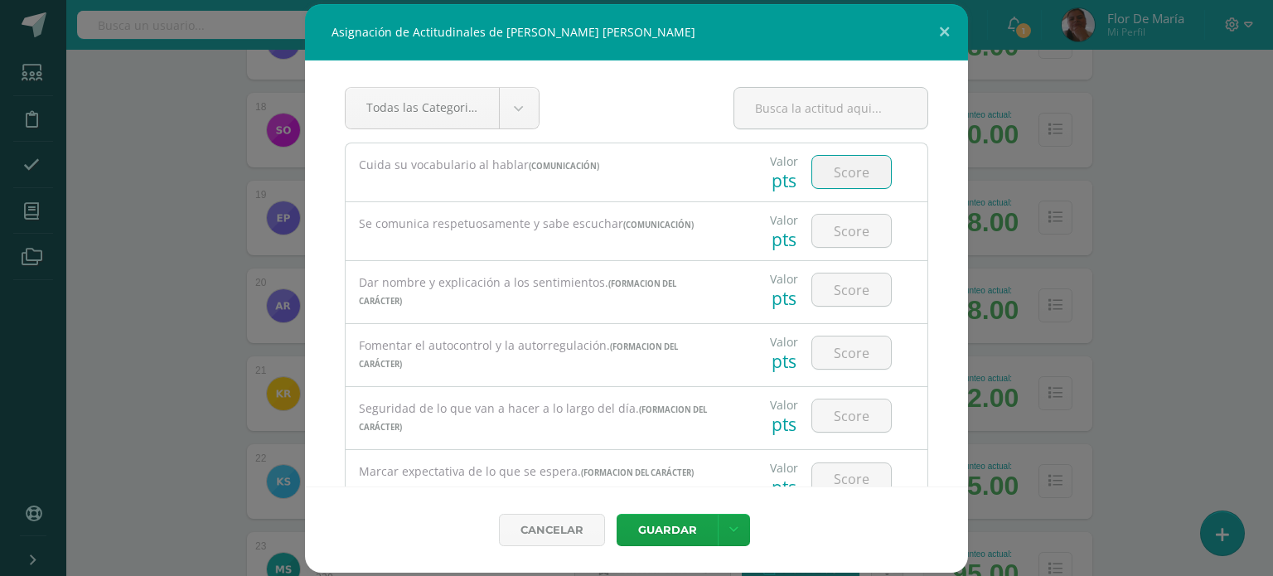
click at [856, 173] on input "number" at bounding box center [851, 172] width 79 height 32
type input "95"
click at [840, 231] on input "number" at bounding box center [851, 231] width 79 height 32
type input "95"
click at [838, 284] on input "number" at bounding box center [851, 289] width 79 height 32
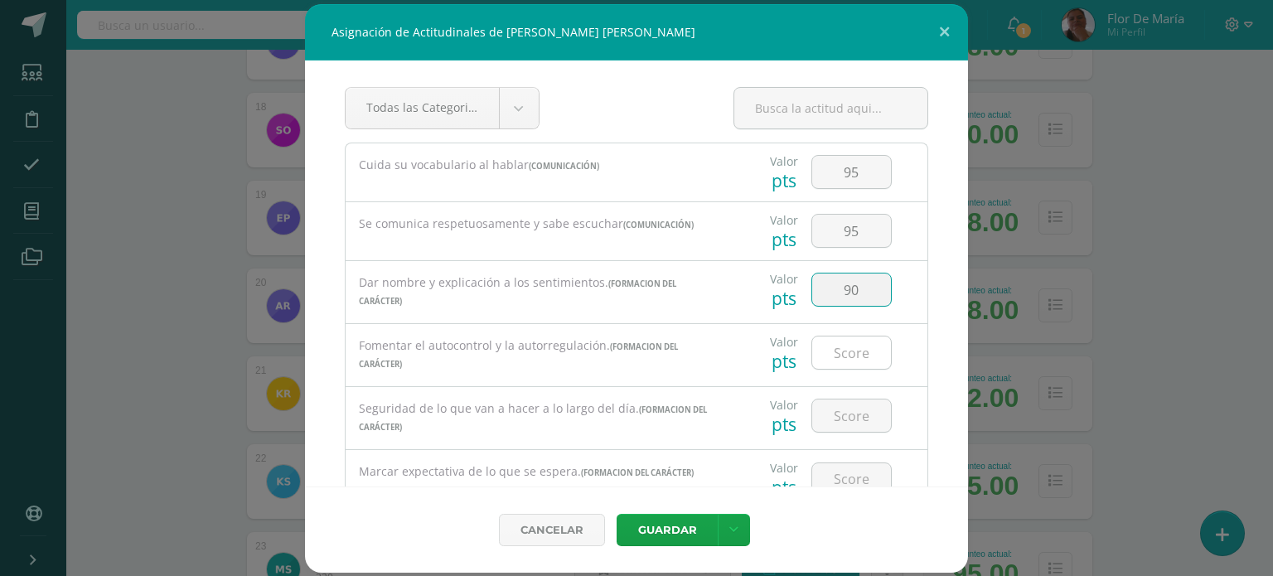
type input "90"
click at [855, 356] on input "number" at bounding box center [851, 352] width 79 height 32
type input "90"
click at [858, 410] on input "number" at bounding box center [851, 415] width 79 height 32
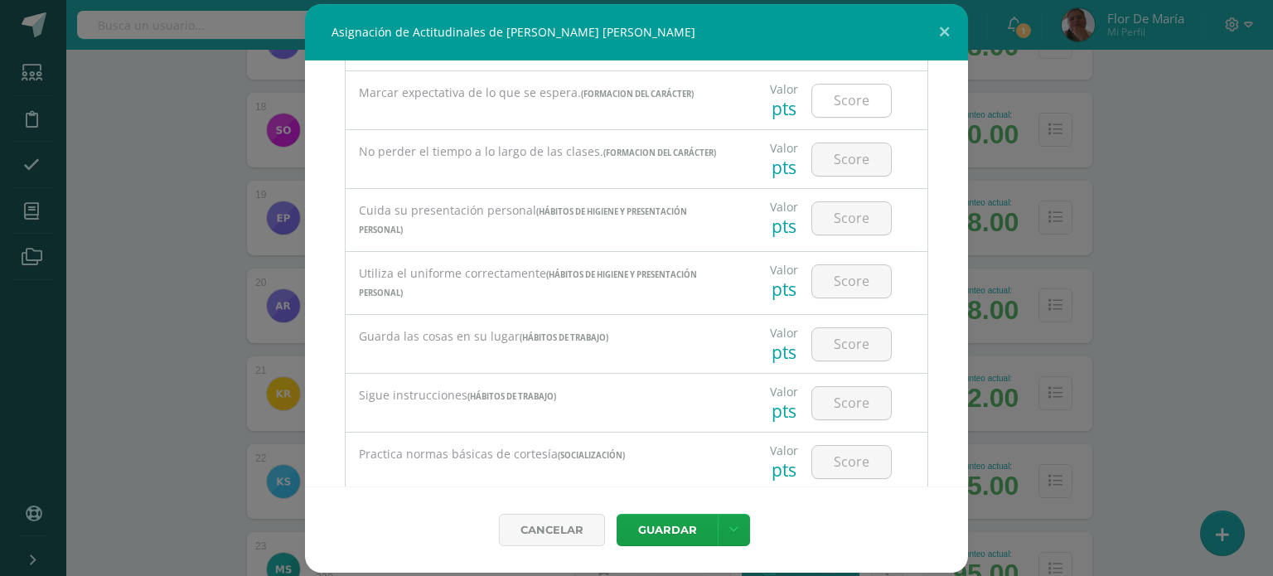
scroll to position [346, 0]
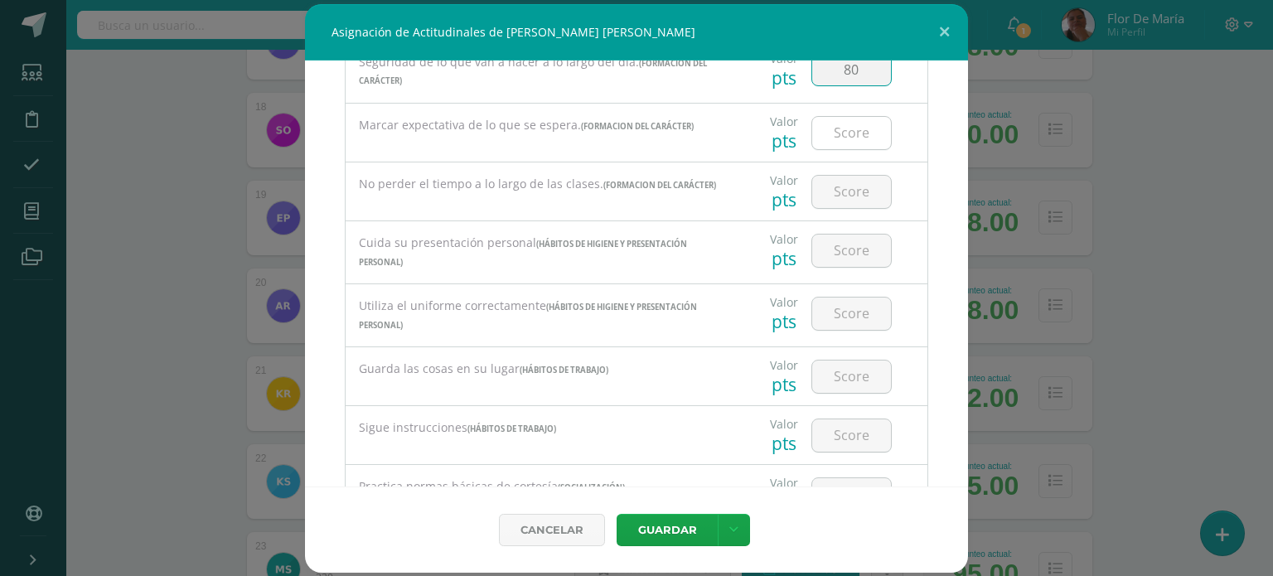
type input "80"
click at [841, 132] on input "number" at bounding box center [851, 133] width 79 height 32
type input "85"
click at [851, 196] on input "number" at bounding box center [851, 192] width 79 height 32
type input "90"
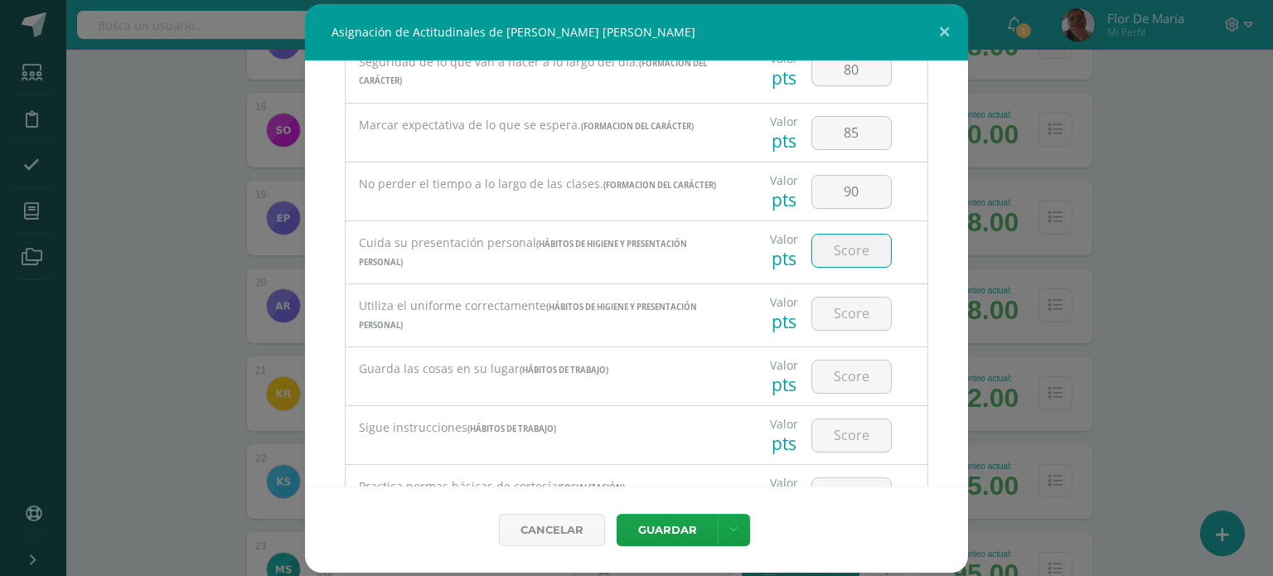
click at [848, 251] on input "number" at bounding box center [851, 250] width 79 height 32
type input "100"
click at [843, 302] on input "number" at bounding box center [851, 313] width 79 height 32
type input "100"
click at [833, 372] on input "number" at bounding box center [851, 376] width 79 height 32
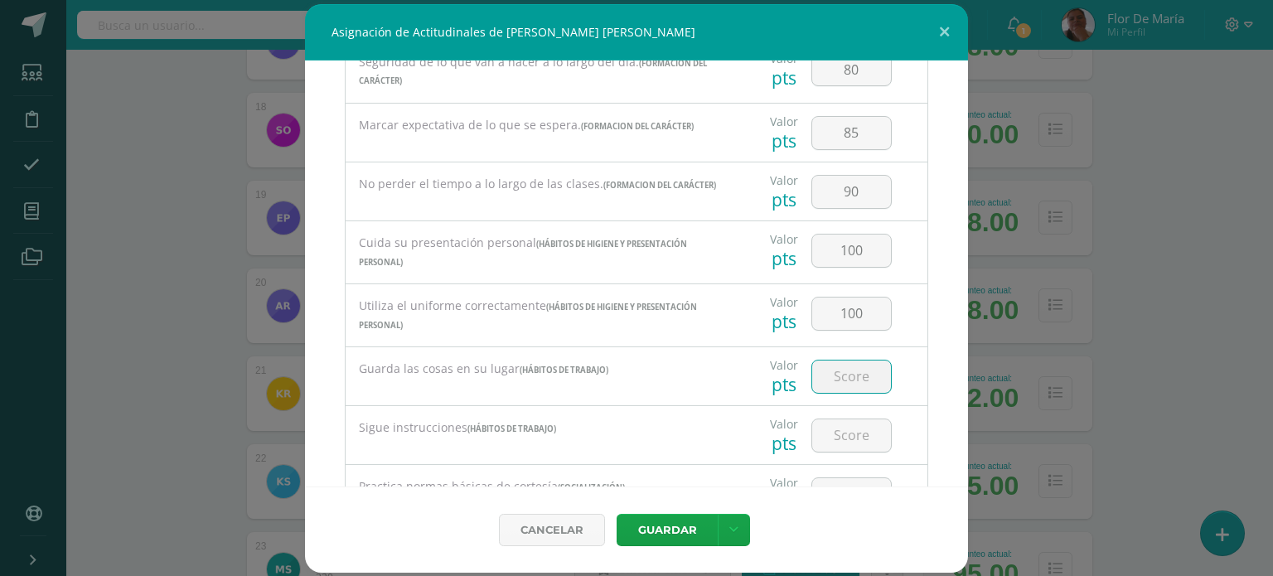
type input "9"
type input "85"
click at [839, 437] on input "number" at bounding box center [851, 435] width 79 height 32
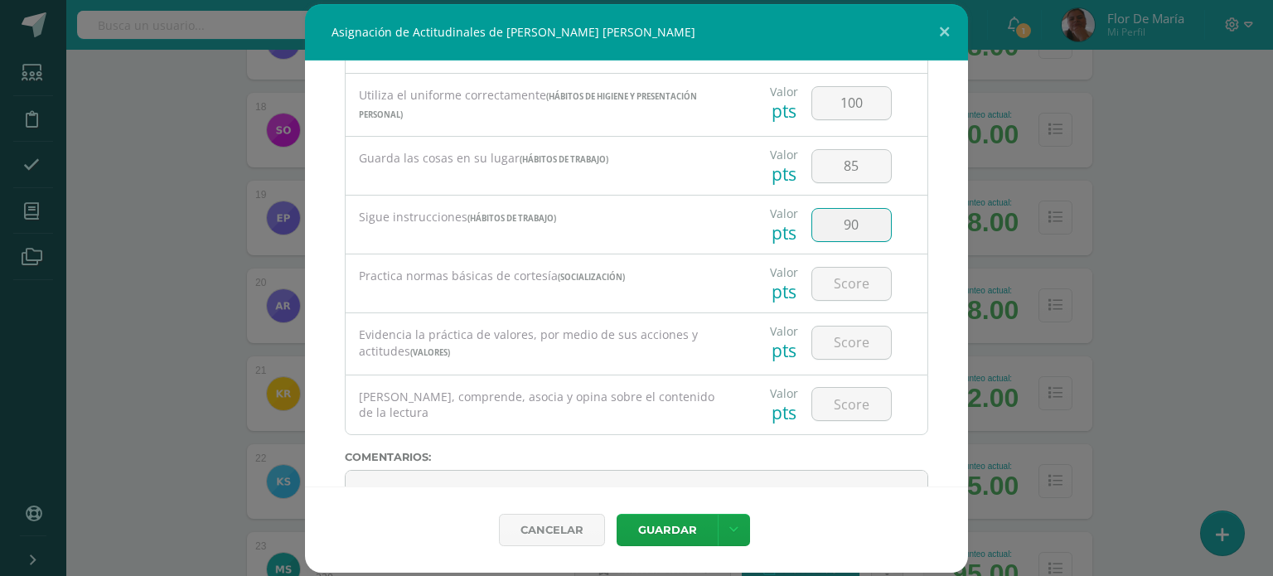
scroll to position [573, 0]
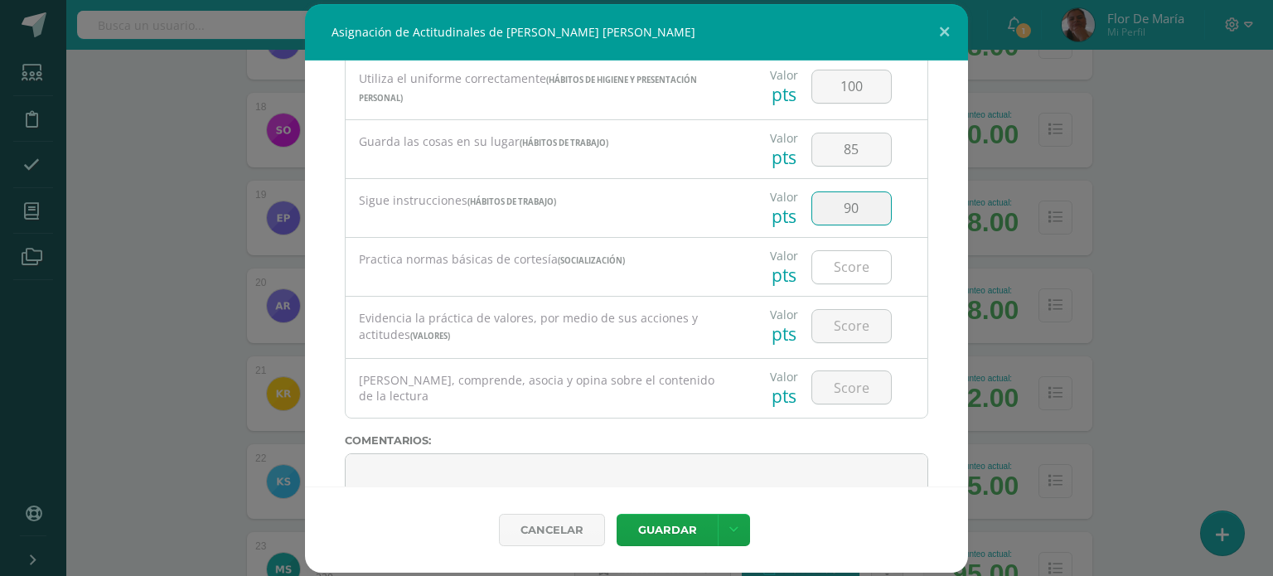
type input "90"
click at [854, 261] on input "number" at bounding box center [851, 267] width 79 height 32
type input "95"
click at [851, 321] on input "number" at bounding box center [851, 326] width 79 height 32
type input "90"
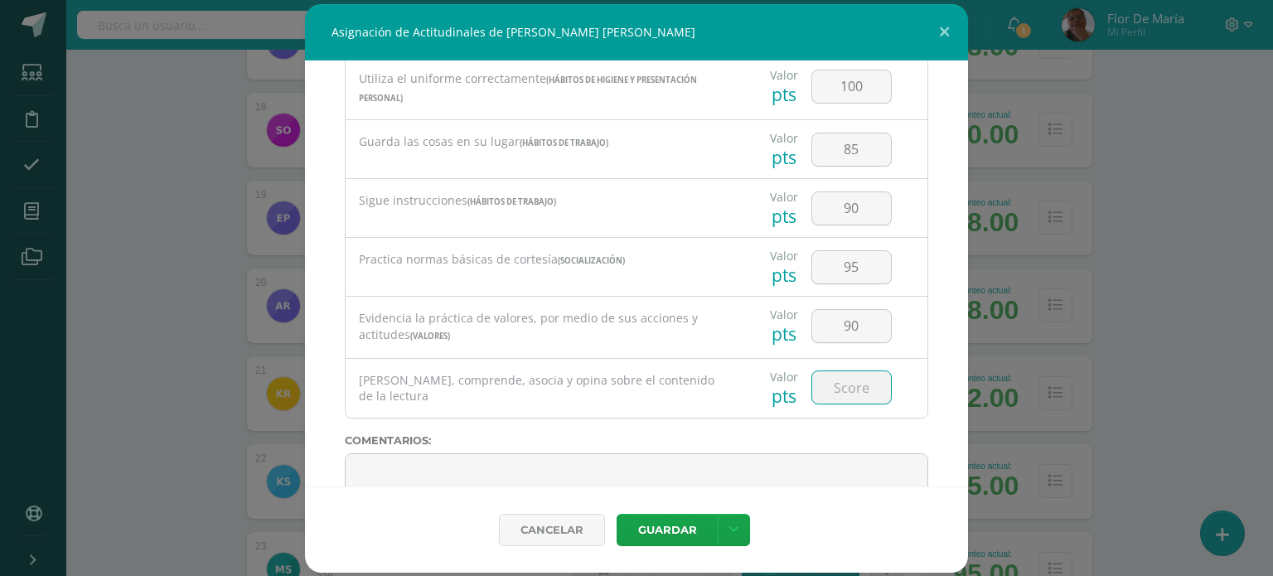
click at [845, 391] on input "number" at bounding box center [851, 387] width 79 height 32
type input "9"
type input "85"
click at [676, 530] on button "Guardar" at bounding box center [666, 530] width 101 height 32
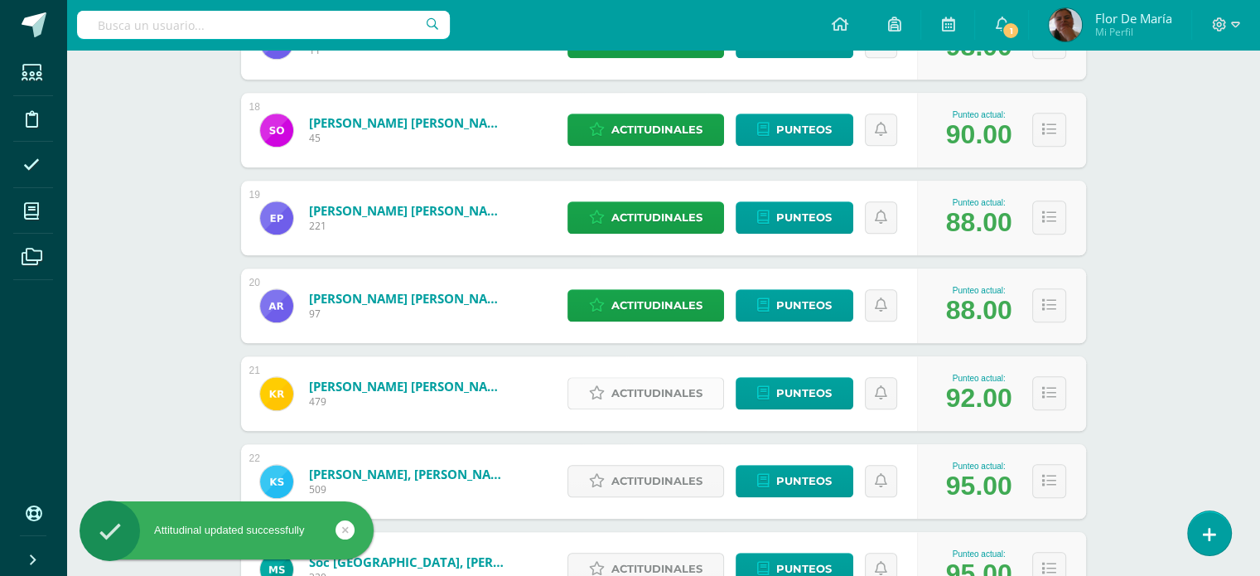
click at [696, 399] on span "Actitudinales" at bounding box center [656, 393] width 91 height 31
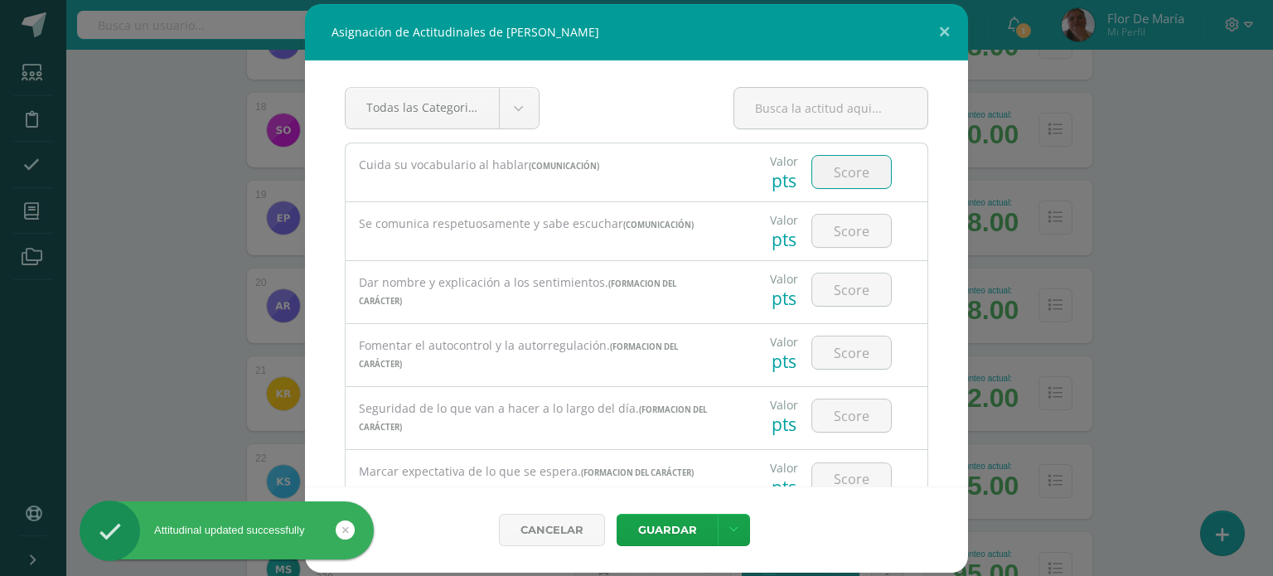
click at [853, 175] on input "number" at bounding box center [851, 172] width 79 height 32
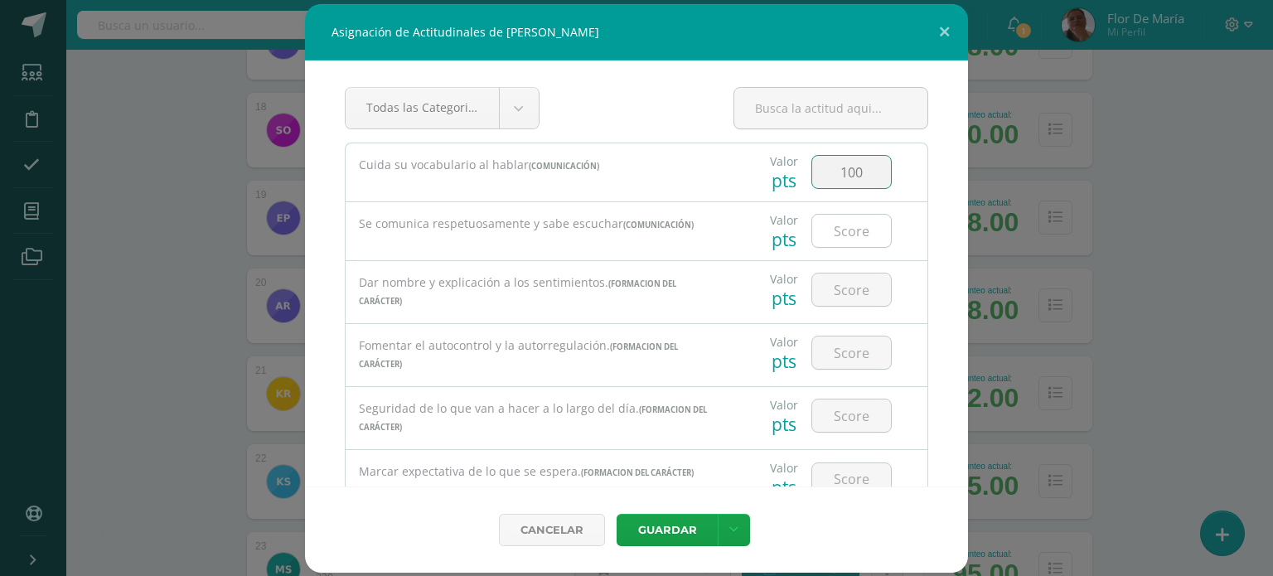
type input "100"
click at [857, 228] on input "number" at bounding box center [851, 231] width 79 height 32
type input "100"
click at [857, 281] on input "number" at bounding box center [851, 289] width 79 height 32
type input "100"
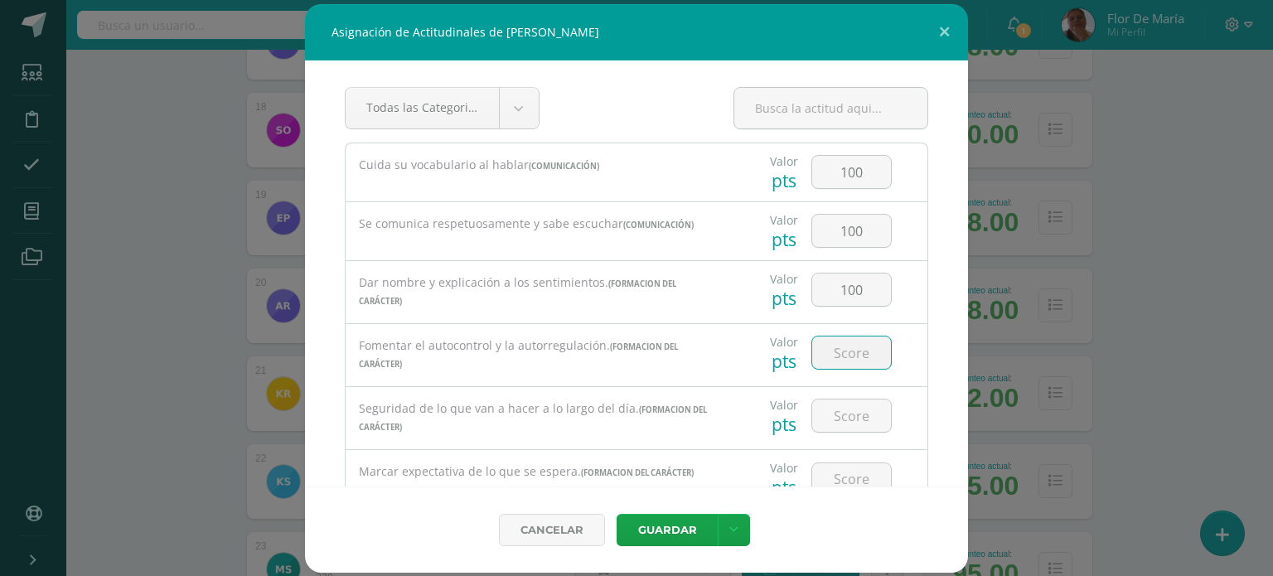
click at [843, 360] on input "number" at bounding box center [851, 352] width 79 height 32
type input "100"
click at [854, 412] on input "number" at bounding box center [851, 415] width 79 height 32
type input "100"
click at [843, 469] on input "number" at bounding box center [851, 479] width 79 height 32
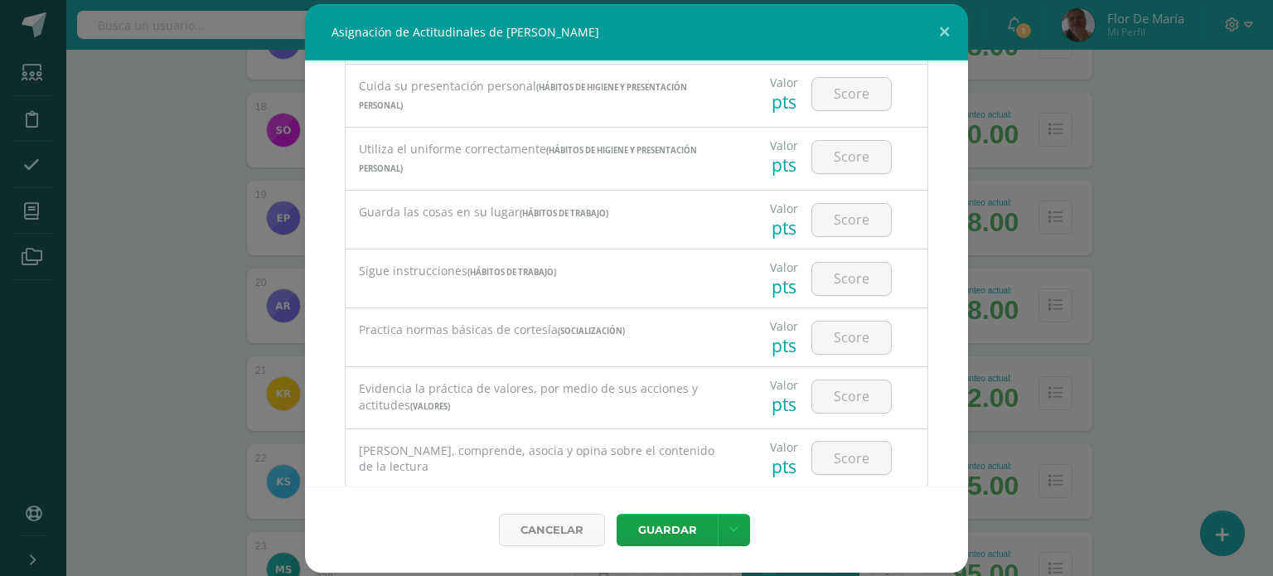
scroll to position [514, 0]
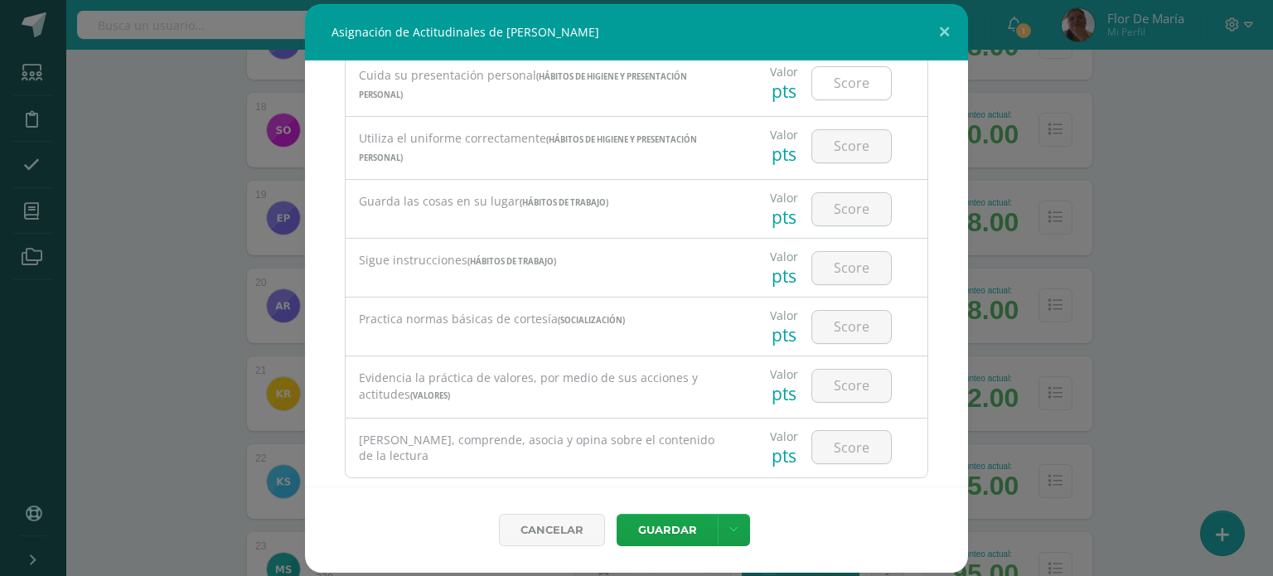
type input "100"
click at [843, 93] on input "number" at bounding box center [851, 83] width 79 height 32
type input "100"
click at [844, 142] on input "number" at bounding box center [851, 146] width 79 height 32
type input "100"
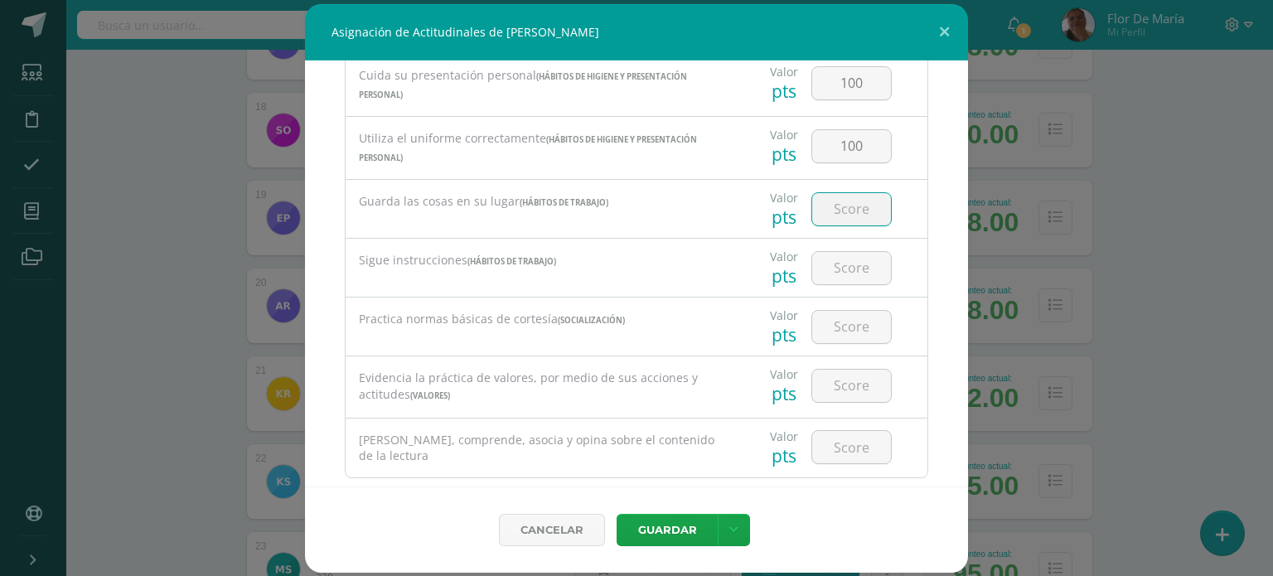
click at [832, 213] on input "number" at bounding box center [851, 209] width 79 height 32
type input "100"
click at [826, 270] on input "number" at bounding box center [851, 268] width 79 height 32
type input "100"
click at [835, 320] on input "number" at bounding box center [851, 327] width 79 height 32
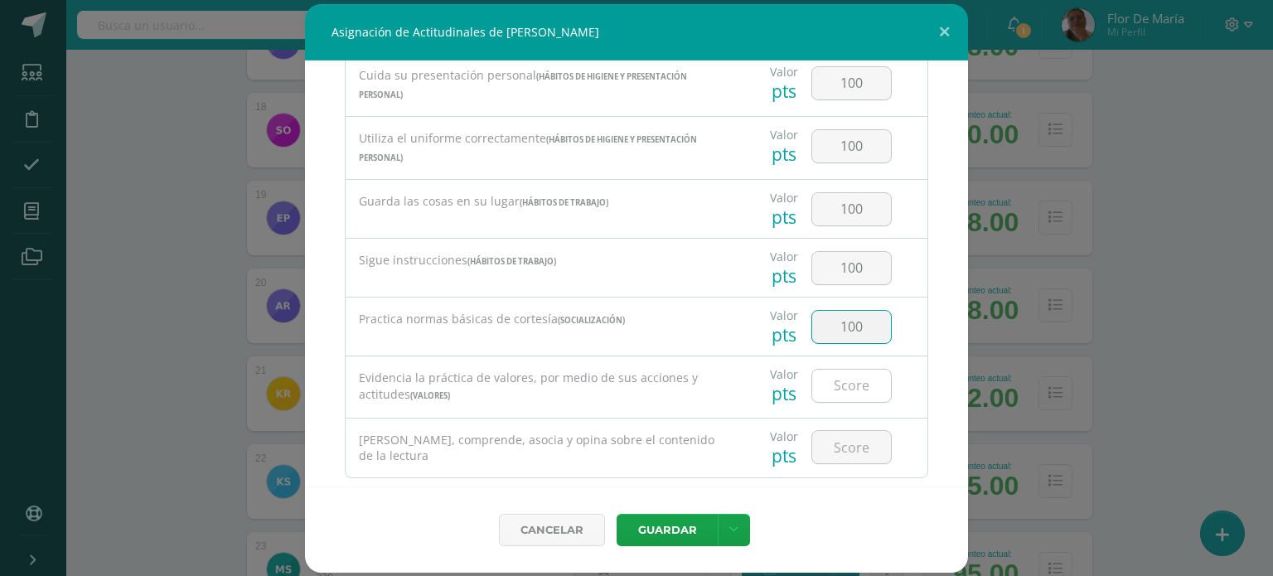
type input "100"
click at [839, 399] on input "number" at bounding box center [851, 386] width 79 height 32
type input "100"
click at [835, 443] on input "number" at bounding box center [851, 447] width 79 height 32
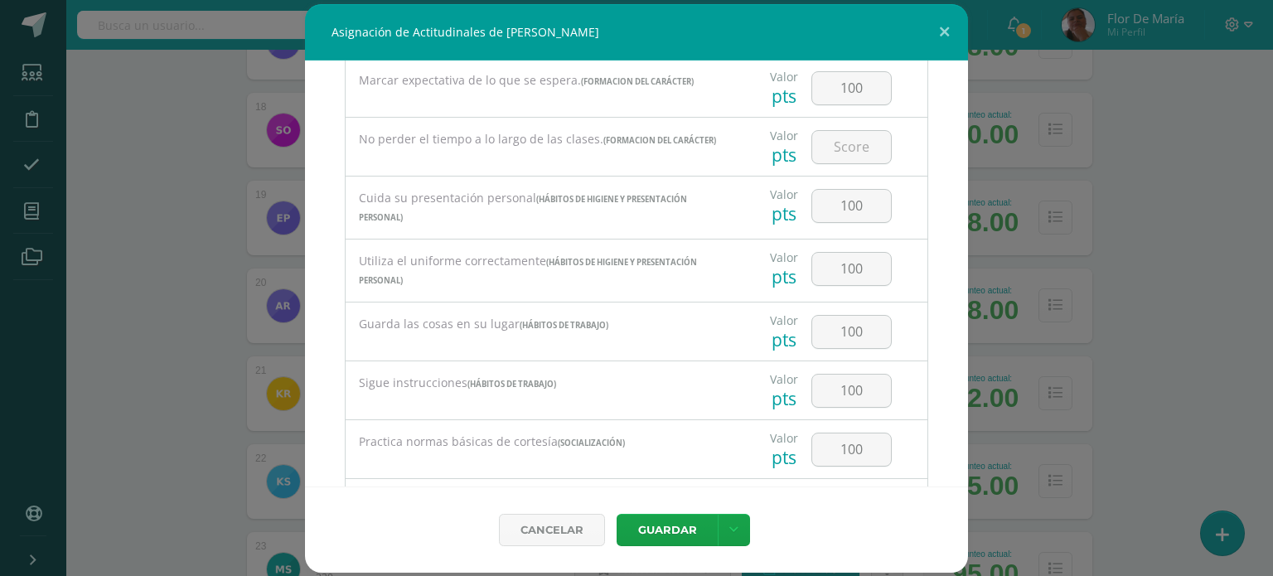
scroll to position [388, 0]
type input "100"
click at [848, 156] on input "number" at bounding box center [851, 150] width 79 height 32
type input "90"
click at [865, 95] on input "100" at bounding box center [851, 91] width 79 height 32
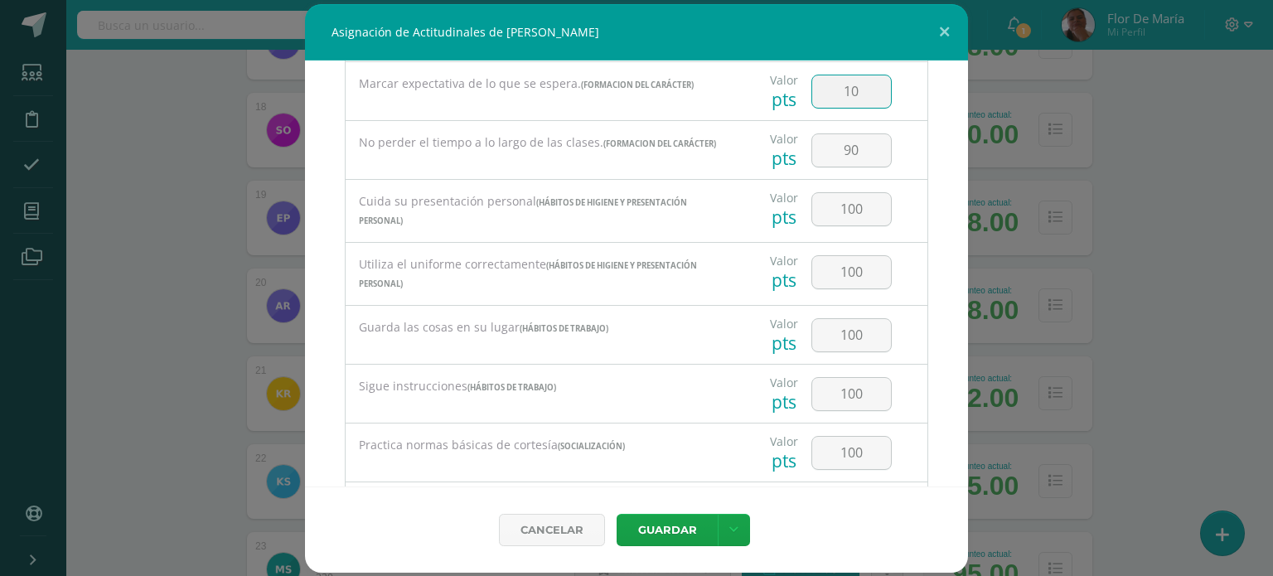
type input "1"
type input "90"
click at [679, 536] on button "Guardar" at bounding box center [666, 530] width 101 height 32
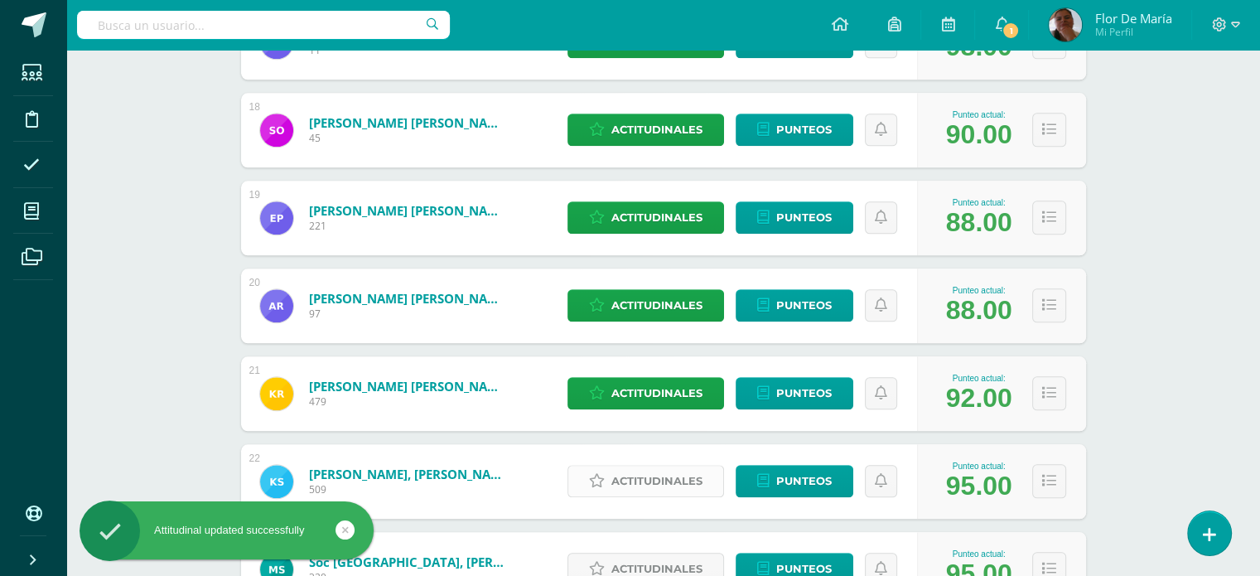
click at [686, 493] on span "Actitudinales" at bounding box center [656, 481] width 91 height 31
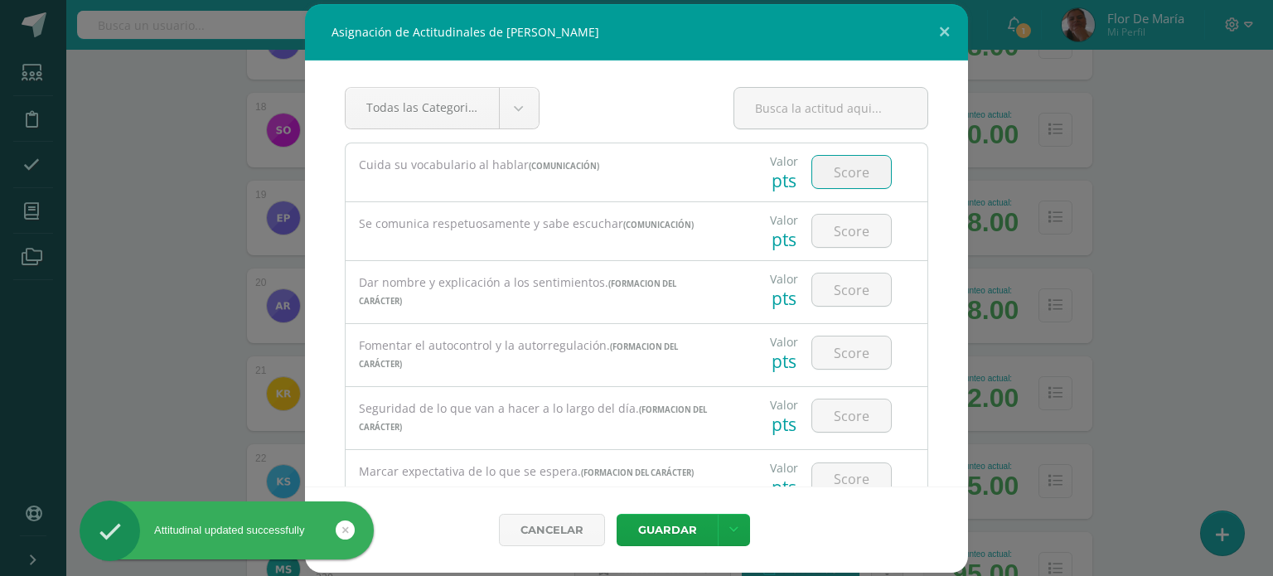
click at [844, 162] on input "number" at bounding box center [851, 172] width 79 height 32
type input "100"
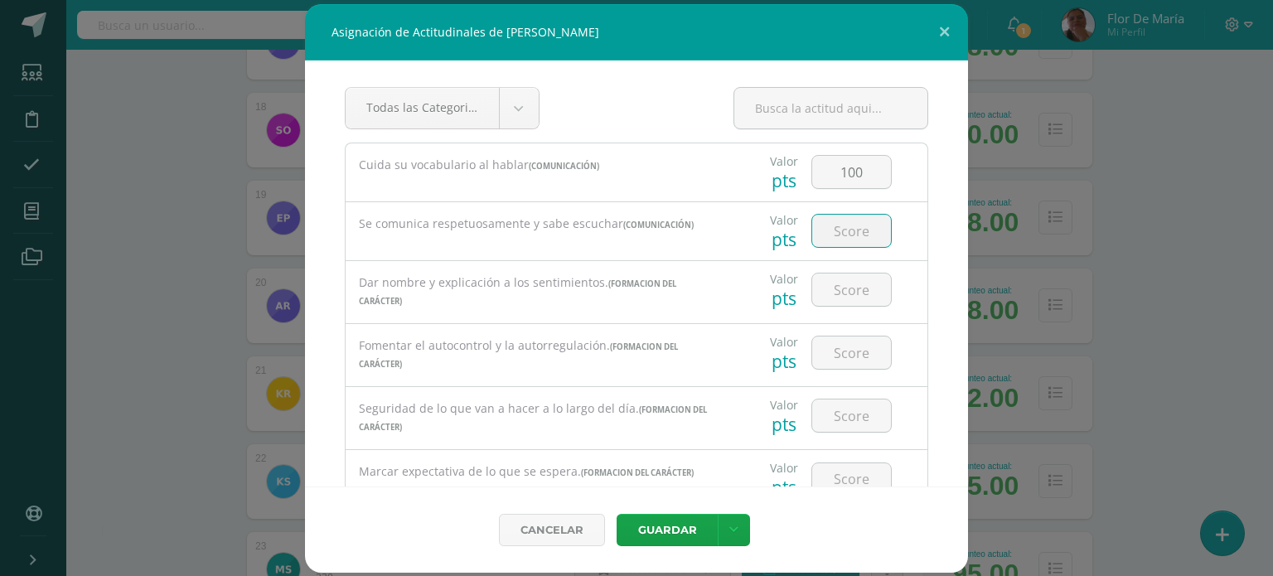
click at [838, 223] on input "number" at bounding box center [851, 231] width 79 height 32
type input "100"
click at [840, 278] on input "number" at bounding box center [851, 289] width 79 height 32
type input "100"
click at [833, 345] on input "number" at bounding box center [851, 352] width 79 height 32
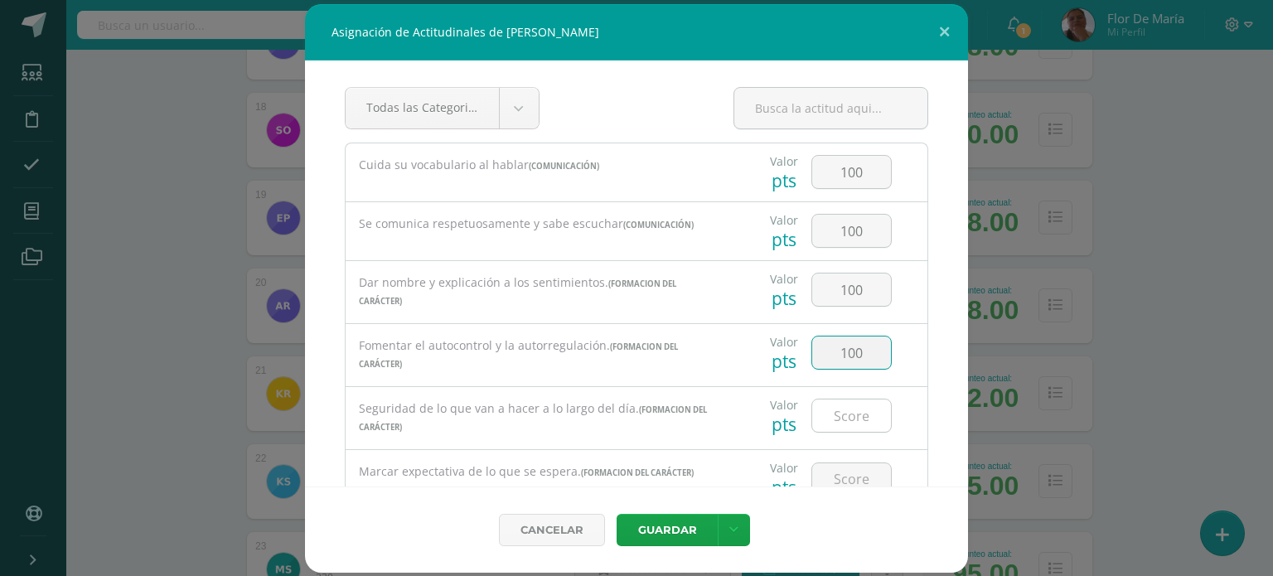
type input "100"
click at [841, 413] on input "number" at bounding box center [851, 415] width 79 height 32
type input "100"
click at [834, 467] on input "number" at bounding box center [851, 479] width 79 height 32
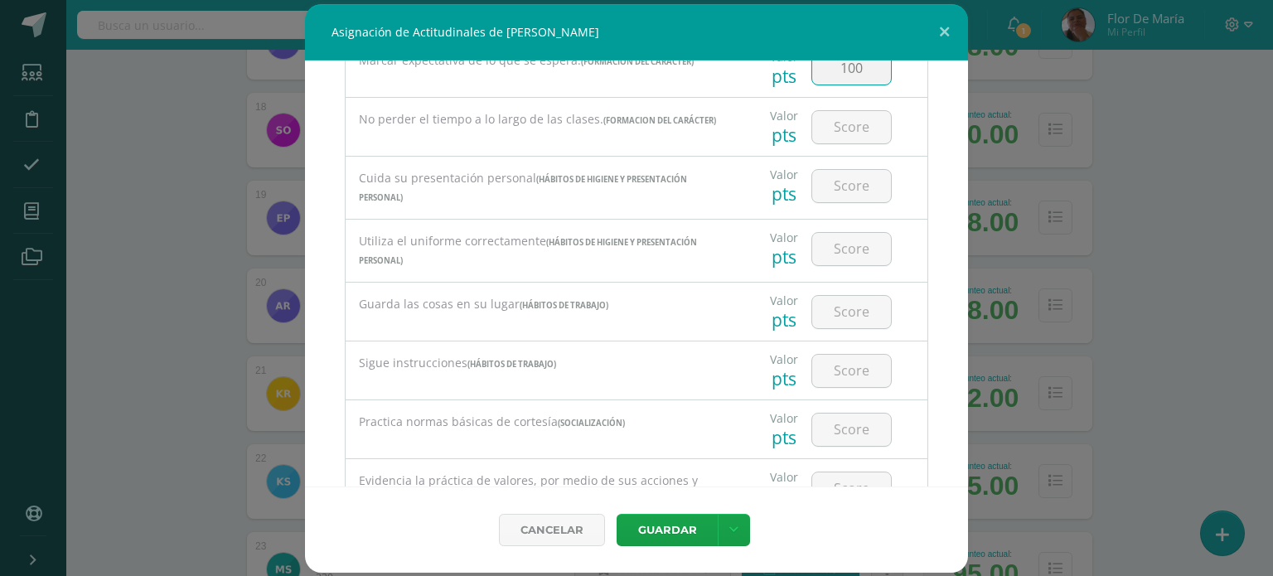
scroll to position [416, 0]
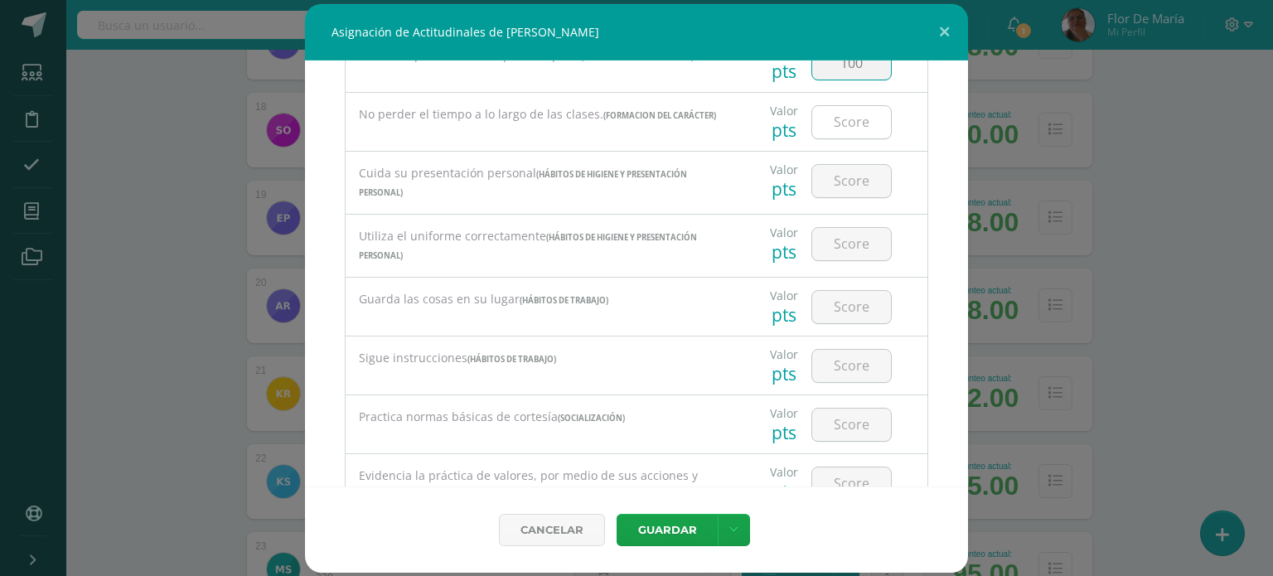
type input "100"
click at [838, 118] on input "number" at bounding box center [851, 122] width 79 height 32
type input "90"
click at [862, 65] on input "100" at bounding box center [851, 63] width 79 height 32
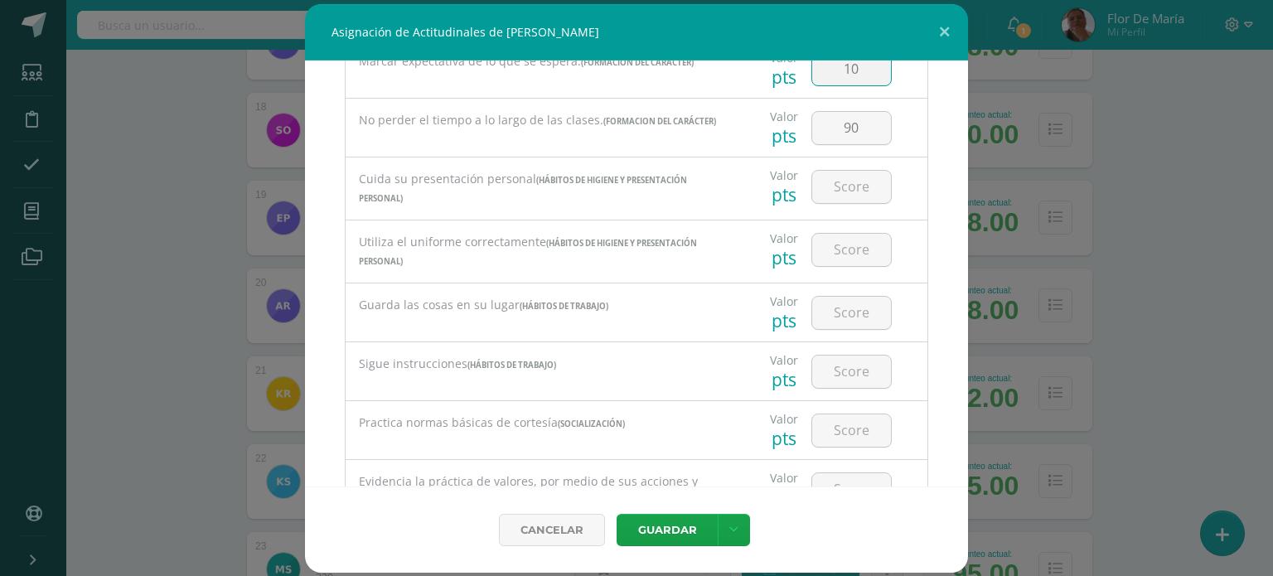
type input "1"
type input "90"
click at [853, 186] on input "number" at bounding box center [851, 187] width 79 height 32
type input "100"
click at [845, 254] on input "number" at bounding box center [851, 250] width 79 height 32
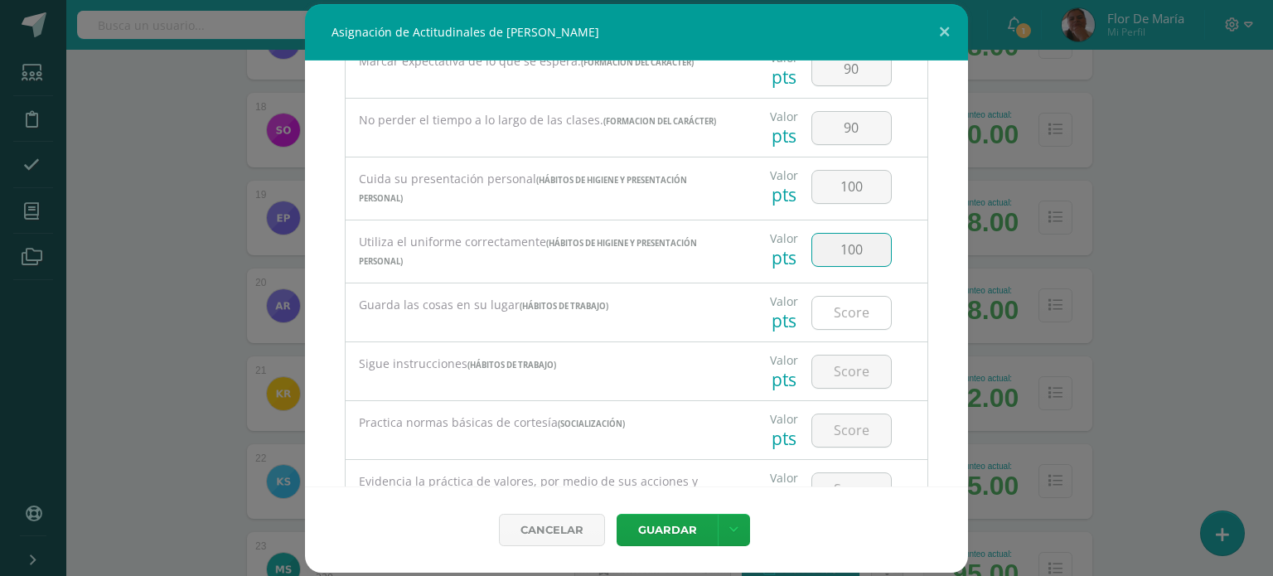
type input "100"
click at [844, 316] on input "number" at bounding box center [851, 313] width 79 height 32
type input "100"
click at [843, 380] on input "number" at bounding box center [851, 371] width 79 height 32
type input "100"
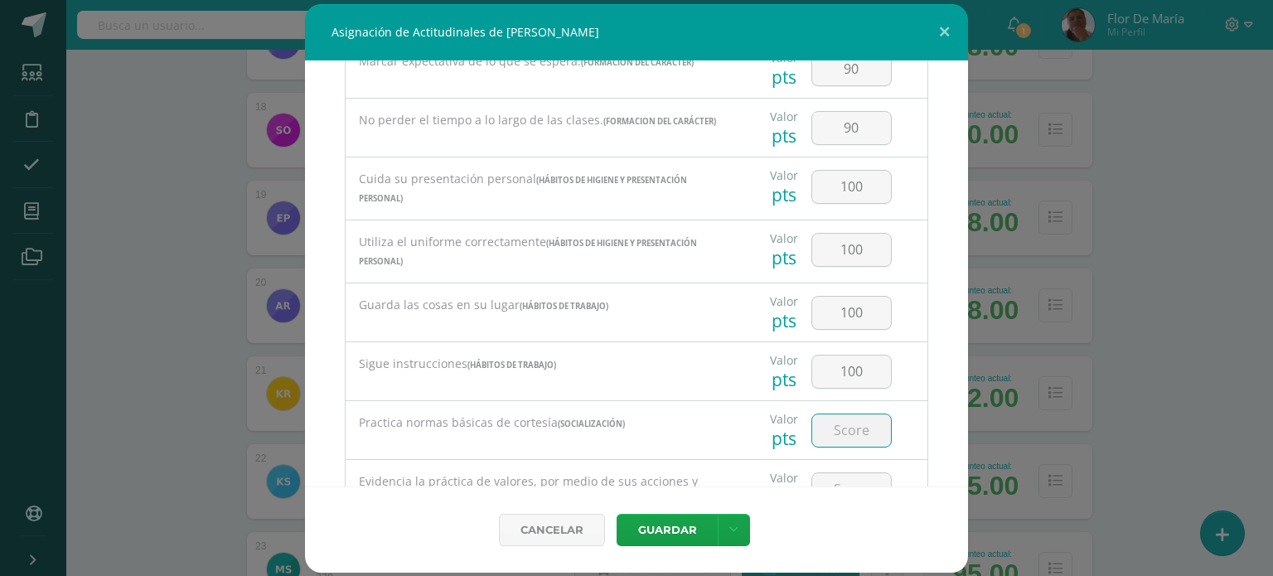
click at [845, 421] on input "number" at bounding box center [851, 430] width 79 height 32
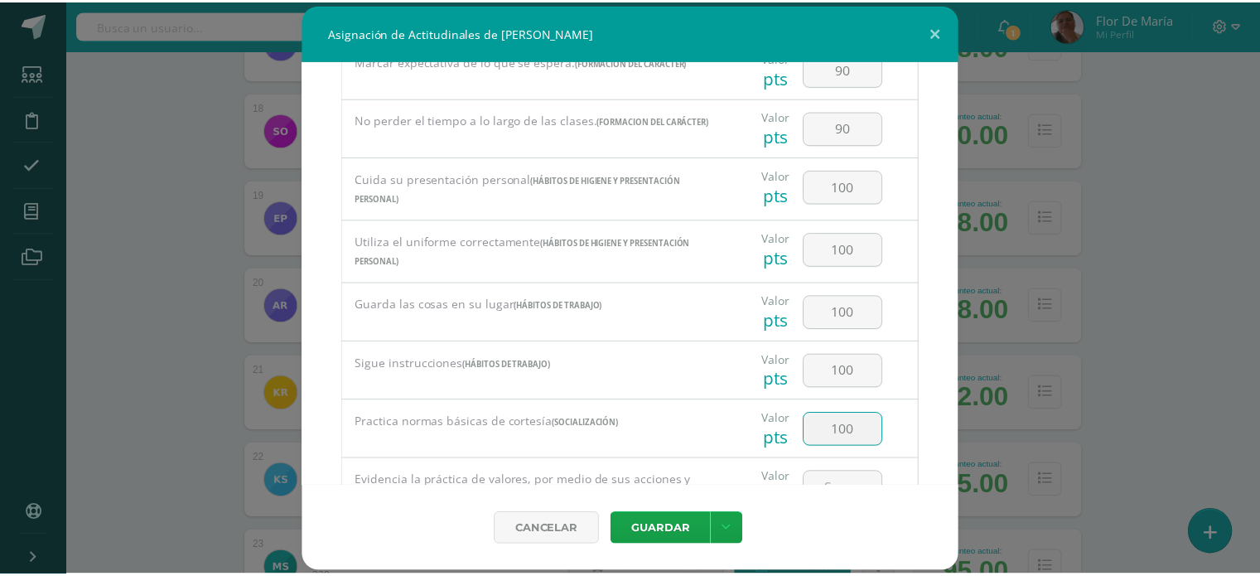
scroll to position [650, 0]
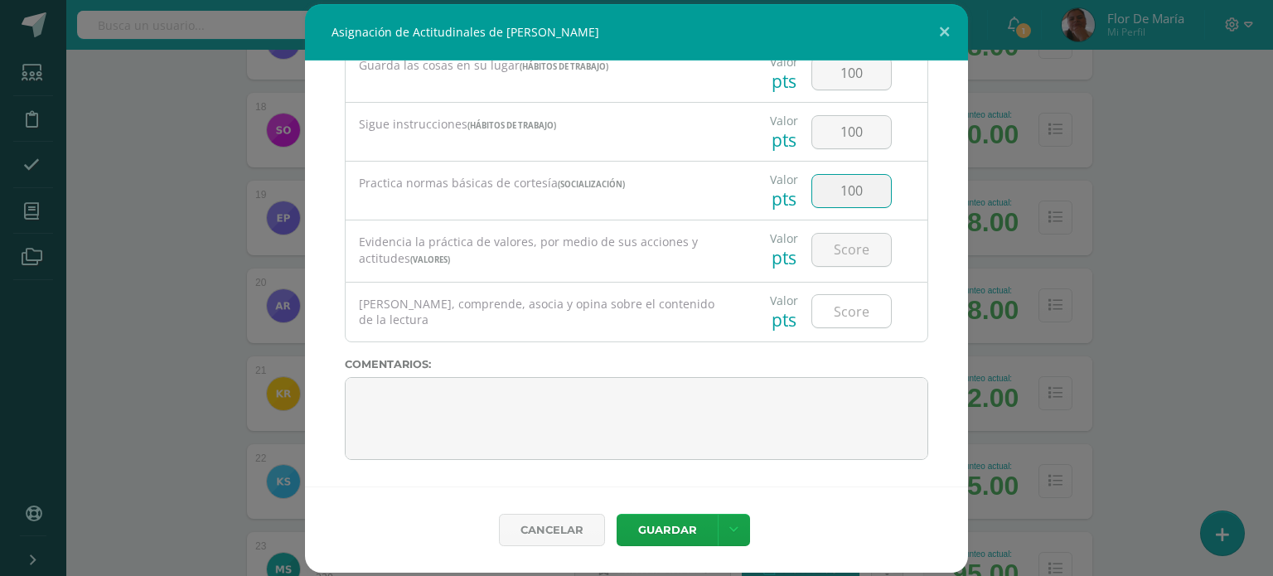
type input "100"
click at [853, 314] on input "number" at bounding box center [851, 311] width 79 height 32
click at [853, 250] on input "number" at bounding box center [851, 250] width 79 height 32
type input "100"
click at [839, 304] on input "number" at bounding box center [851, 311] width 79 height 32
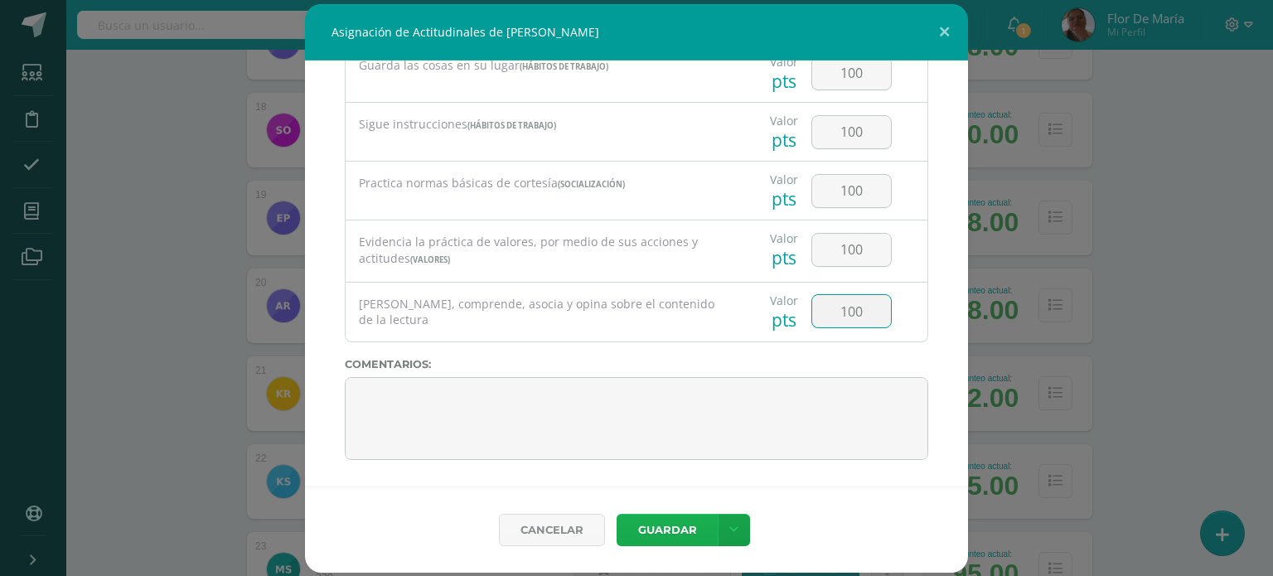
type input "100"
click at [669, 521] on button "Guardar" at bounding box center [666, 530] width 101 height 32
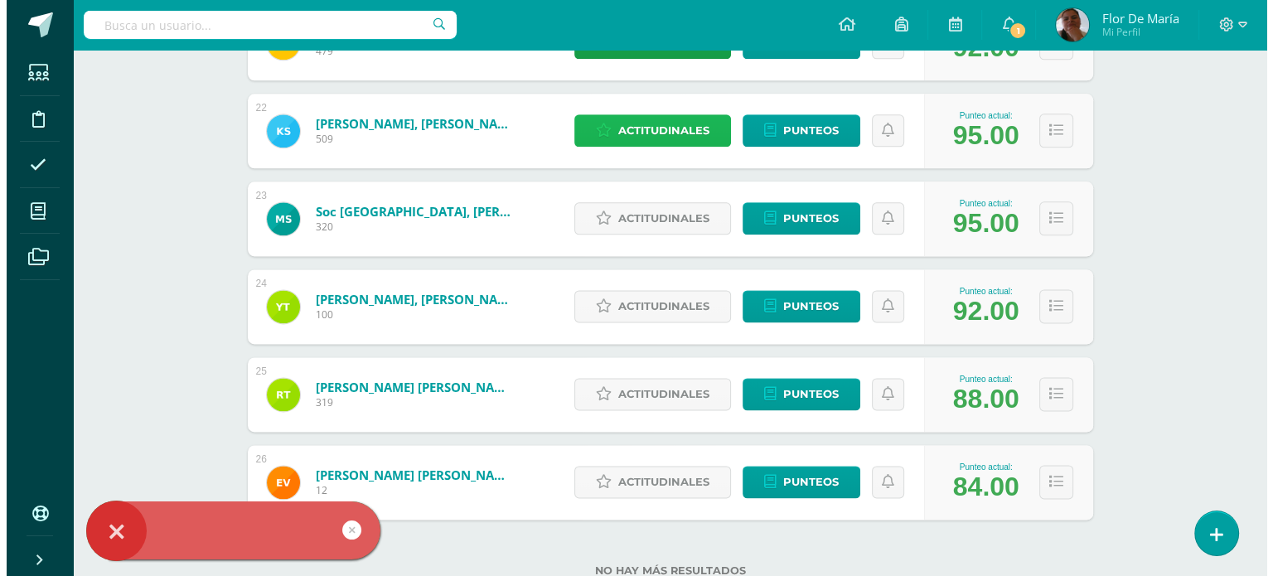
scroll to position [2164, 0]
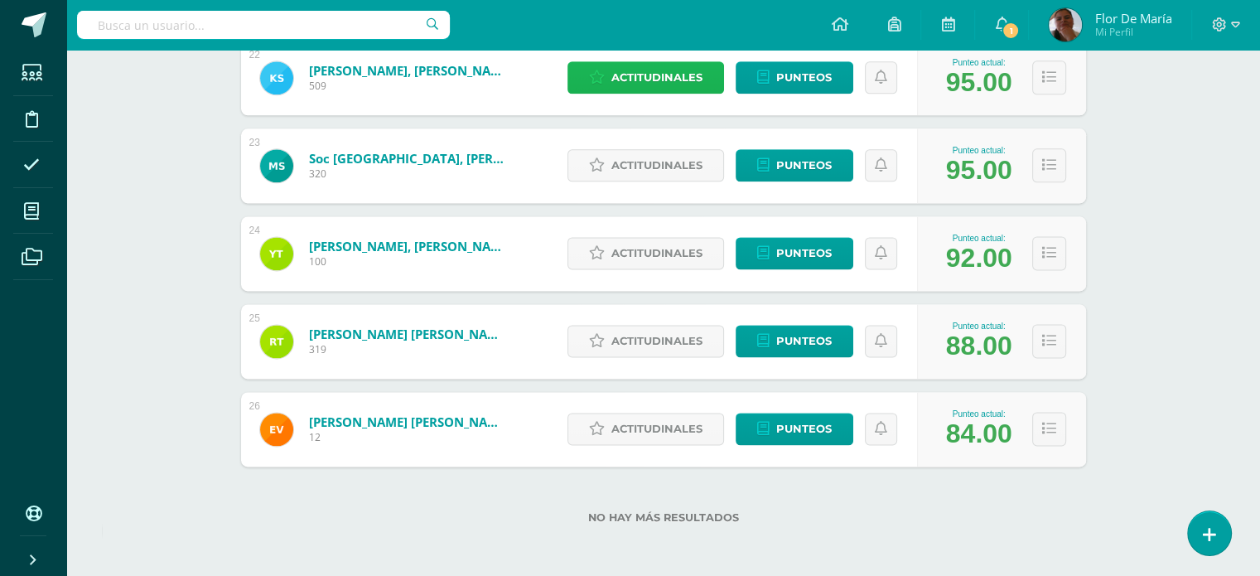
click at [699, 79] on span "Actitudinales" at bounding box center [656, 77] width 91 height 31
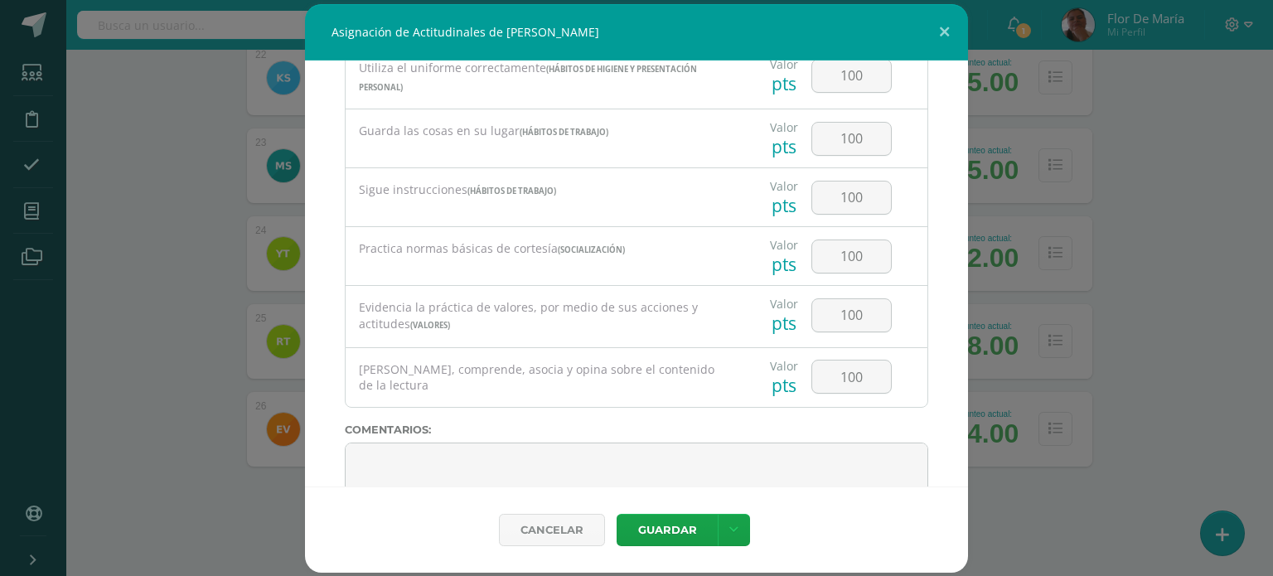
scroll to position [650, 0]
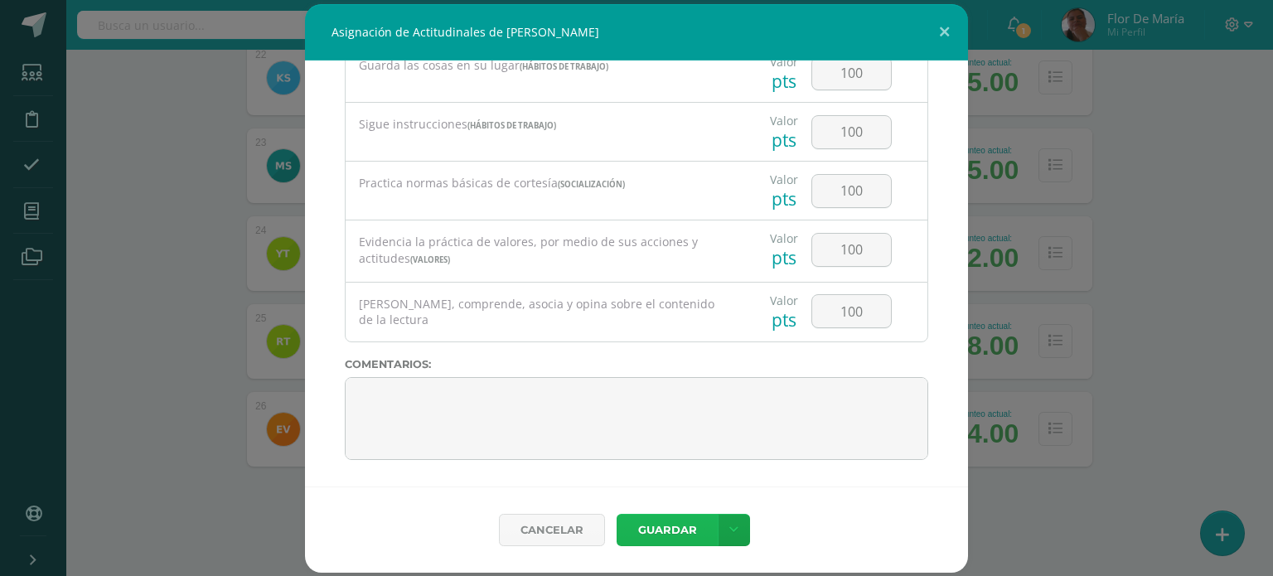
click at [660, 529] on button "Guardar" at bounding box center [666, 530] width 101 height 32
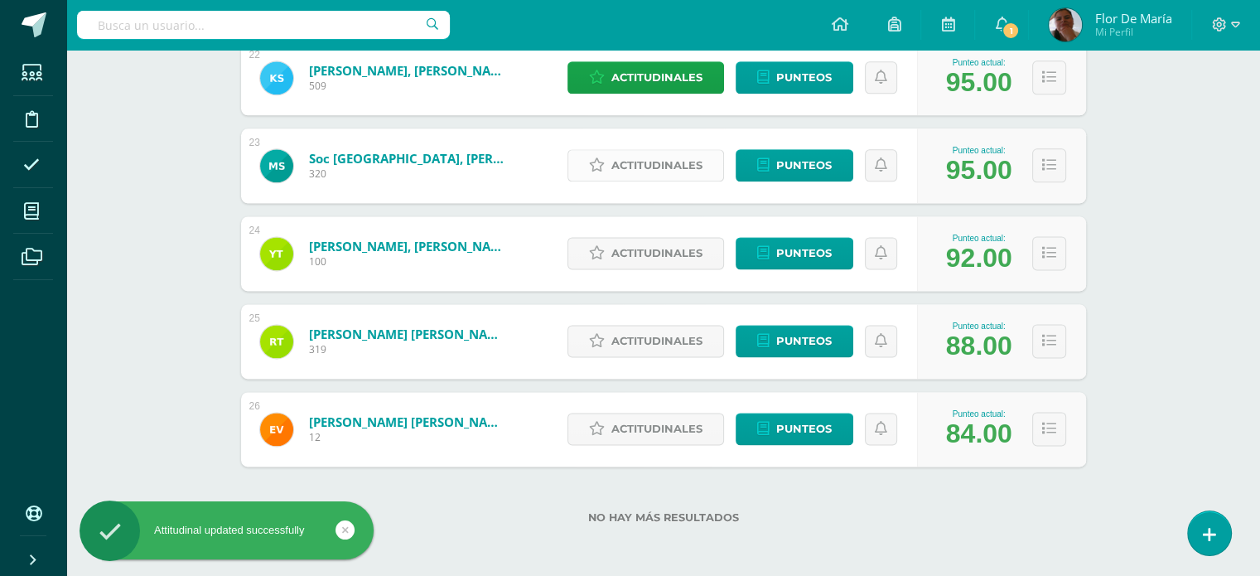
click at [637, 158] on span "Actitudinales" at bounding box center [656, 165] width 91 height 31
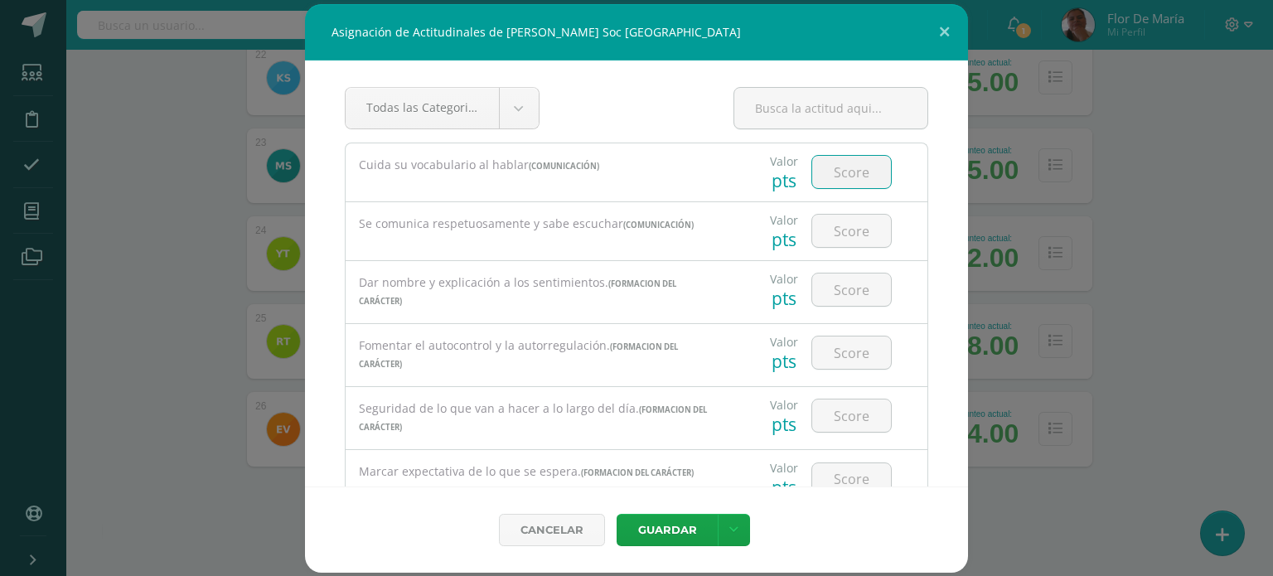
click at [839, 180] on input "number" at bounding box center [851, 172] width 79 height 32
type input "100"
click at [848, 229] on input "number" at bounding box center [851, 231] width 79 height 32
type input "100"
click at [850, 290] on input "number" at bounding box center [851, 289] width 79 height 32
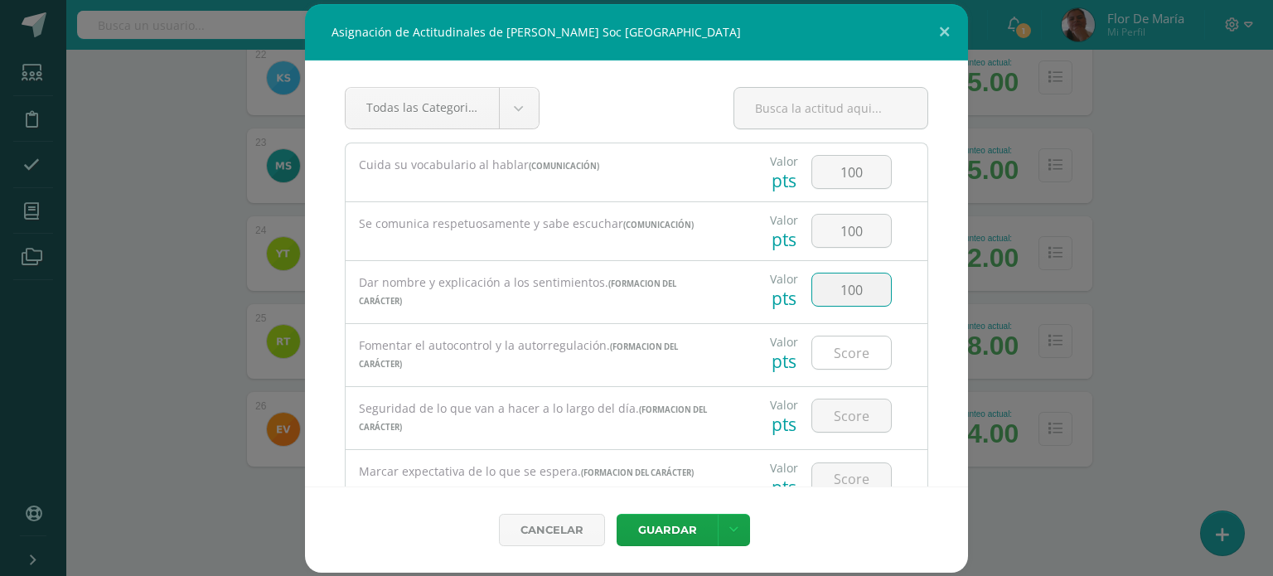
type input "100"
click at [845, 347] on input "number" at bounding box center [851, 352] width 79 height 32
type input "95"
click at [833, 426] on input "number" at bounding box center [851, 415] width 79 height 32
type input "85"
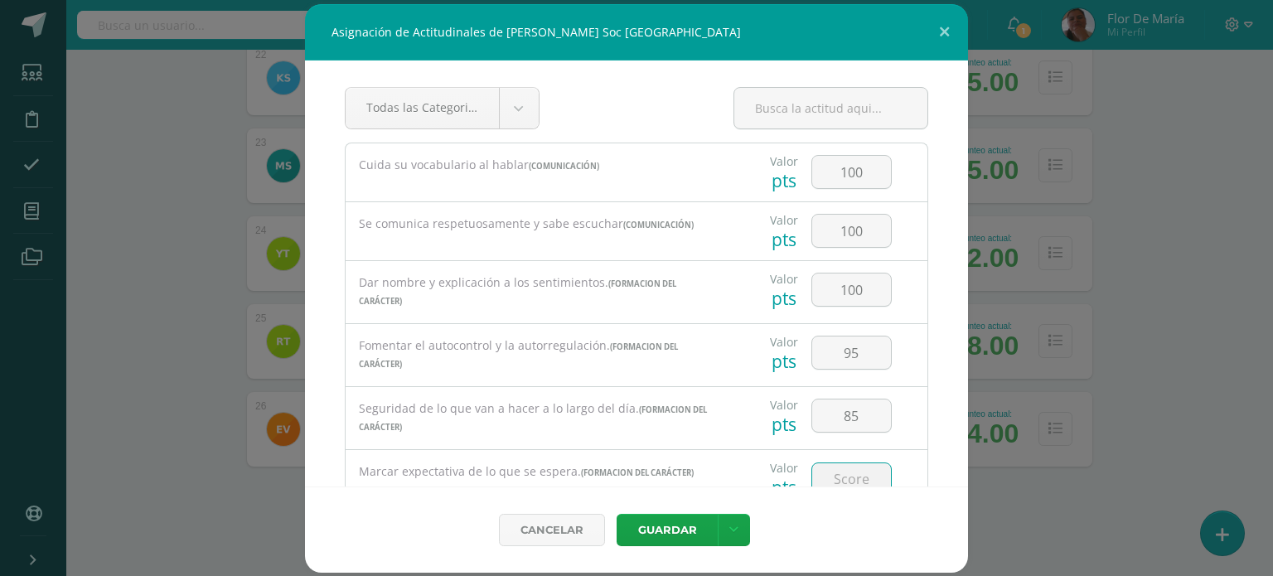
click at [837, 472] on input "number" at bounding box center [851, 479] width 79 height 32
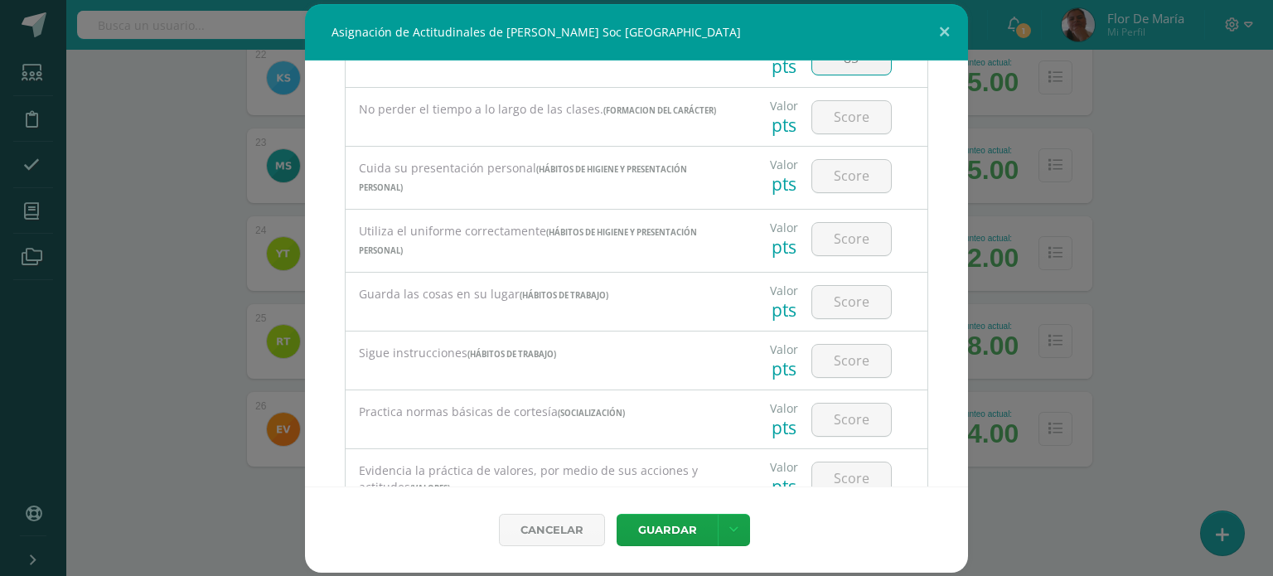
scroll to position [432, 0]
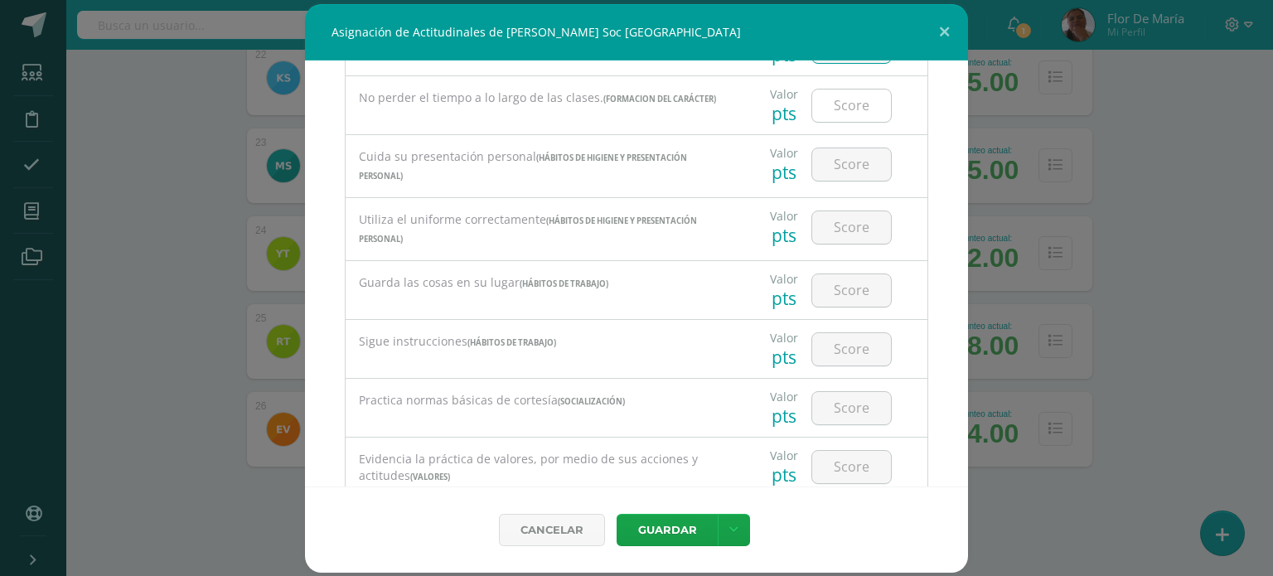
type input "85"
click at [838, 108] on input "number" at bounding box center [851, 105] width 79 height 32
type input "95"
click at [842, 167] on input "number" at bounding box center [851, 164] width 79 height 32
type input "100"
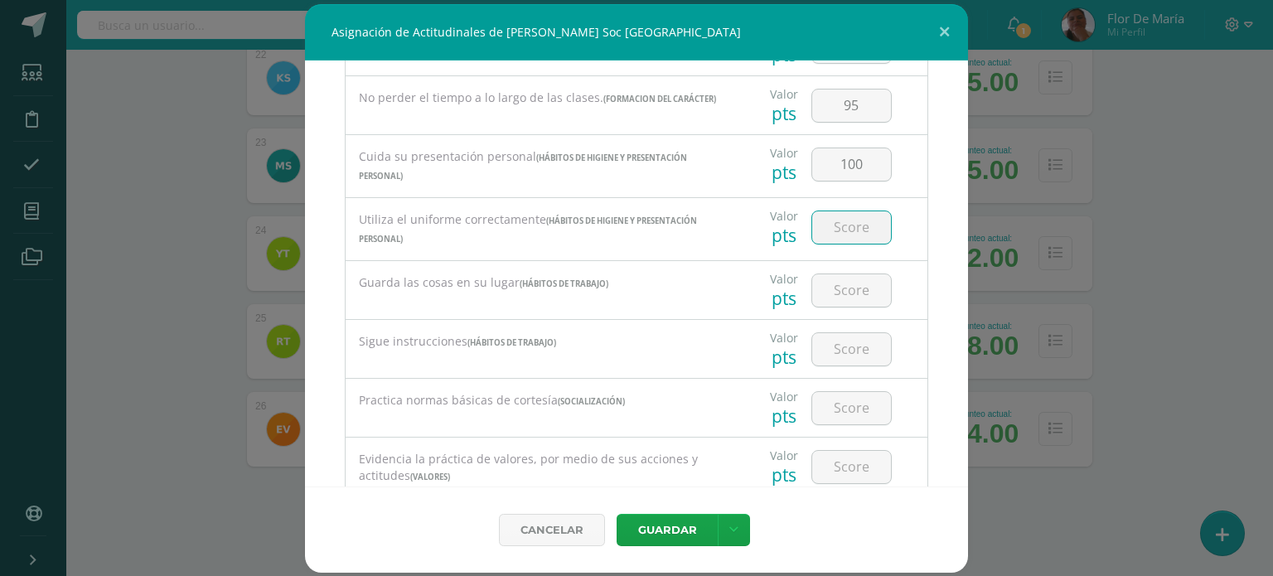
click at [845, 224] on input "number" at bounding box center [851, 227] width 79 height 32
type input "100"
click at [857, 292] on input "number" at bounding box center [851, 290] width 79 height 32
type input "95"
click at [858, 346] on input "number" at bounding box center [851, 349] width 79 height 32
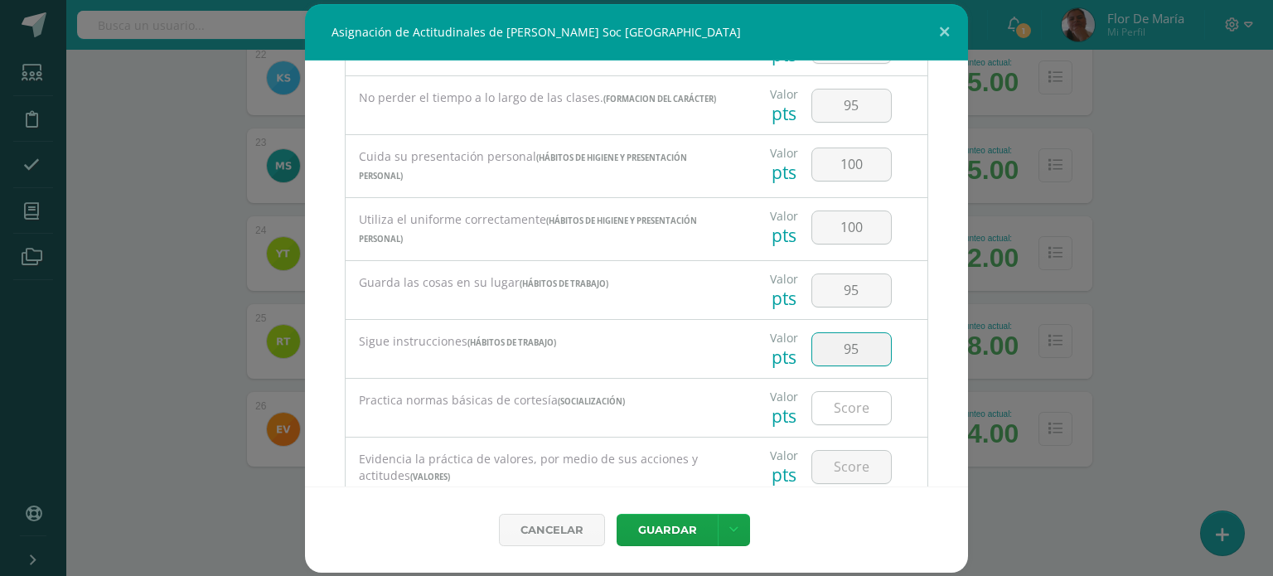
type input "95"
click at [855, 400] on input "number" at bounding box center [851, 408] width 79 height 32
type input "90"
click at [852, 463] on input "number" at bounding box center [851, 467] width 79 height 32
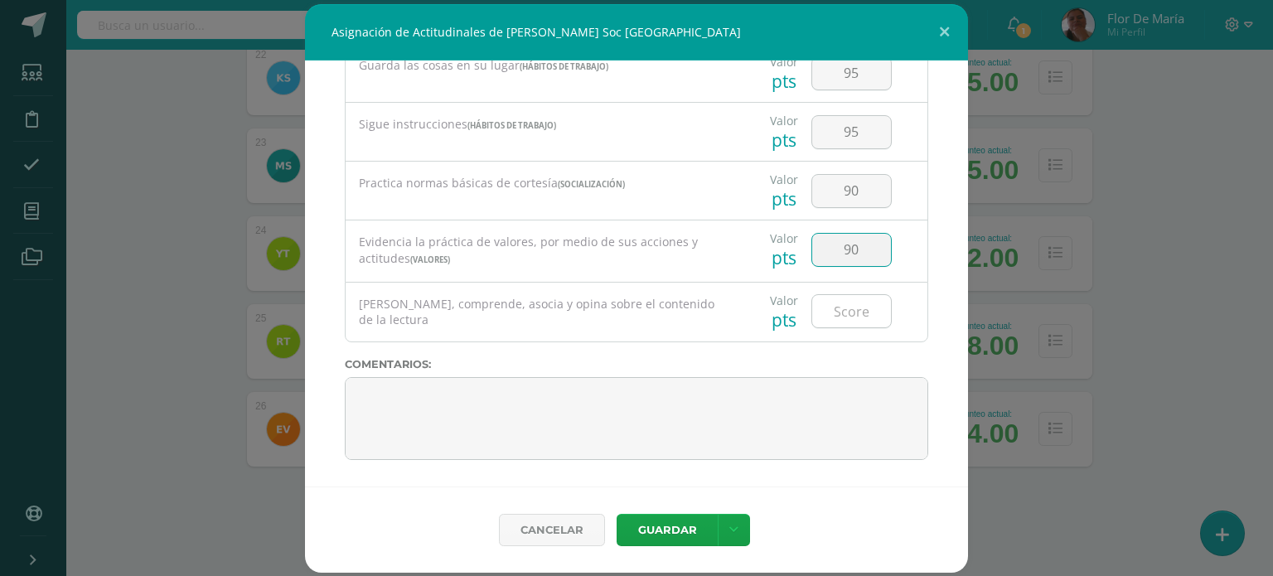
type input "90"
click at [853, 318] on input "number" at bounding box center [851, 311] width 79 height 32
type input "90"
click at [664, 537] on button "Guardar" at bounding box center [666, 530] width 101 height 32
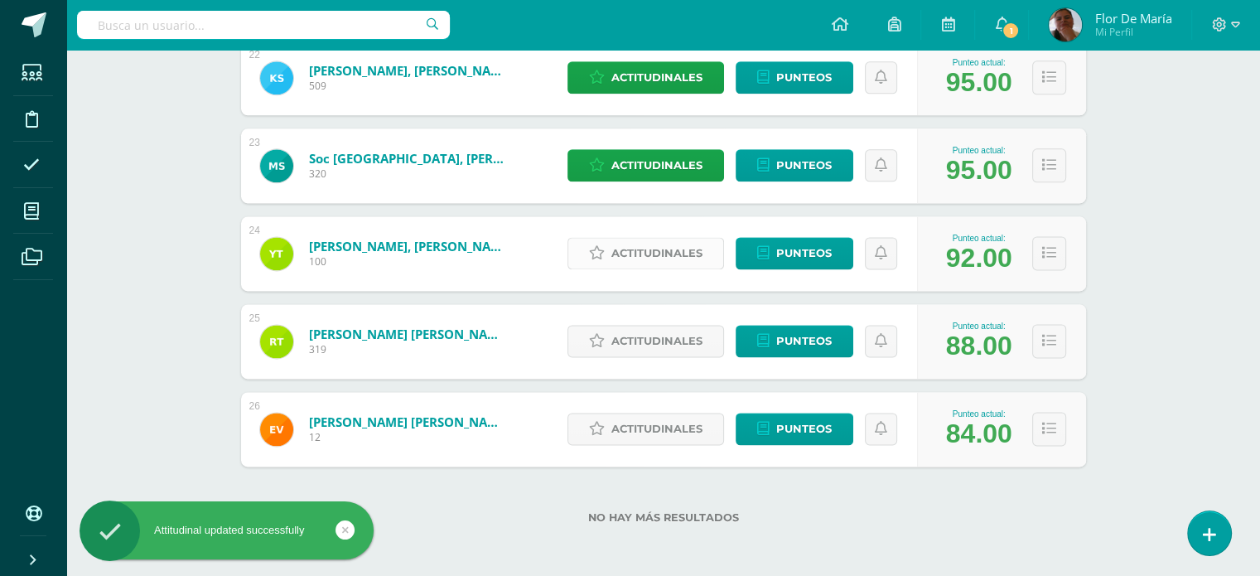
click at [653, 254] on span "Actitudinales" at bounding box center [656, 253] width 91 height 31
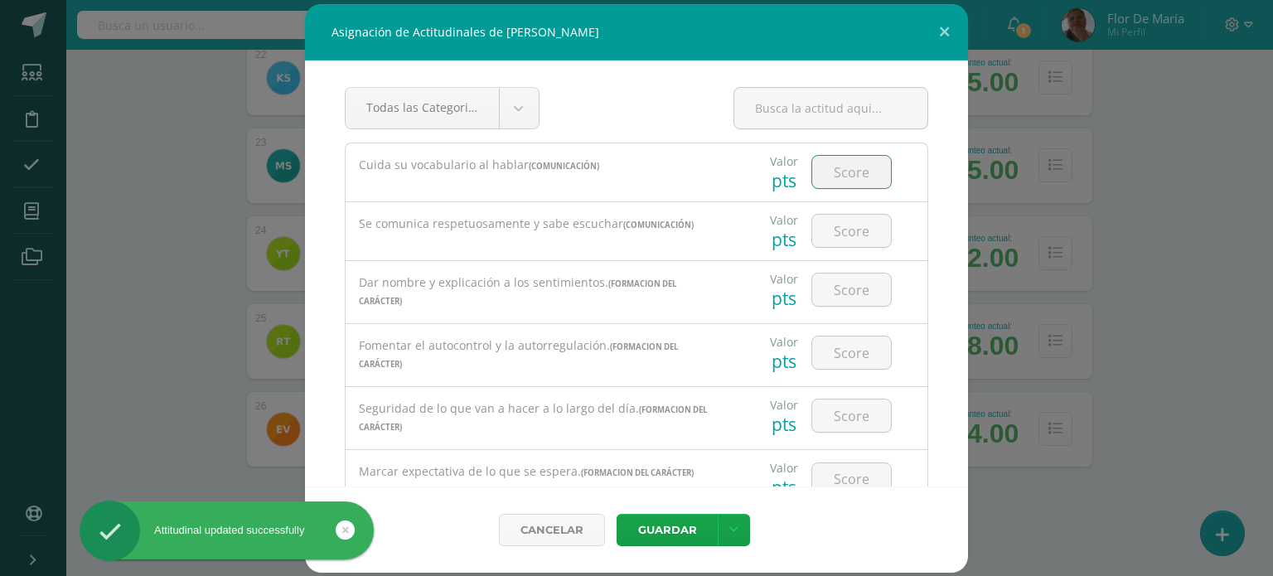
click at [864, 168] on input "number" at bounding box center [851, 172] width 79 height 32
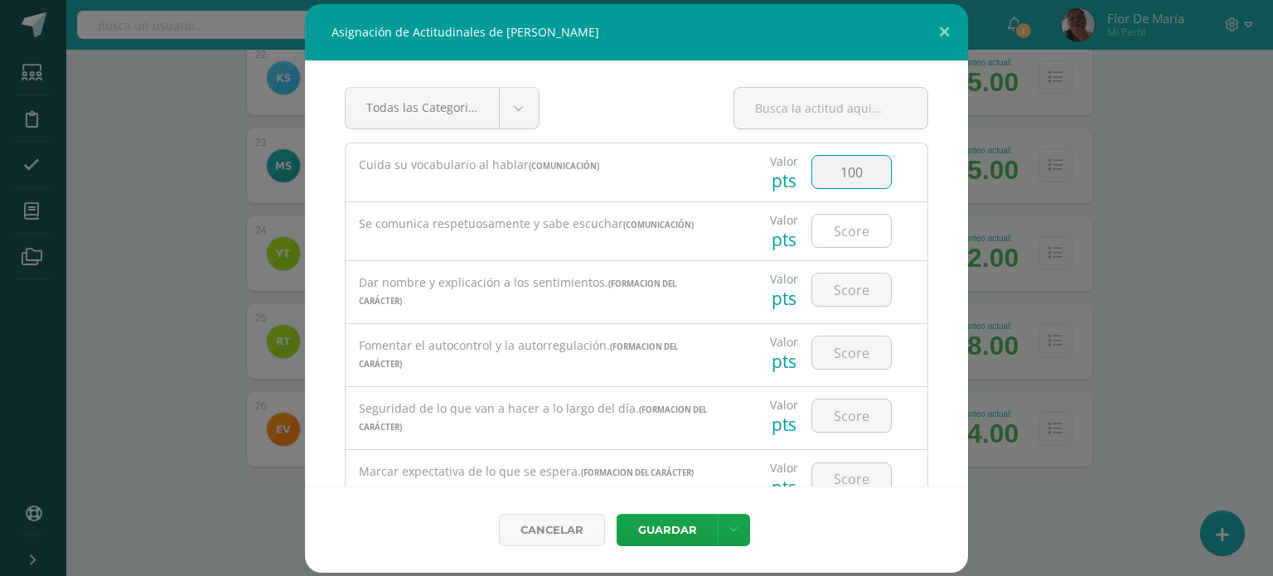
type input "100"
click at [852, 223] on input "number" at bounding box center [851, 231] width 79 height 32
type input "100"
click at [852, 278] on input "number" at bounding box center [851, 289] width 79 height 32
type input "100"
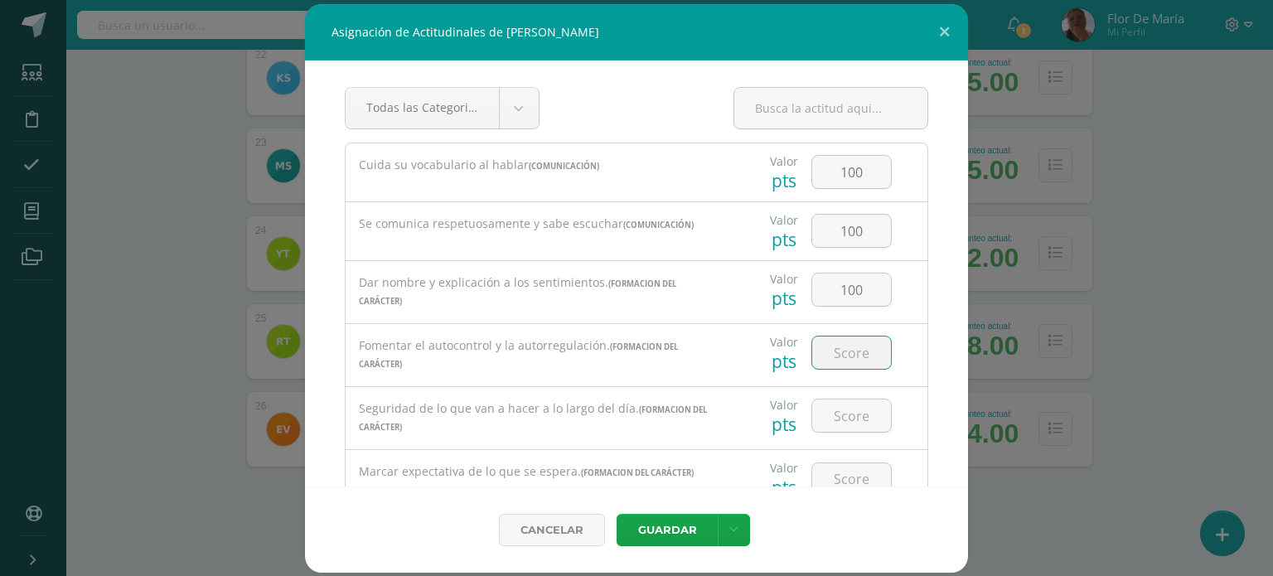
click at [830, 354] on input "number" at bounding box center [851, 352] width 79 height 32
type input "100"
click at [828, 422] on input "number" at bounding box center [851, 415] width 79 height 32
type input "90"
click at [839, 476] on input "number" at bounding box center [851, 479] width 79 height 32
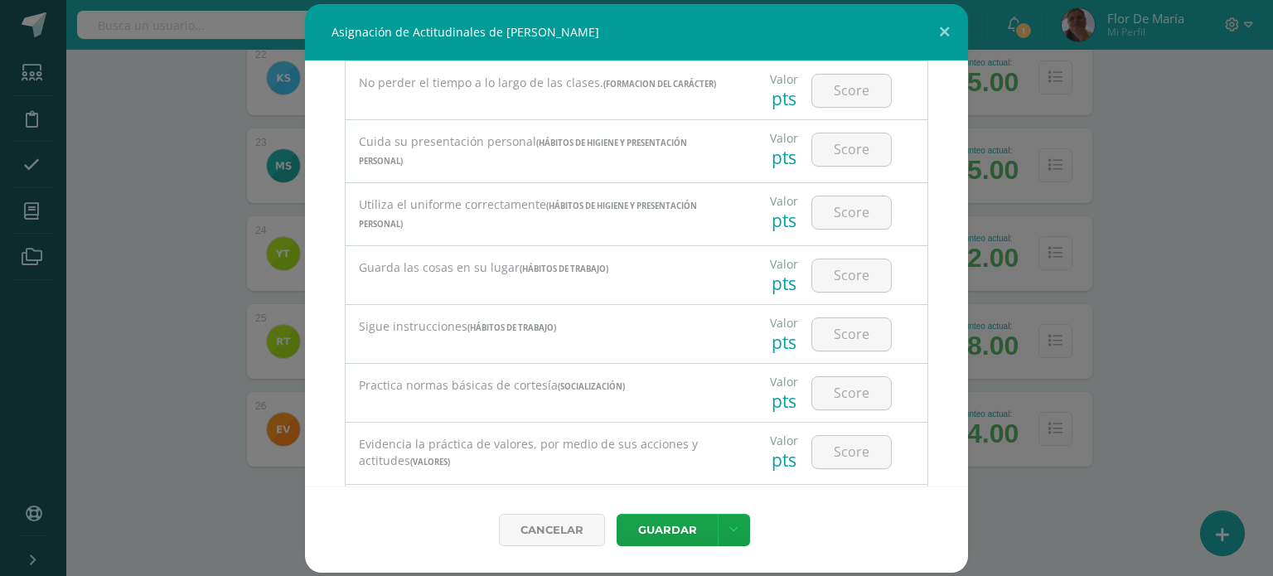
scroll to position [449, 0]
type input "90"
click at [826, 91] on input "number" at bounding box center [851, 89] width 79 height 32
type input "90"
click at [839, 150] on input "number" at bounding box center [851, 148] width 79 height 32
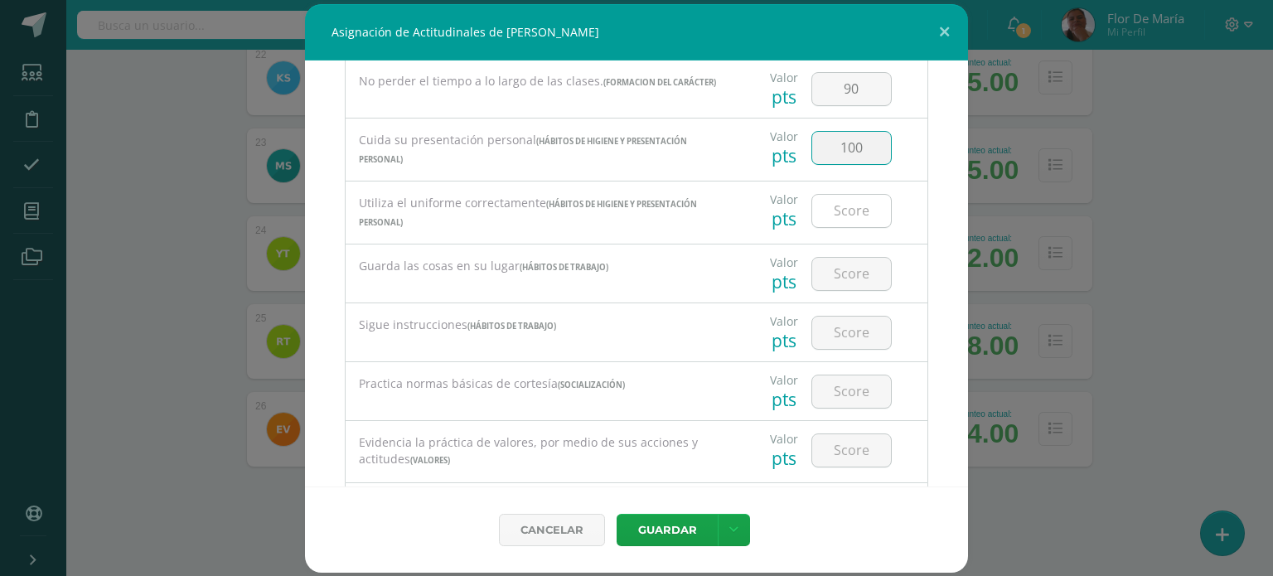
type input "100"
click at [847, 205] on input "number" at bounding box center [851, 211] width 79 height 32
click at [860, 268] on input "number" at bounding box center [851, 274] width 79 height 32
click at [853, 207] on input "10" at bounding box center [851, 211] width 79 height 32
type input "100"
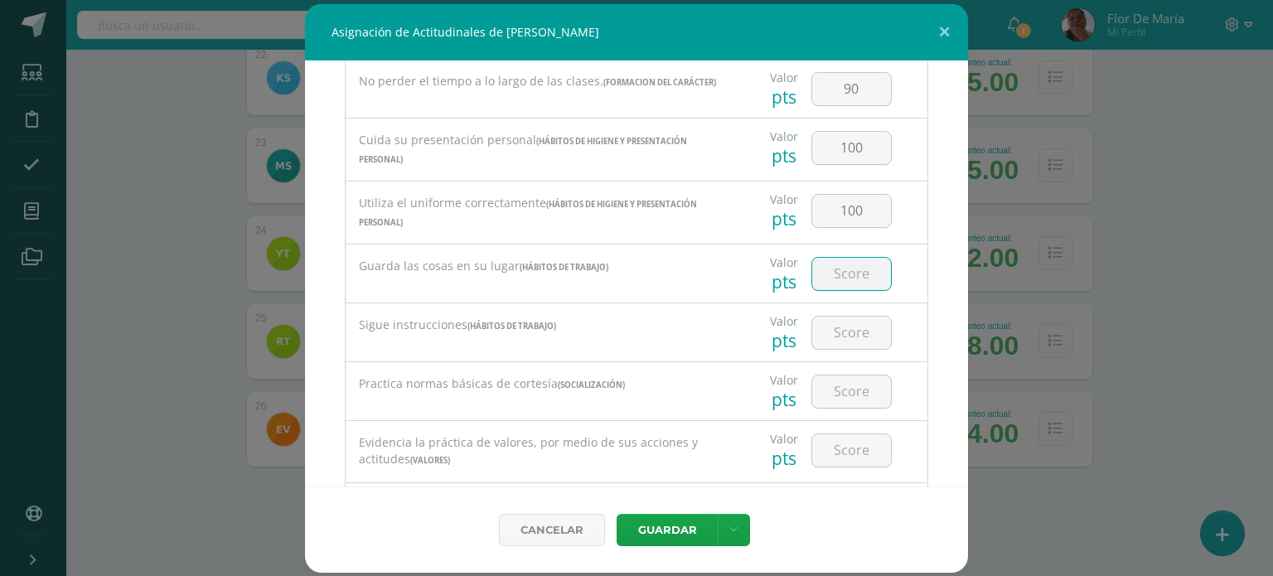
click at [844, 273] on input "number" at bounding box center [851, 274] width 79 height 32
type input "90"
click at [847, 329] on input "number" at bounding box center [851, 332] width 79 height 32
type input "90"
click at [848, 390] on input "number" at bounding box center [851, 391] width 79 height 32
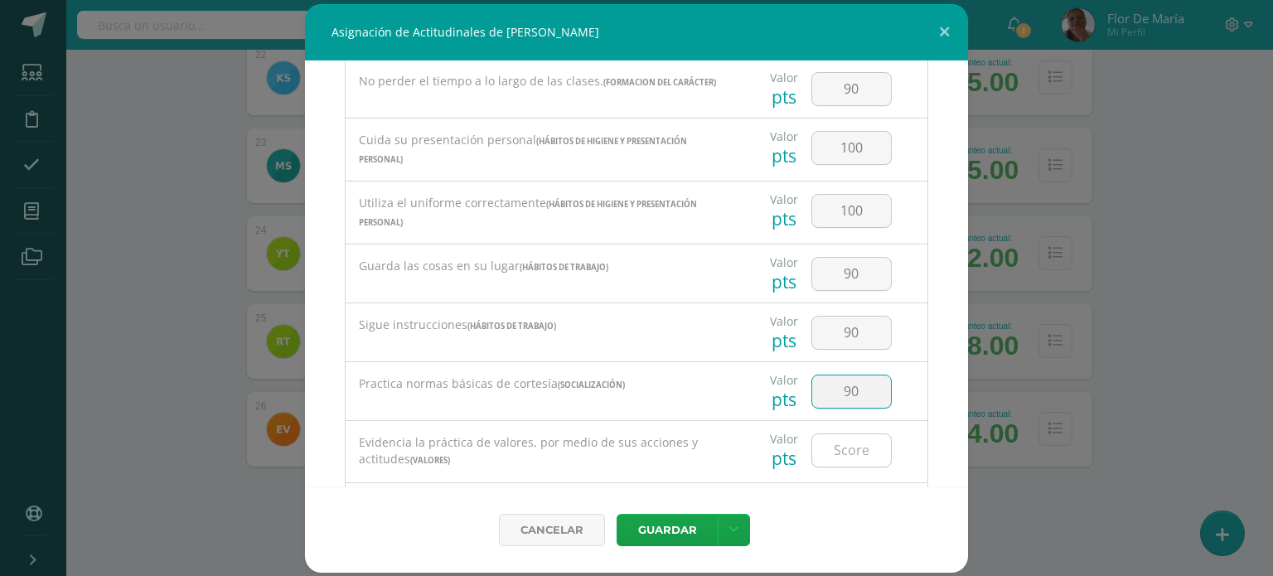
type input "90"
click at [848, 453] on input "number" at bounding box center [851, 450] width 79 height 32
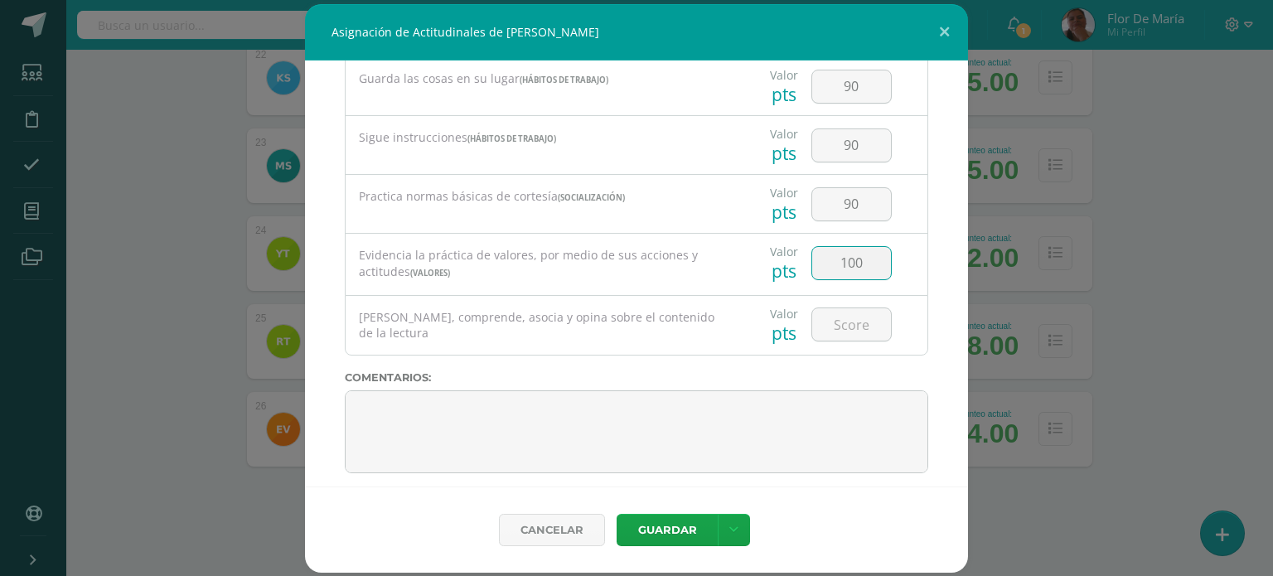
scroll to position [650, 0]
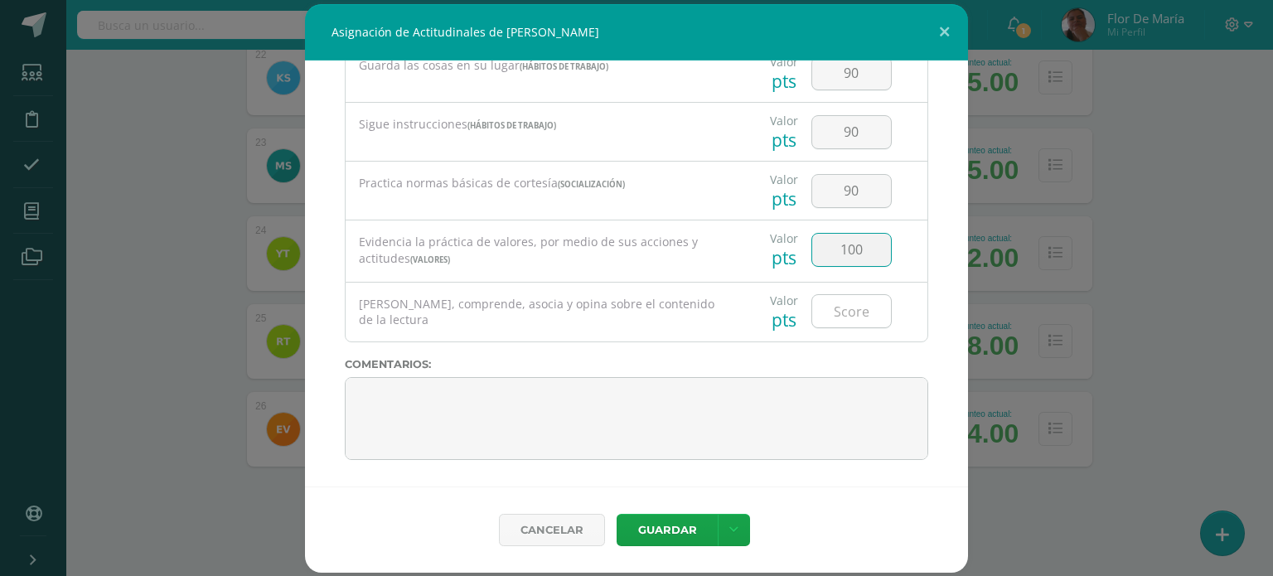
type input "100"
click at [863, 314] on input "number" at bounding box center [851, 311] width 79 height 32
type input "100"
click at [690, 539] on button "Guardar" at bounding box center [666, 530] width 101 height 32
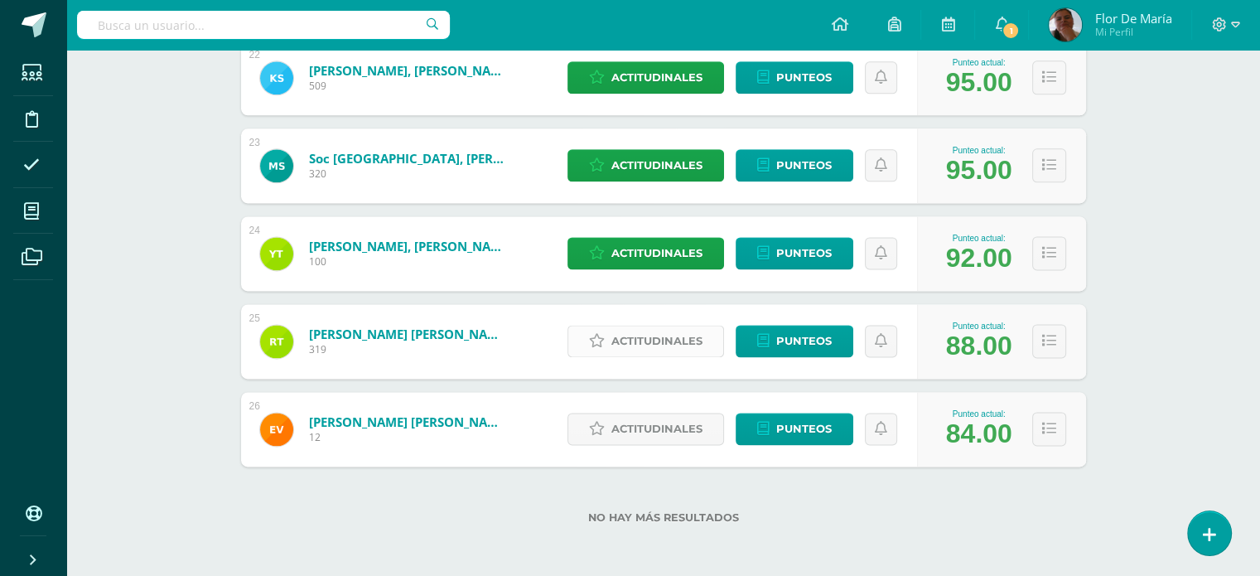
click at [669, 336] on span "Actitudinales" at bounding box center [656, 341] width 91 height 31
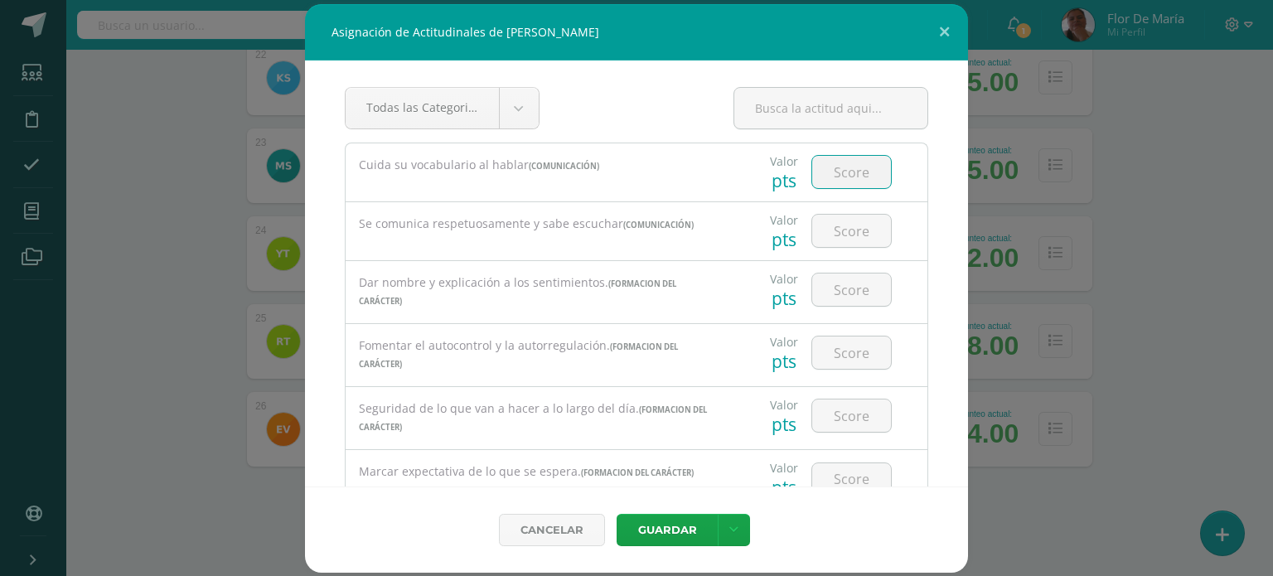
click at [849, 175] on input "number" at bounding box center [851, 172] width 79 height 32
type input "95"
click at [857, 229] on input "number" at bounding box center [851, 231] width 79 height 32
type input "100"
click at [837, 292] on input "number" at bounding box center [851, 289] width 79 height 32
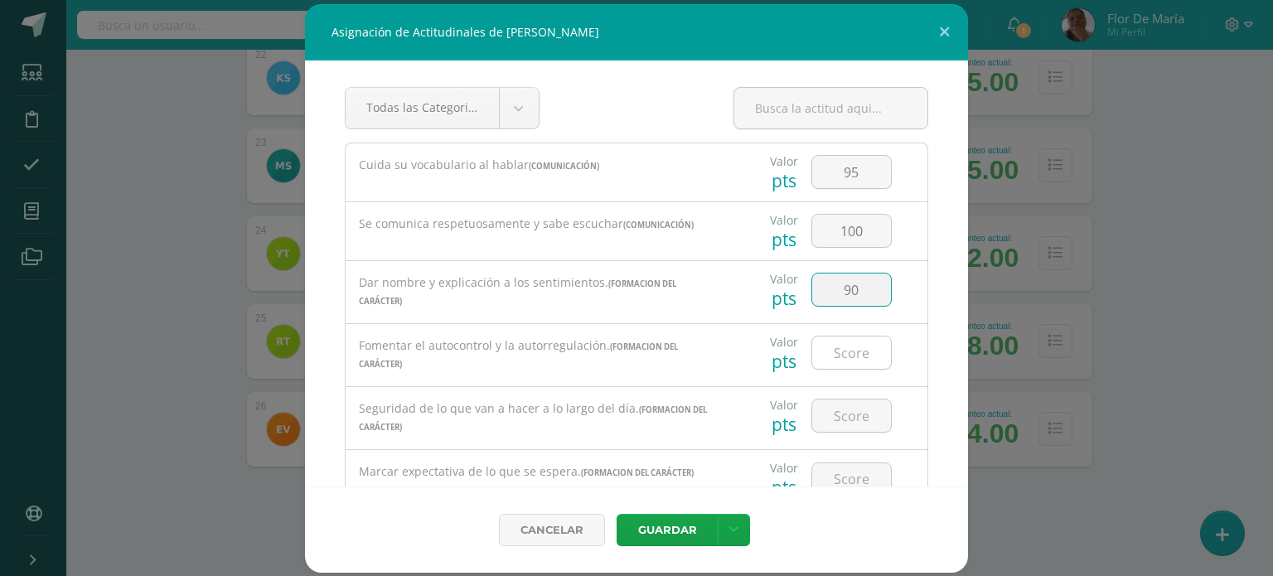
type input "90"
click at [845, 347] on input "number" at bounding box center [851, 352] width 79 height 32
type input "90"
click at [843, 408] on input "number" at bounding box center [851, 415] width 79 height 32
type input "8"
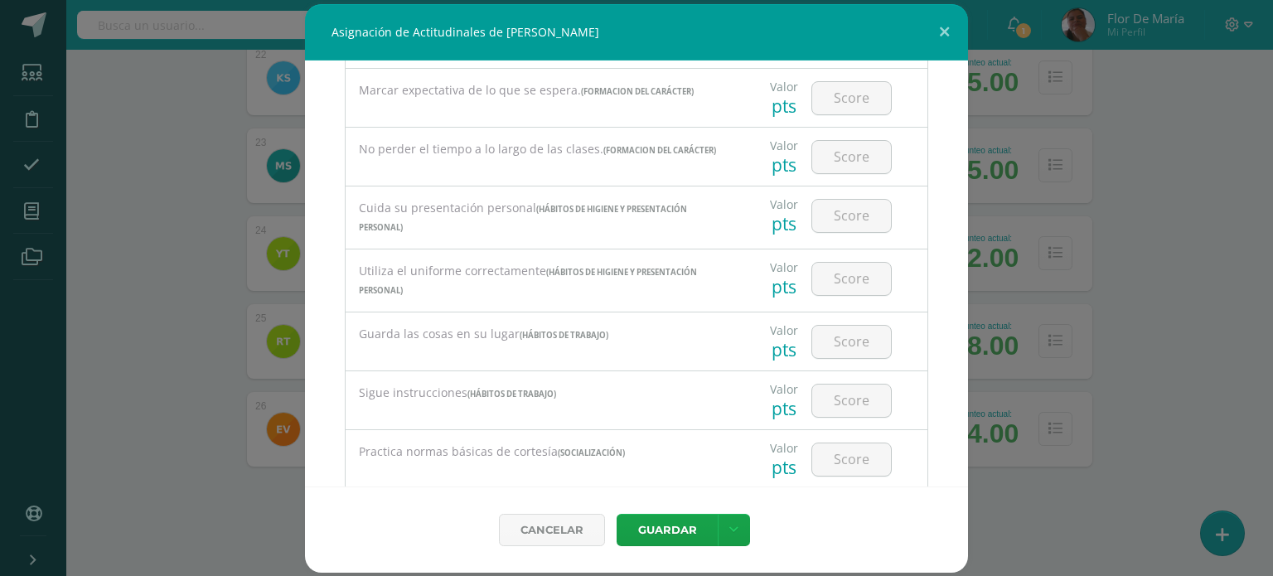
scroll to position [388, 0]
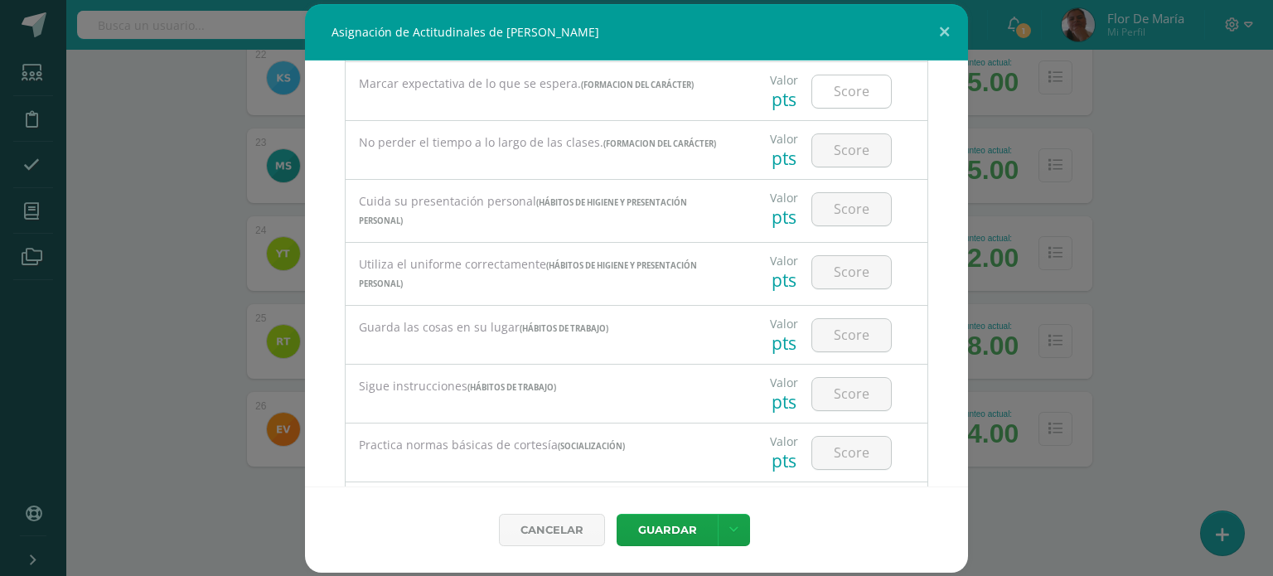
type input "90"
click at [843, 91] on input "number" at bounding box center [851, 91] width 79 height 32
type input "90"
click at [848, 144] on input "number" at bounding box center [851, 150] width 79 height 32
type input "95"
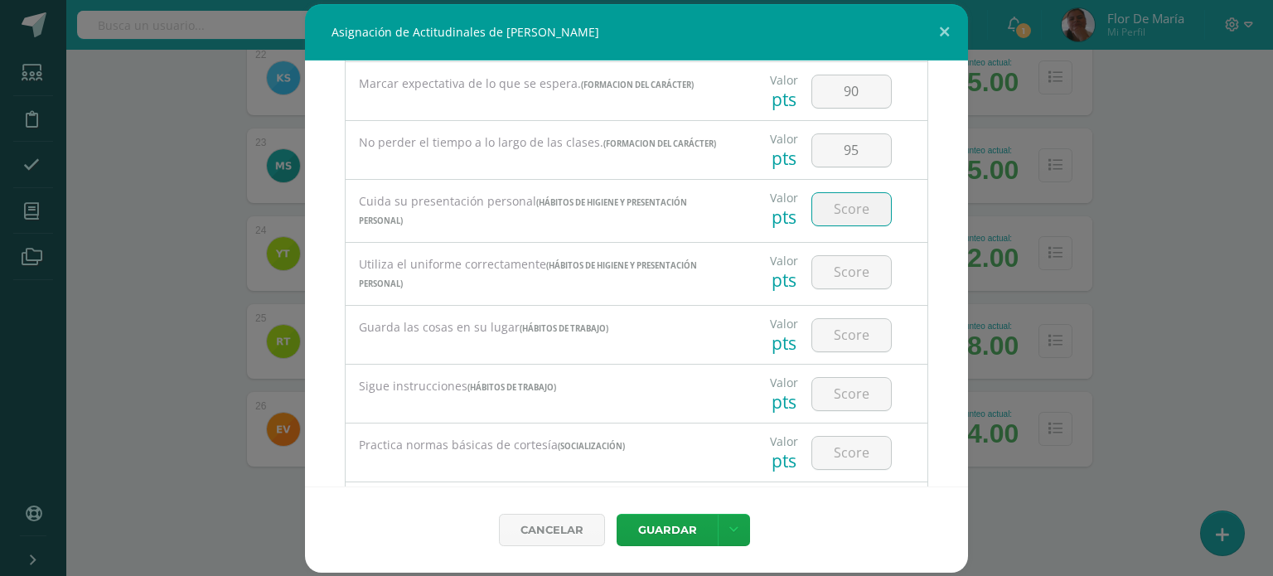
click at [851, 213] on input "number" at bounding box center [851, 209] width 79 height 32
type input "95"
click at [857, 272] on input "number" at bounding box center [851, 272] width 79 height 32
type input "100"
click at [854, 331] on input "number" at bounding box center [851, 335] width 79 height 32
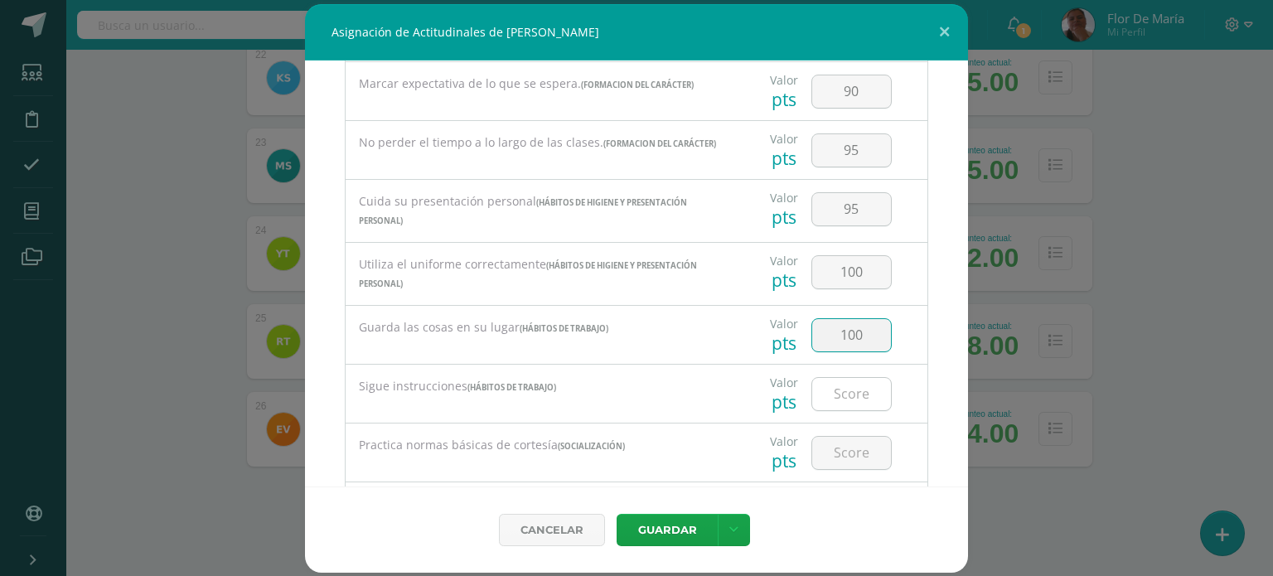
type input "100"
click at [848, 389] on input "number" at bounding box center [851, 394] width 79 height 32
type input "90"
click at [849, 456] on input "number" at bounding box center [851, 453] width 79 height 32
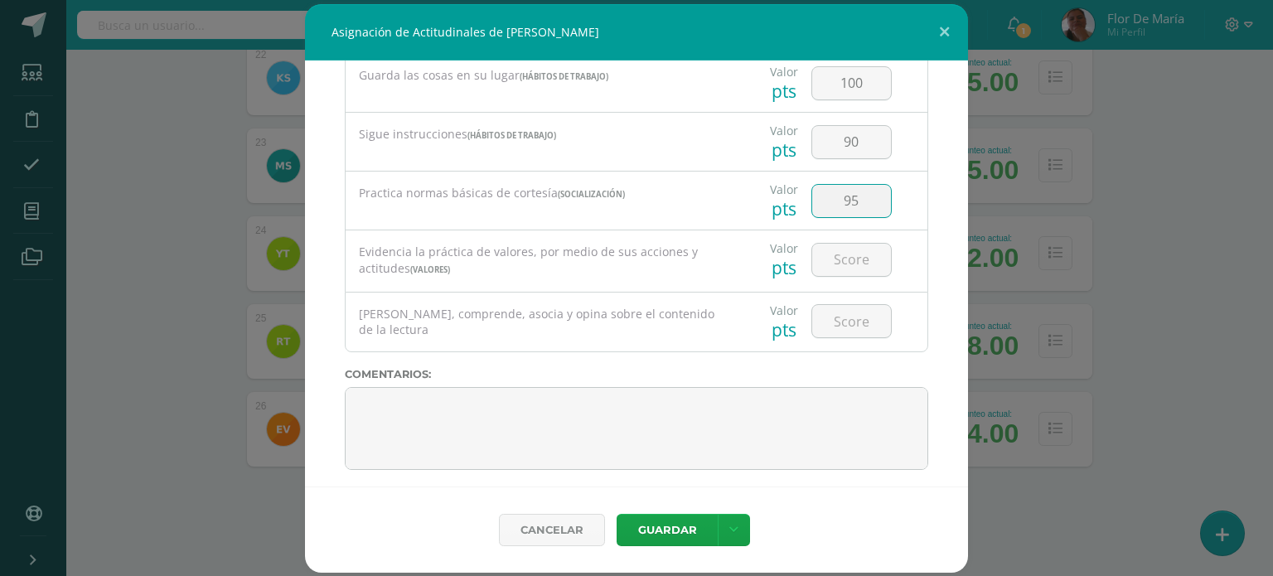
scroll to position [650, 0]
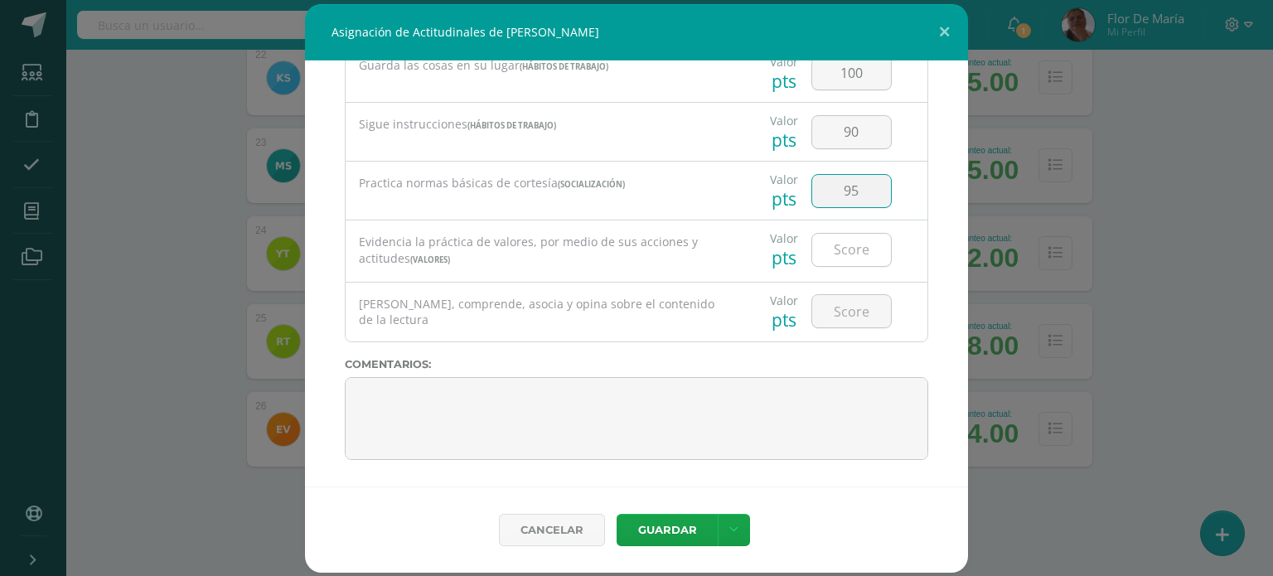
type input "95"
click at [845, 248] on input "number" at bounding box center [851, 250] width 79 height 32
type input "95"
click at [849, 305] on input "number" at bounding box center [851, 311] width 79 height 32
type input "90"
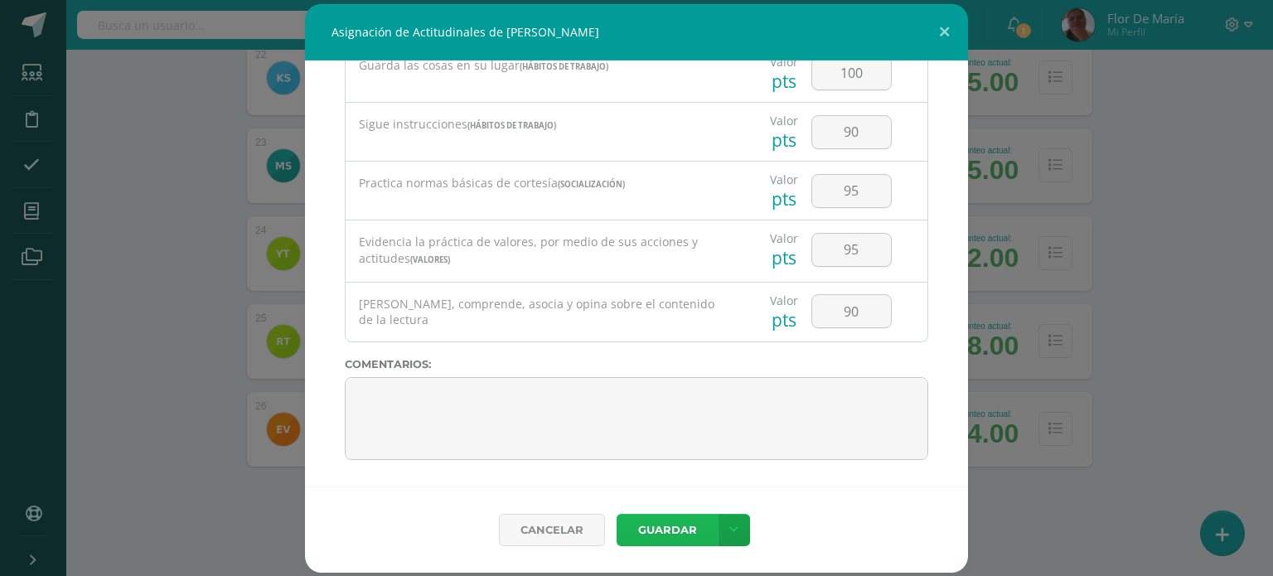
click at [676, 530] on button "Guardar" at bounding box center [666, 530] width 101 height 32
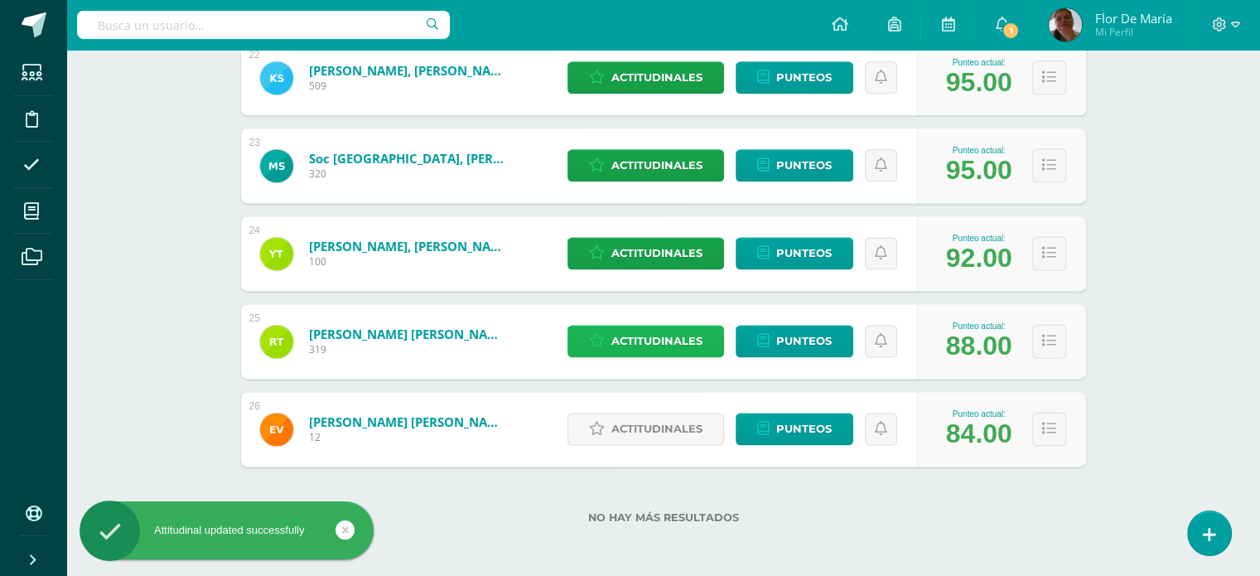
click at [676, 339] on span "Actitudinales" at bounding box center [656, 341] width 91 height 31
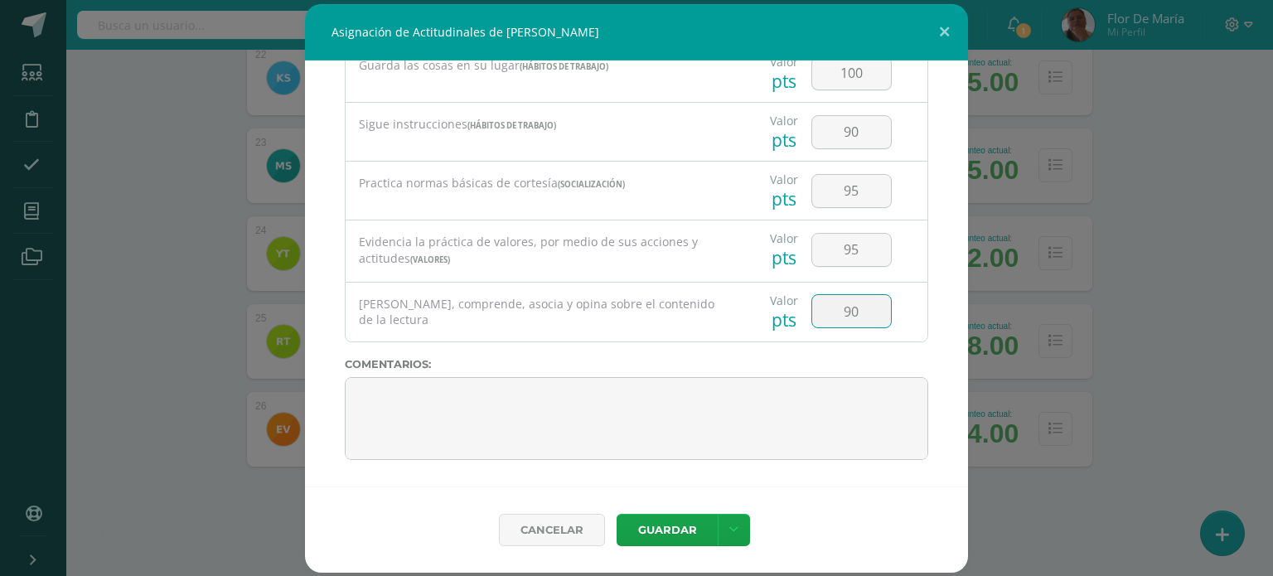
click at [852, 311] on input "90" at bounding box center [851, 311] width 79 height 32
type input "9"
type input "80"
click at [675, 518] on button "Guardar" at bounding box center [666, 530] width 101 height 32
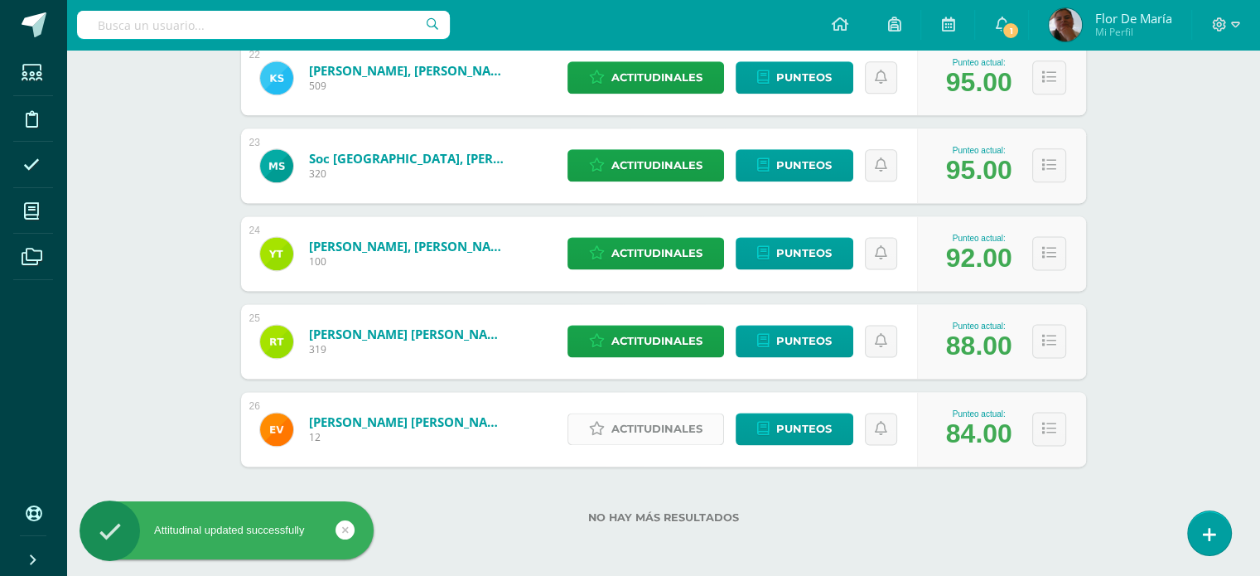
click at [646, 423] on span "Actitudinales" at bounding box center [656, 428] width 91 height 31
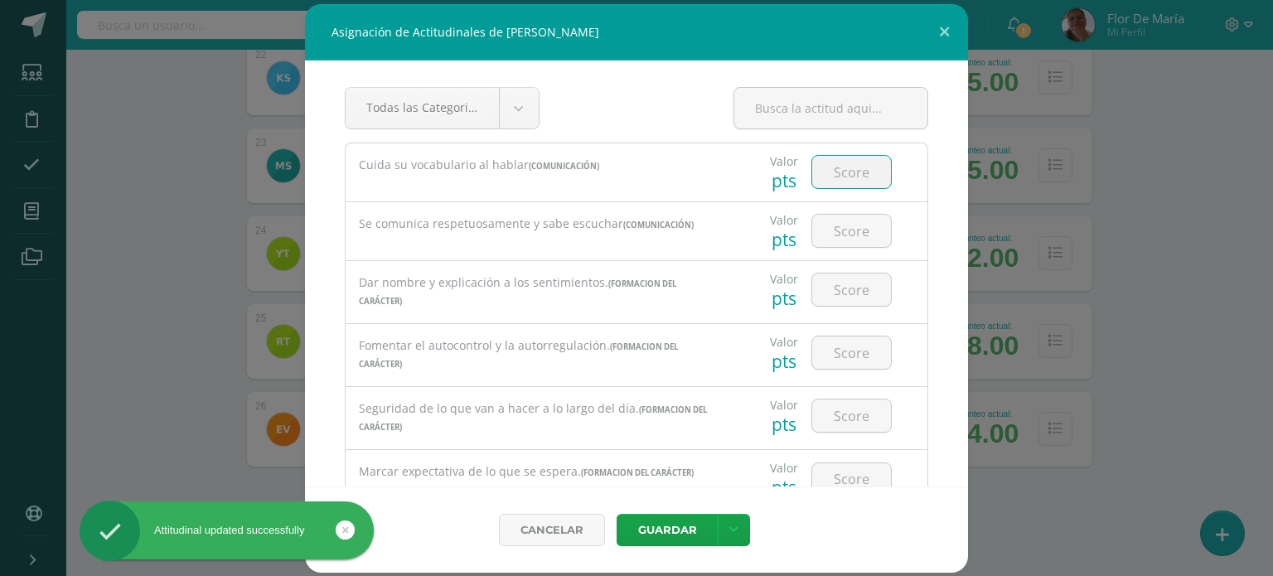
click at [827, 174] on input "number" at bounding box center [851, 172] width 79 height 32
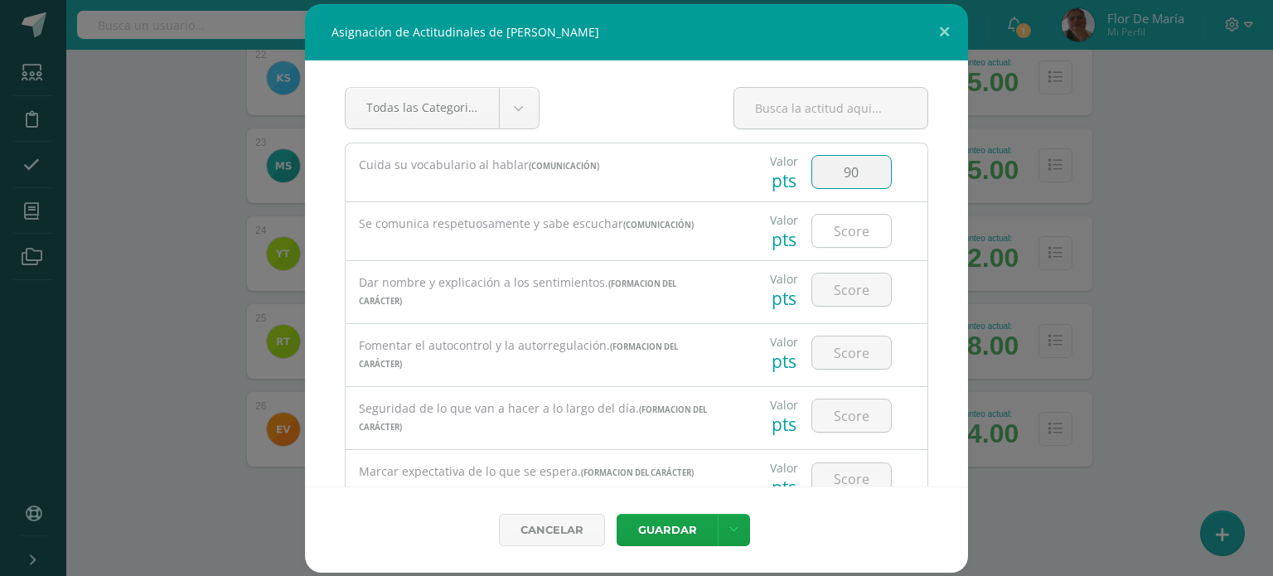
type input "90"
click at [832, 234] on input "number" at bounding box center [851, 231] width 79 height 32
type input "90"
click at [844, 292] on input "number" at bounding box center [851, 289] width 79 height 32
type input "85"
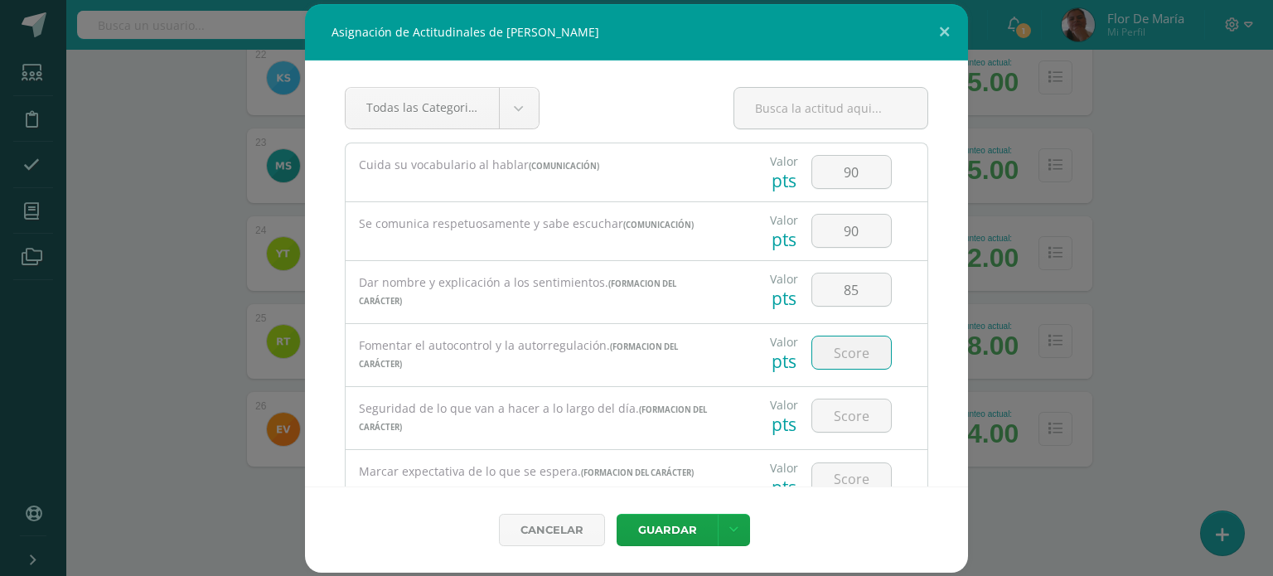
click at [843, 349] on input "number" at bounding box center [851, 352] width 79 height 32
type input "85"
click at [858, 413] on input "number" at bounding box center [851, 415] width 79 height 32
type input "85"
click at [861, 466] on input "number" at bounding box center [851, 479] width 79 height 32
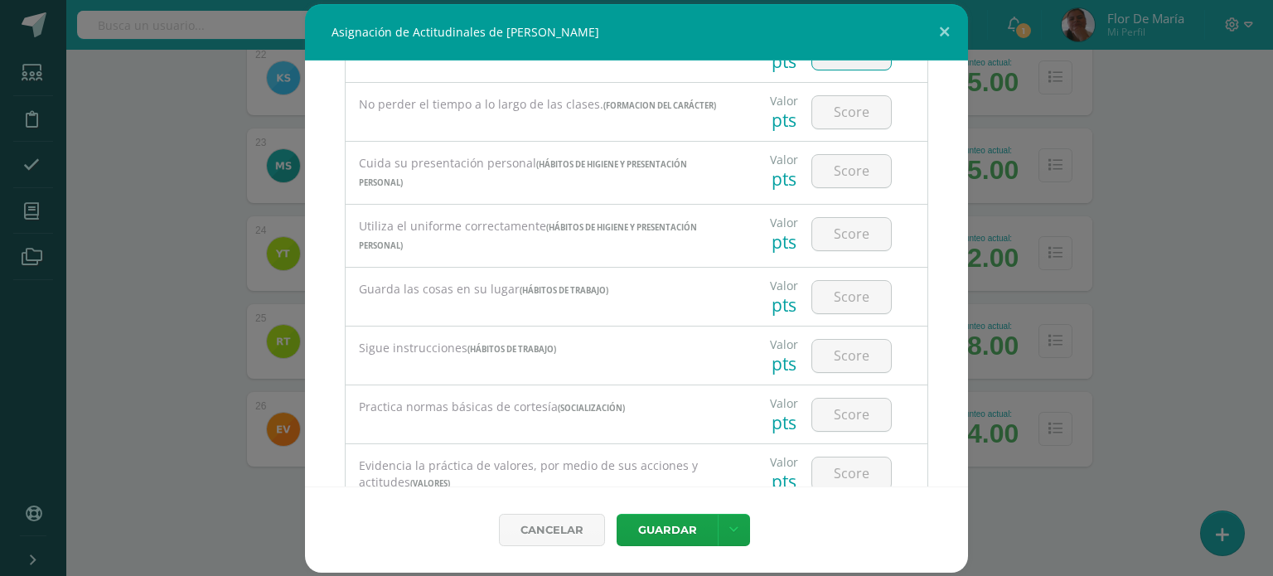
scroll to position [433, 0]
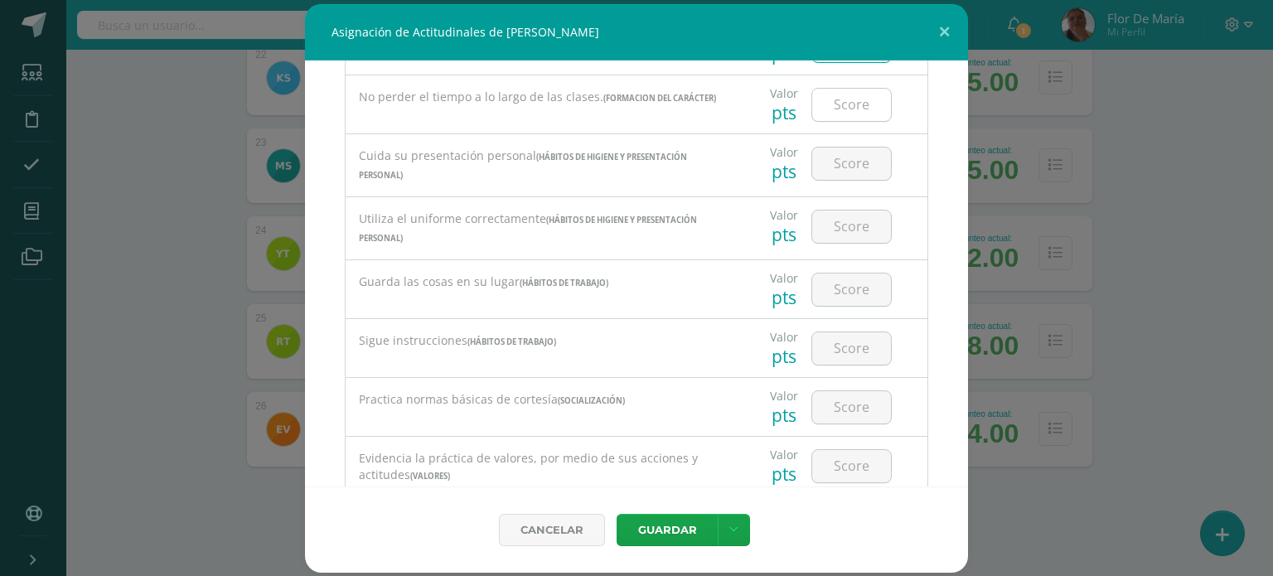
type input "85"
click at [855, 111] on input "number" at bounding box center [851, 105] width 79 height 32
type input "85"
click at [850, 161] on input "number" at bounding box center [851, 163] width 79 height 32
click at [845, 225] on input "number" at bounding box center [851, 226] width 79 height 32
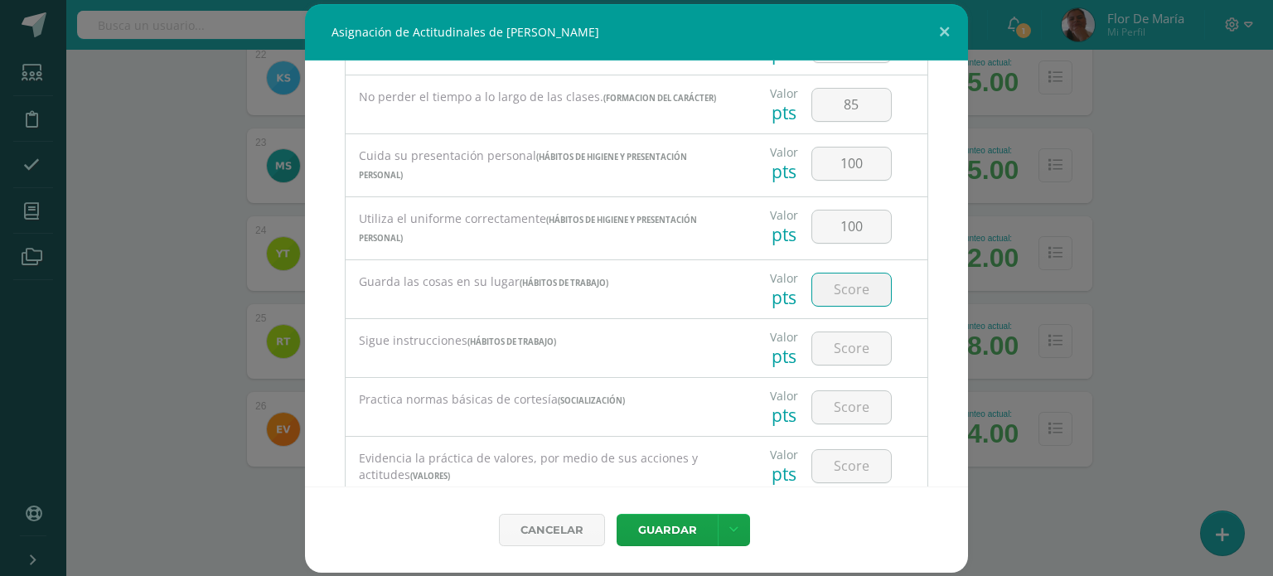
click at [839, 297] on input "number" at bounding box center [851, 289] width 79 height 32
click at [843, 345] on input "number" at bounding box center [851, 348] width 79 height 32
click at [835, 416] on input "number" at bounding box center [851, 407] width 79 height 32
click at [841, 466] on input "number" at bounding box center [851, 466] width 79 height 32
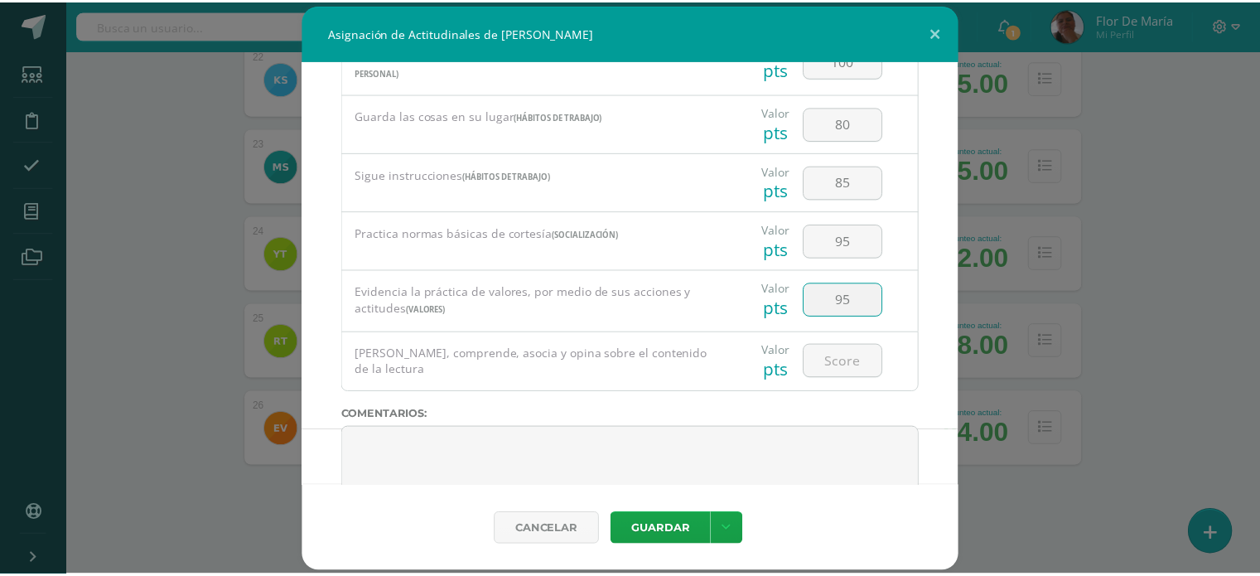
scroll to position [650, 0]
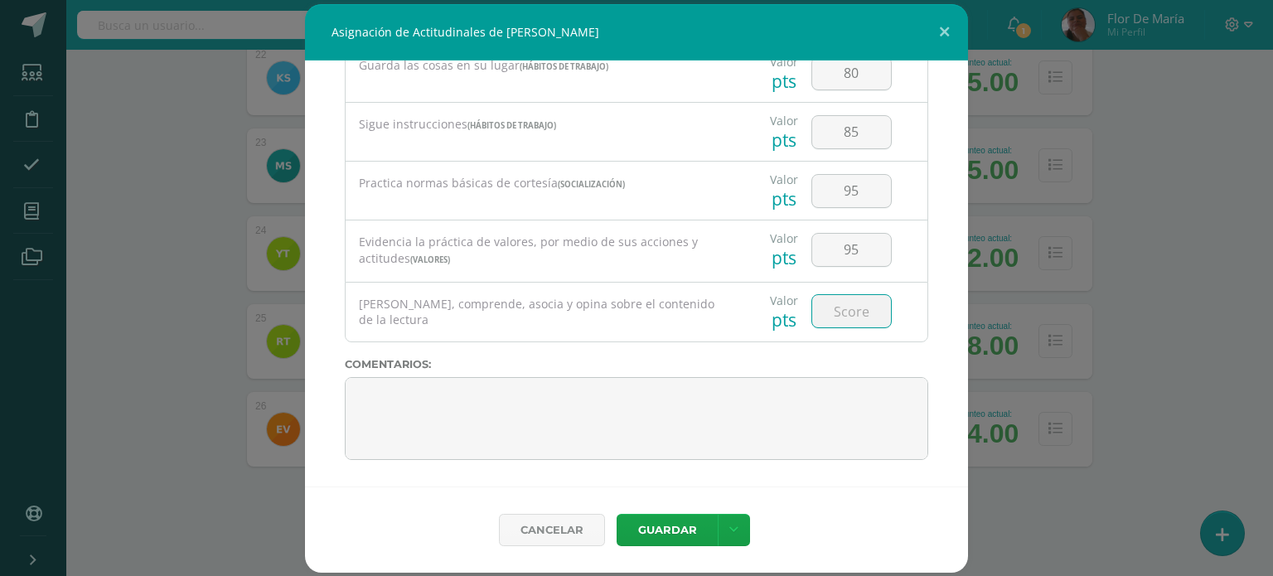
click at [845, 317] on input "number" at bounding box center [851, 311] width 79 height 32
click at [666, 541] on button "Guardar" at bounding box center [666, 530] width 101 height 32
